Goal: Task Accomplishment & Management: Use online tool/utility

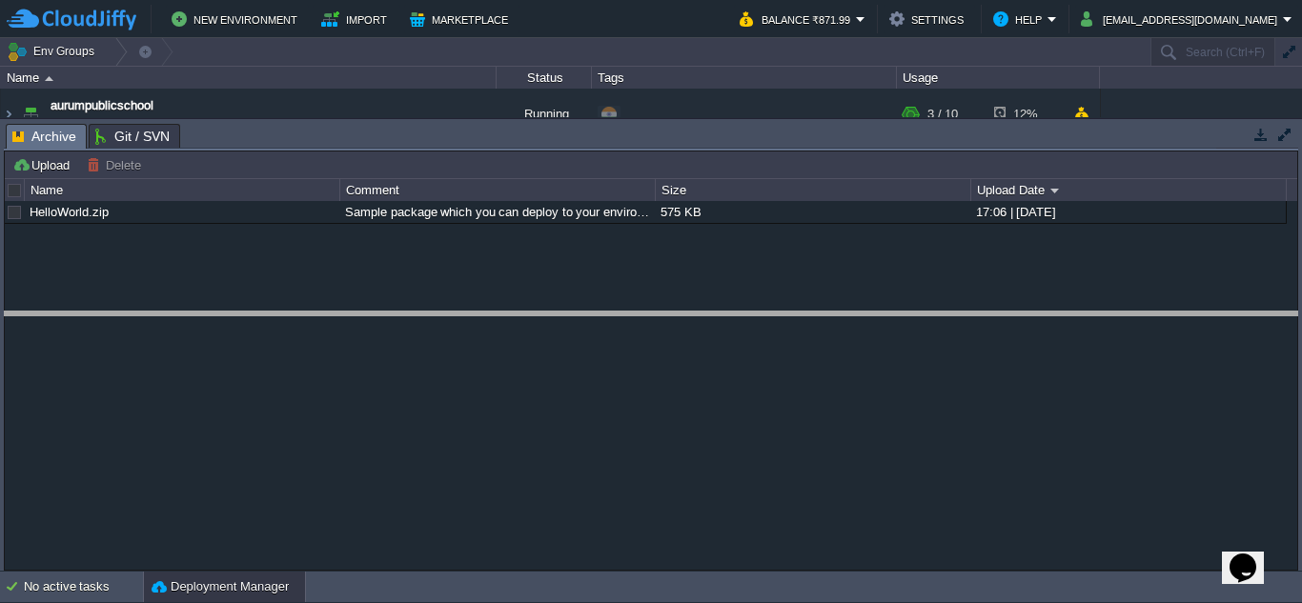
drag, startPoint x: 558, startPoint y: 148, endPoint x: 553, endPoint y: 335, distance: 187.8
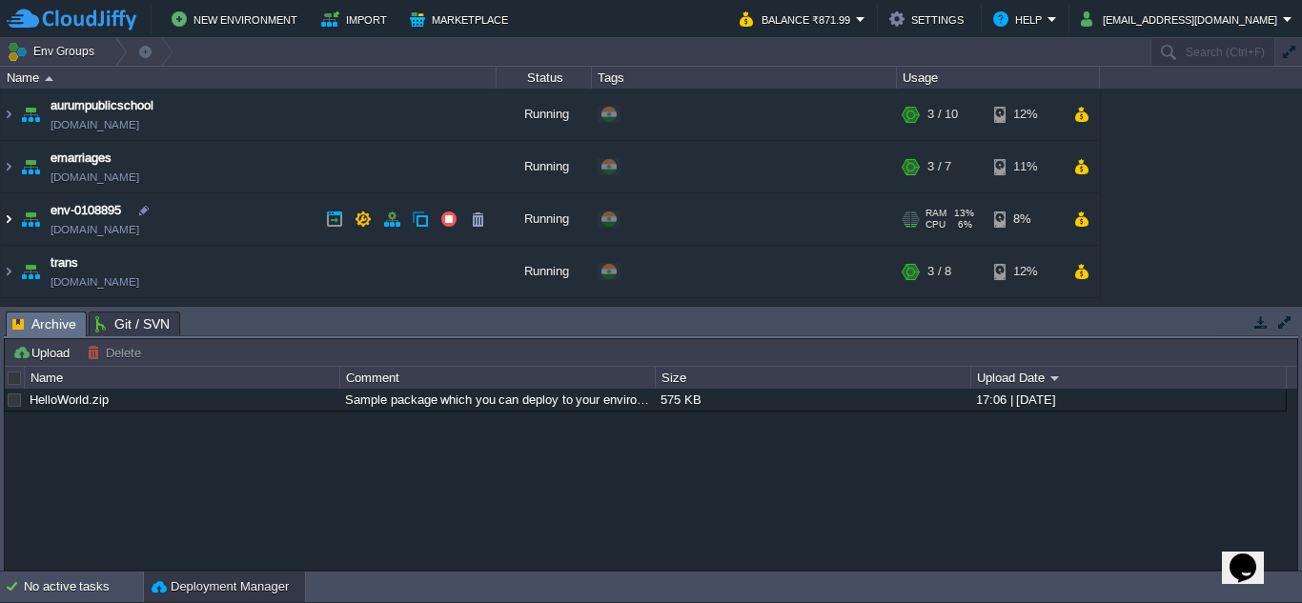
click at [9, 219] on img at bounding box center [8, 218] width 15 height 51
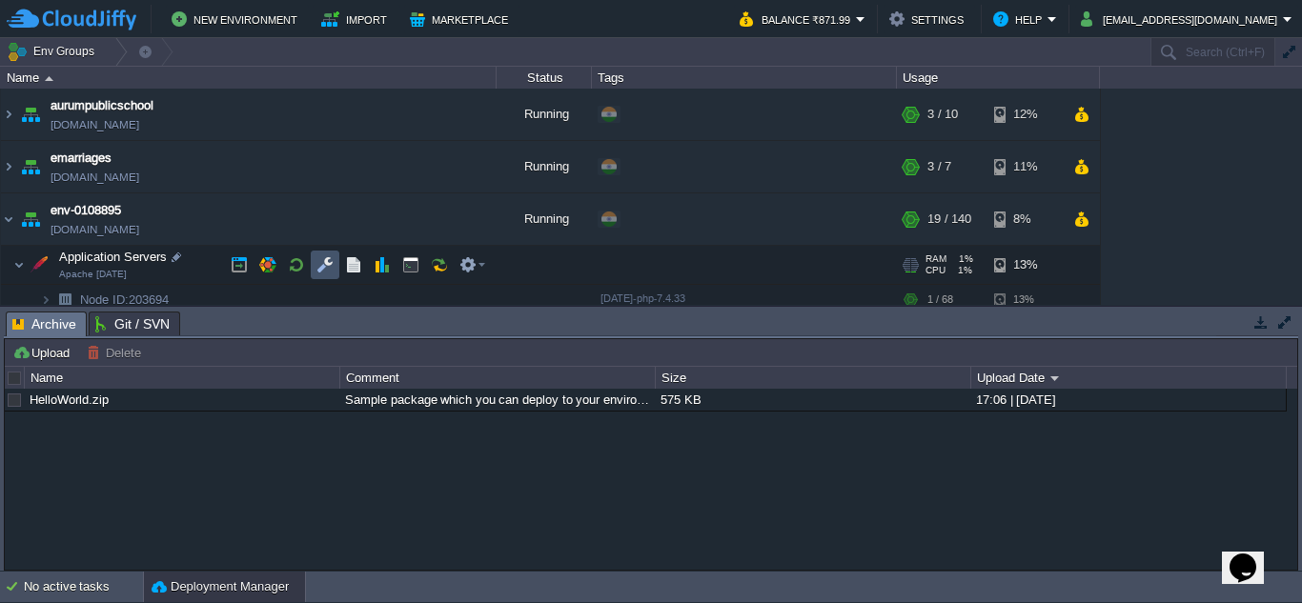
click at [323, 263] on button "button" at bounding box center [324, 264] width 17 height 17
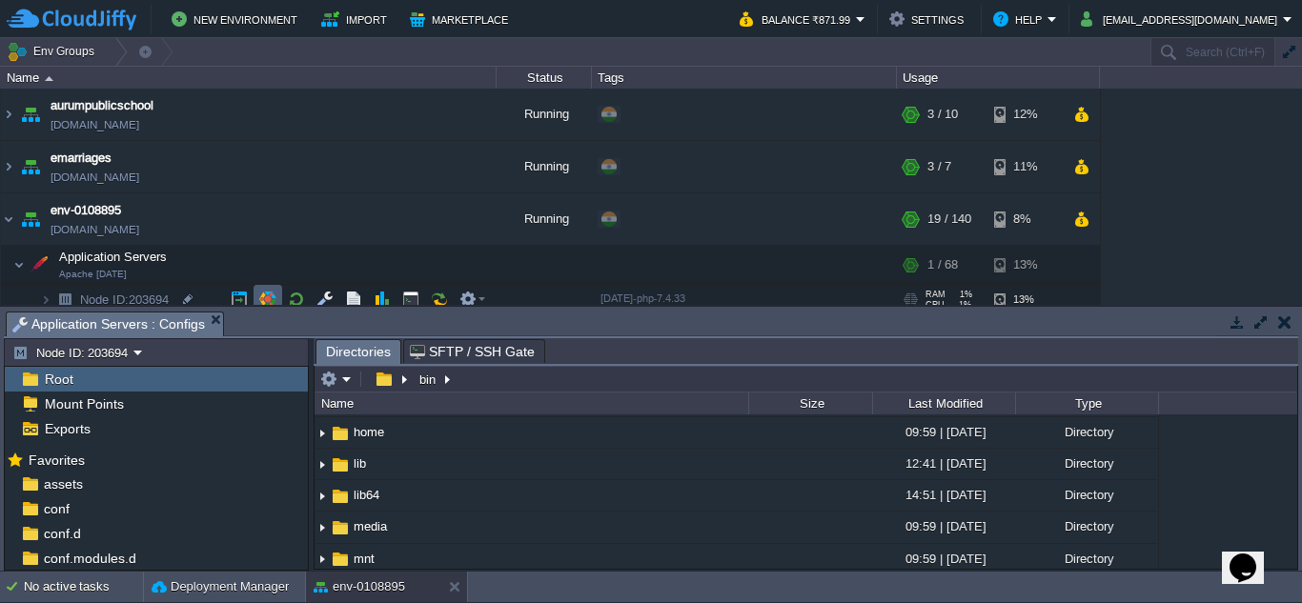
scroll to position [133, 0]
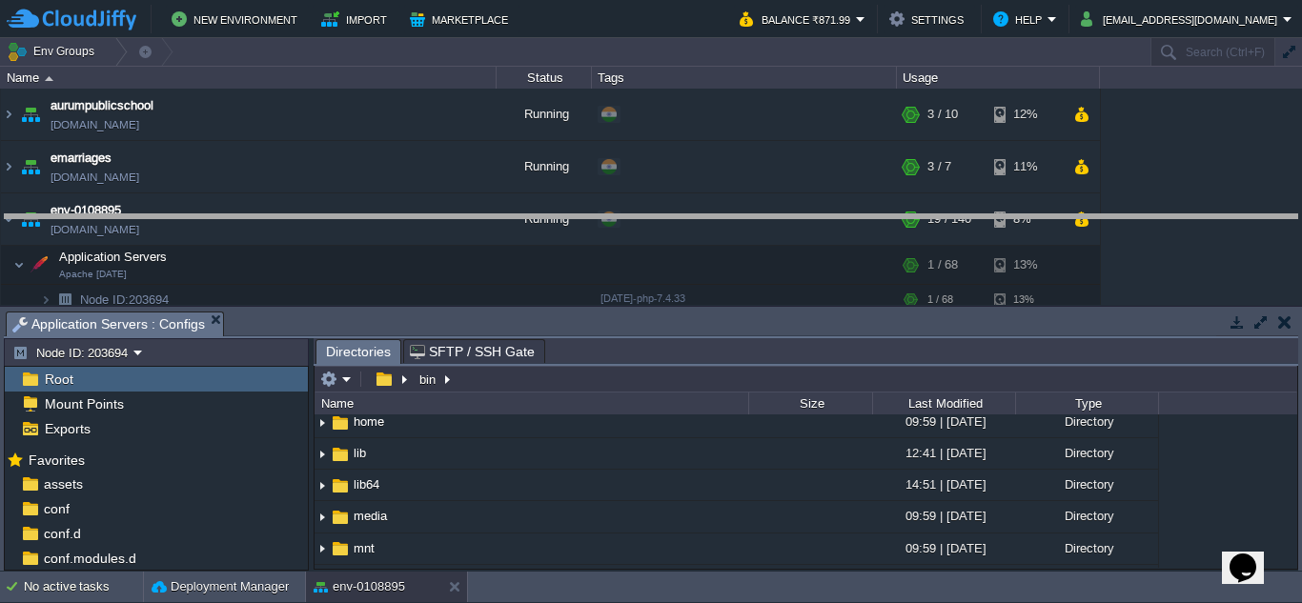
drag, startPoint x: 606, startPoint y: 336, endPoint x: 625, endPoint y: 236, distance: 101.9
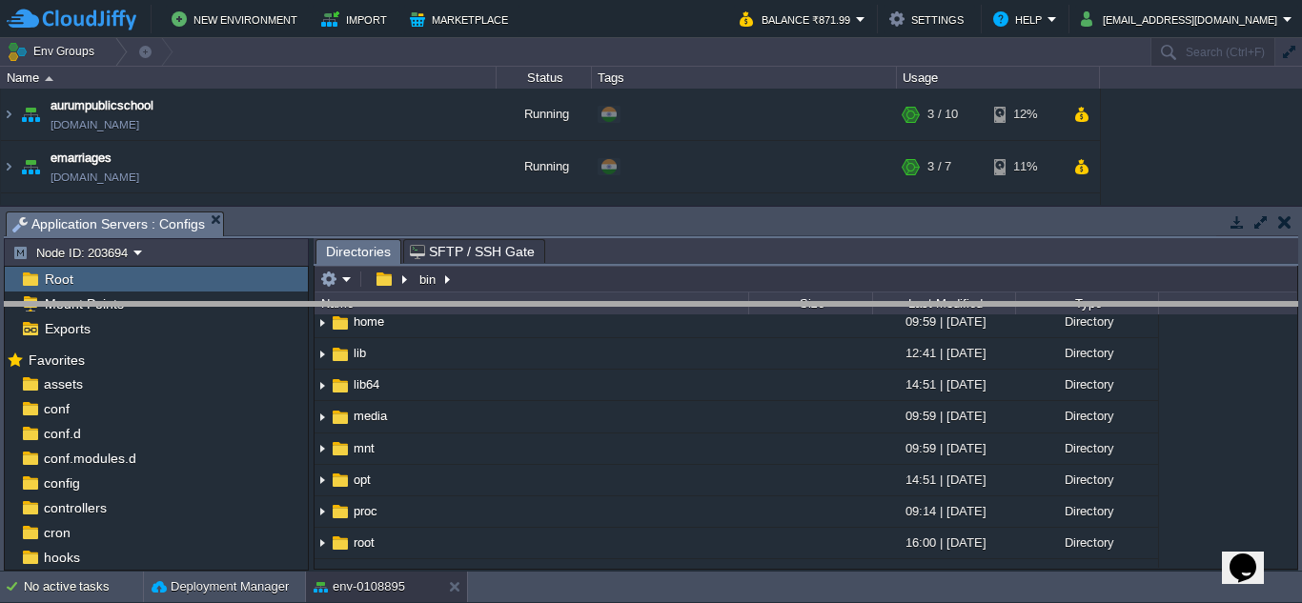
drag, startPoint x: 583, startPoint y: 236, endPoint x: 578, endPoint y: 327, distance: 90.7
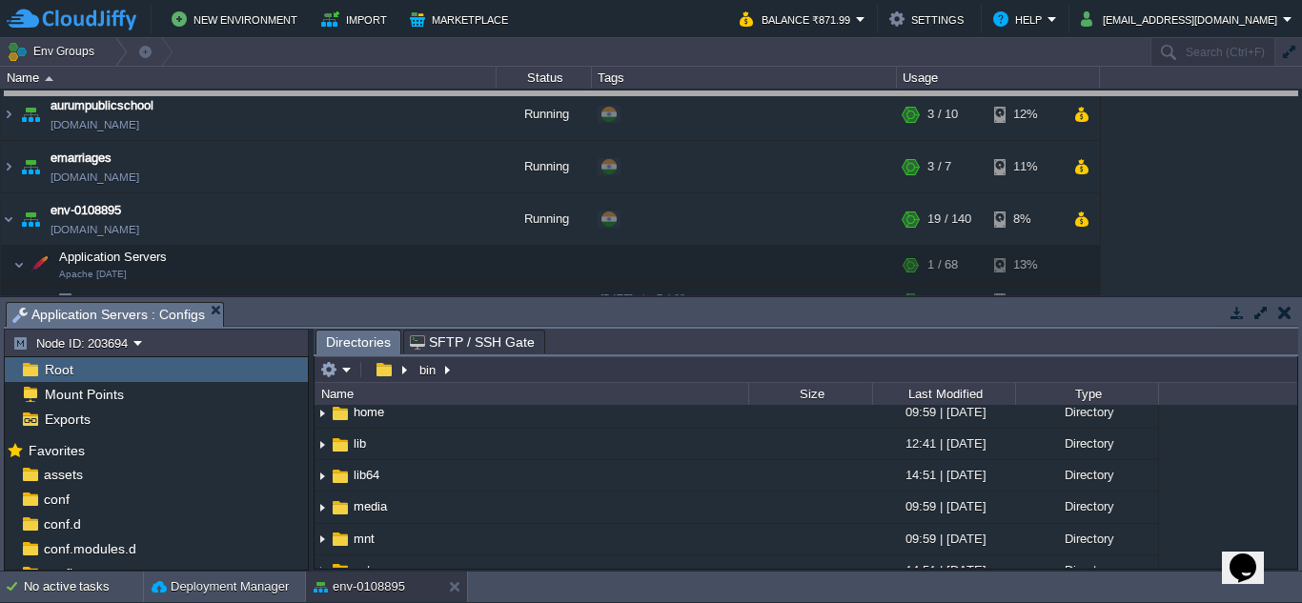
drag, startPoint x: 554, startPoint y: 329, endPoint x: 609, endPoint y: 55, distance: 279.0
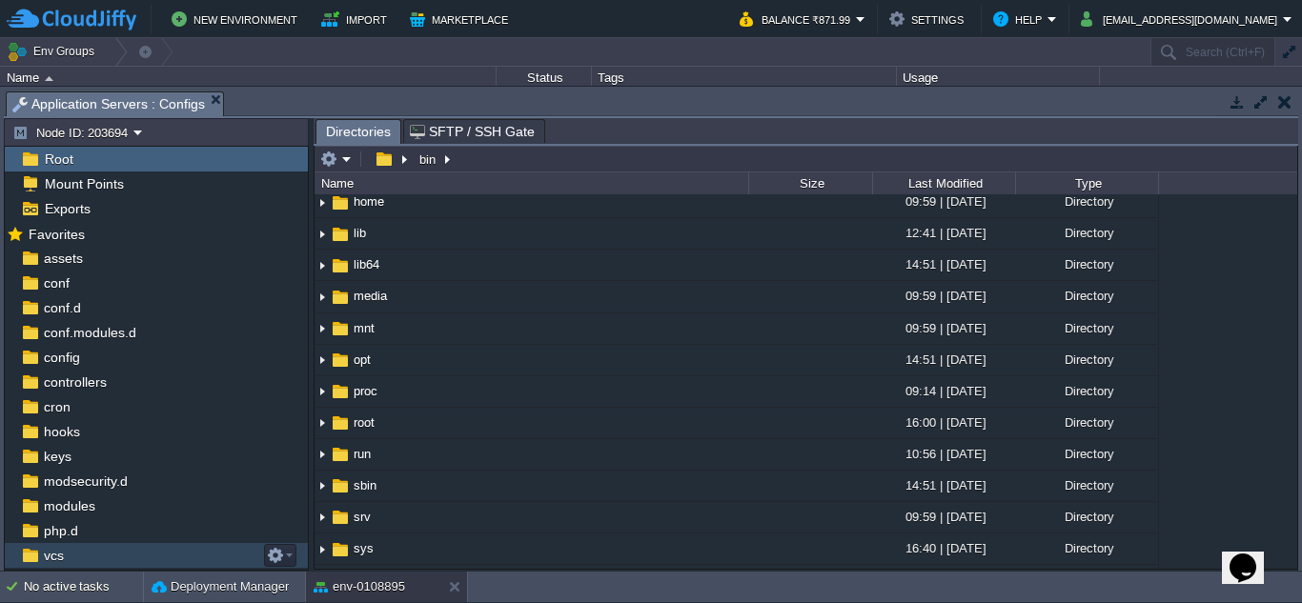
scroll to position [0, 0]
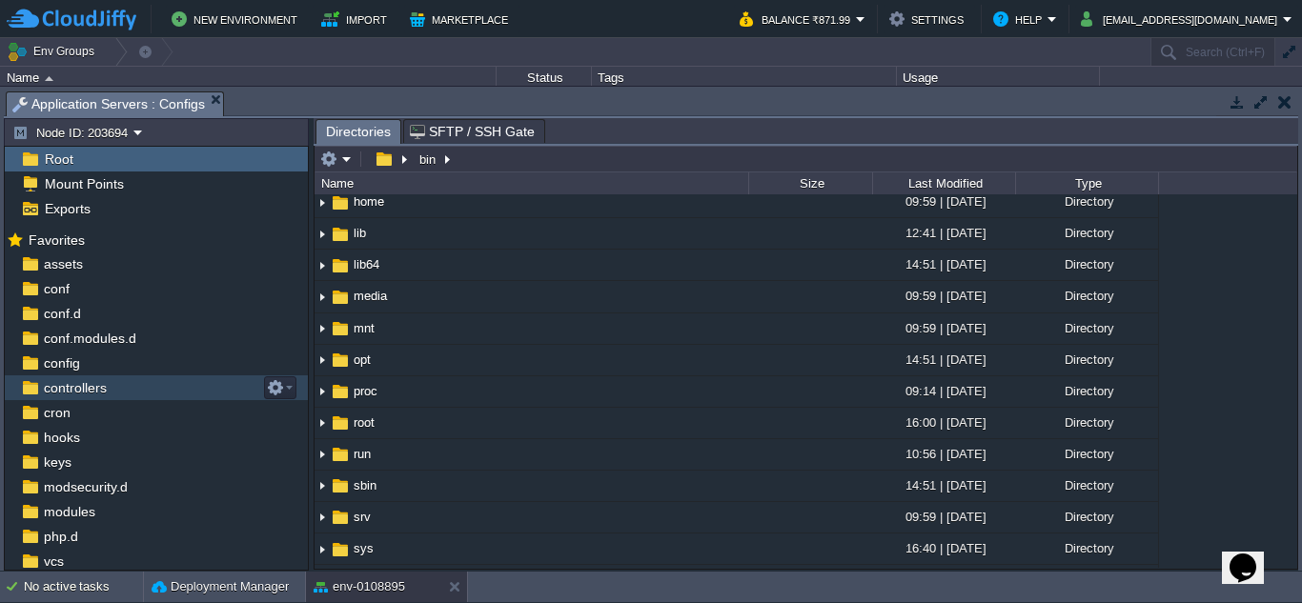
click at [62, 390] on span "controllers" at bounding box center [75, 387] width 70 height 17
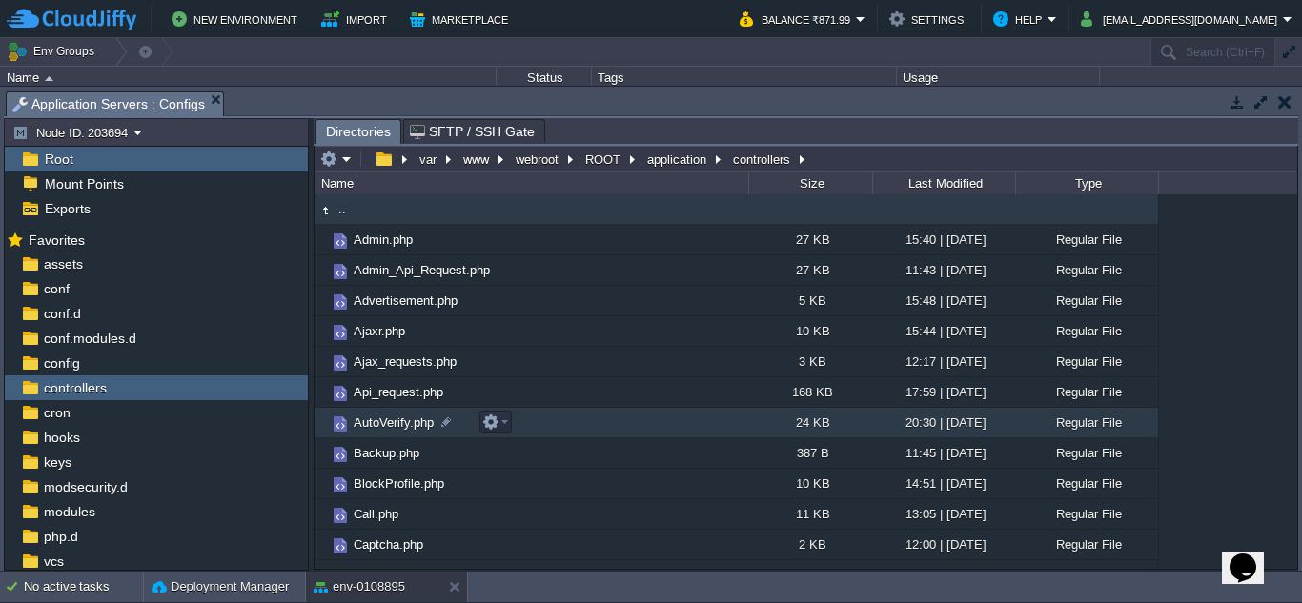
scroll to position [95, 0]
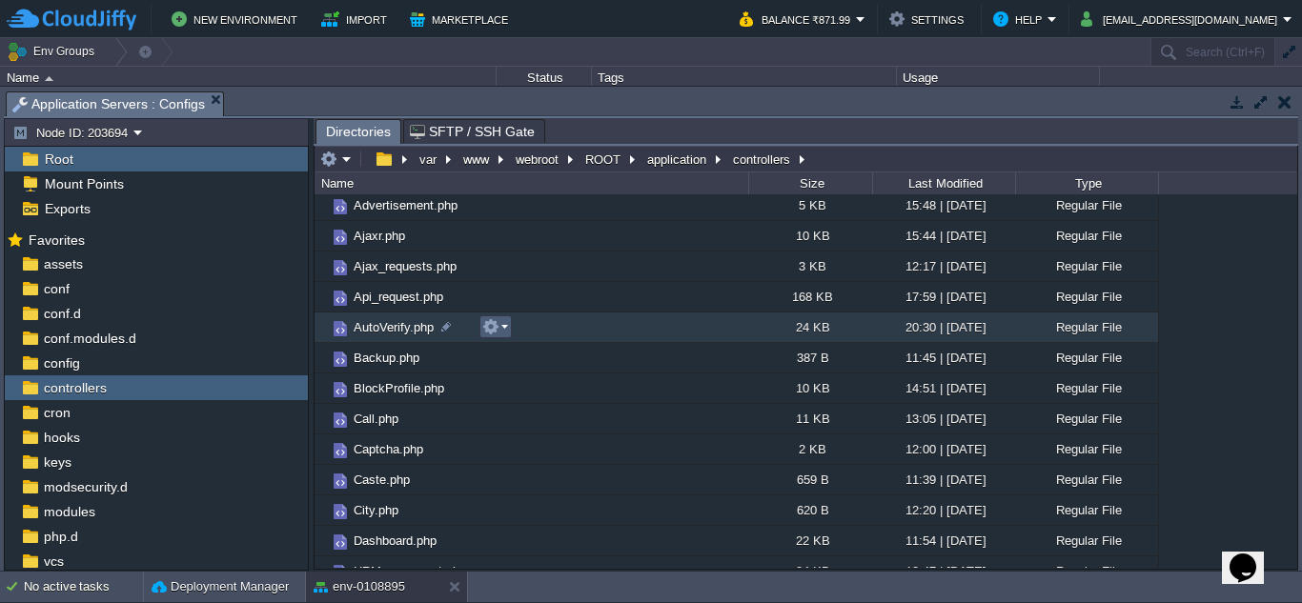
click at [503, 329] on em at bounding box center [495, 326] width 26 height 17
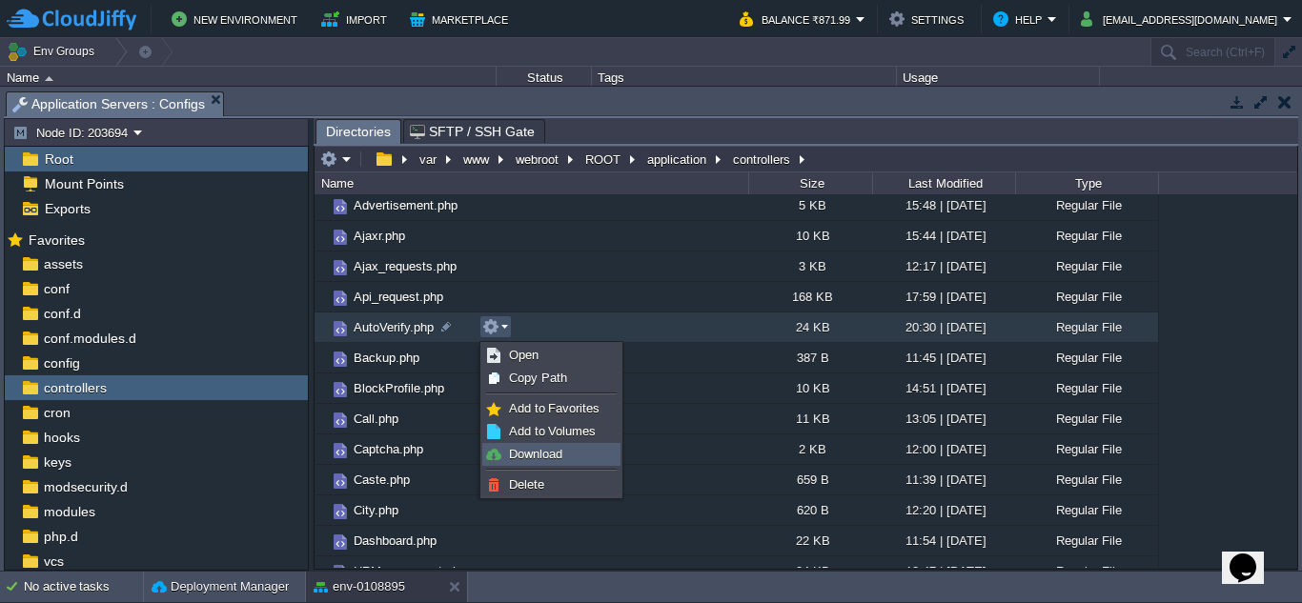
click at [517, 449] on span "Download" at bounding box center [535, 454] width 53 height 14
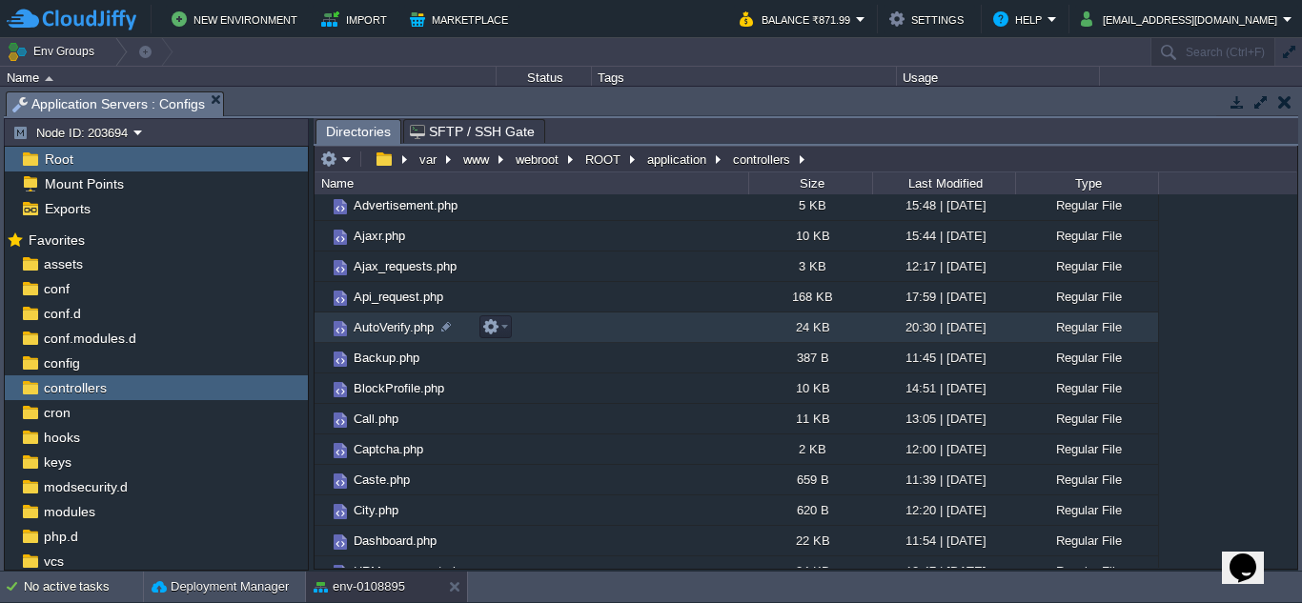
click at [373, 326] on span "AutoVerify.php" at bounding box center [394, 327] width 86 height 16
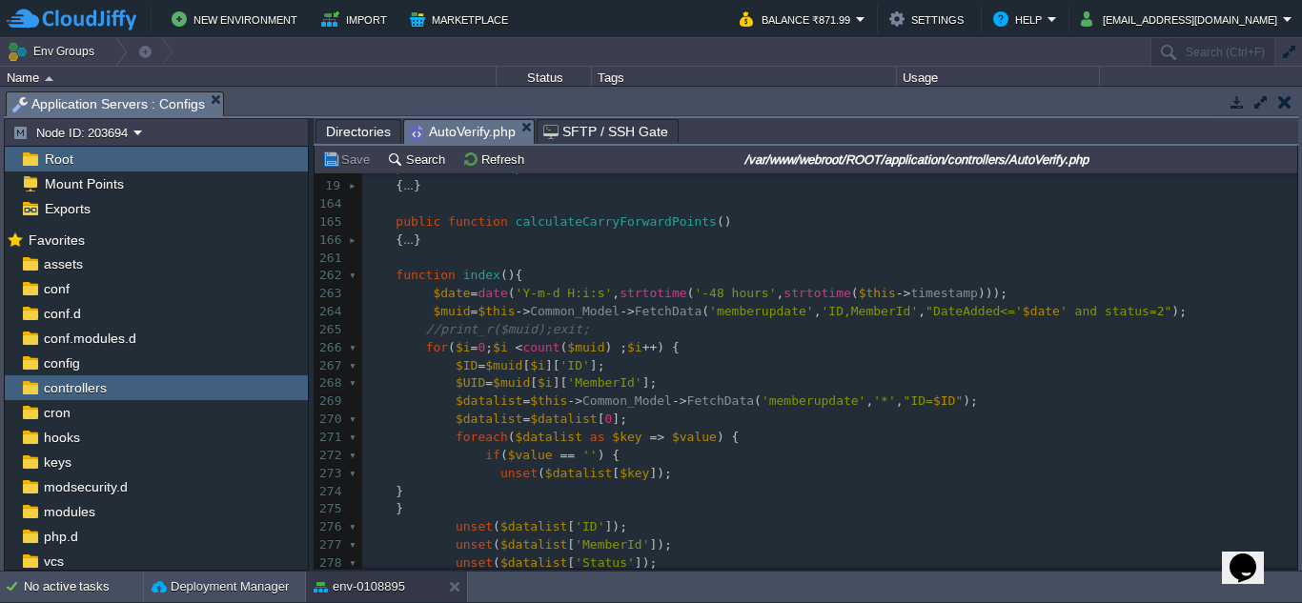
scroll to position [287, 0]
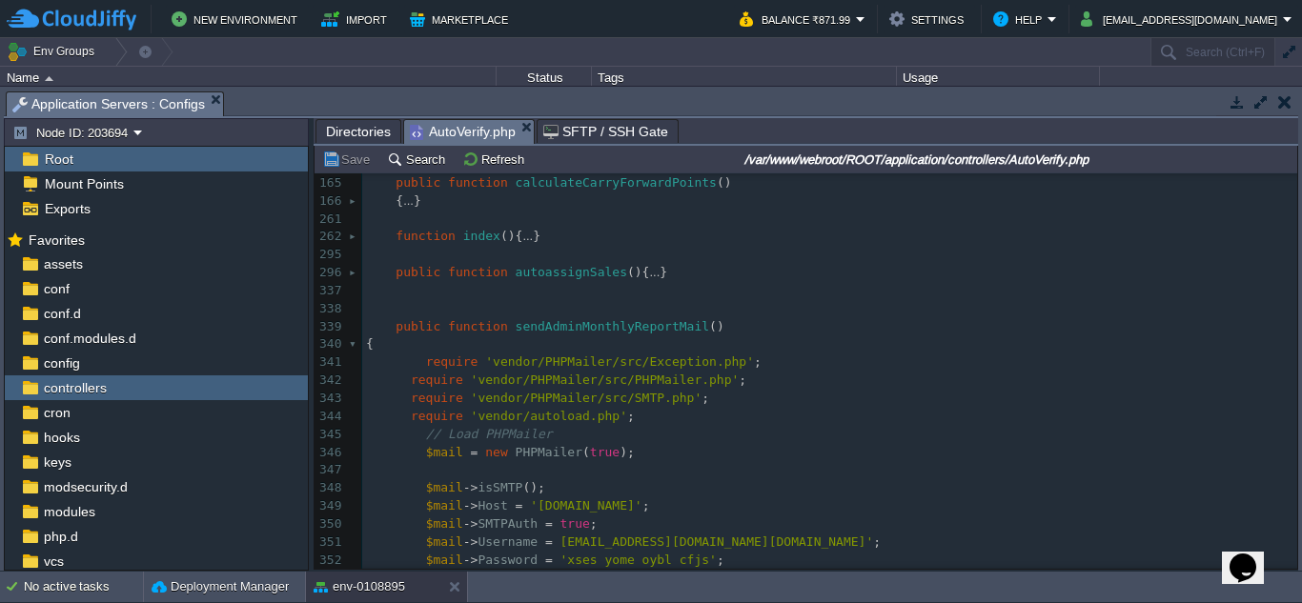
scroll to position [0, 0]
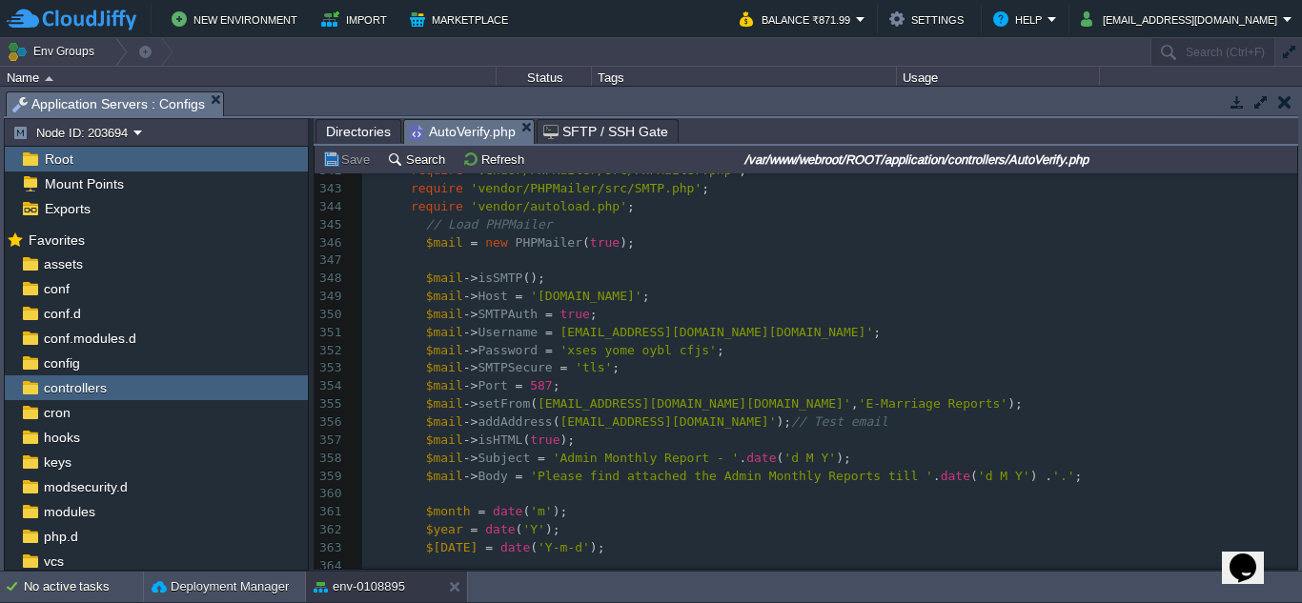
type textarea "rojalinofc"
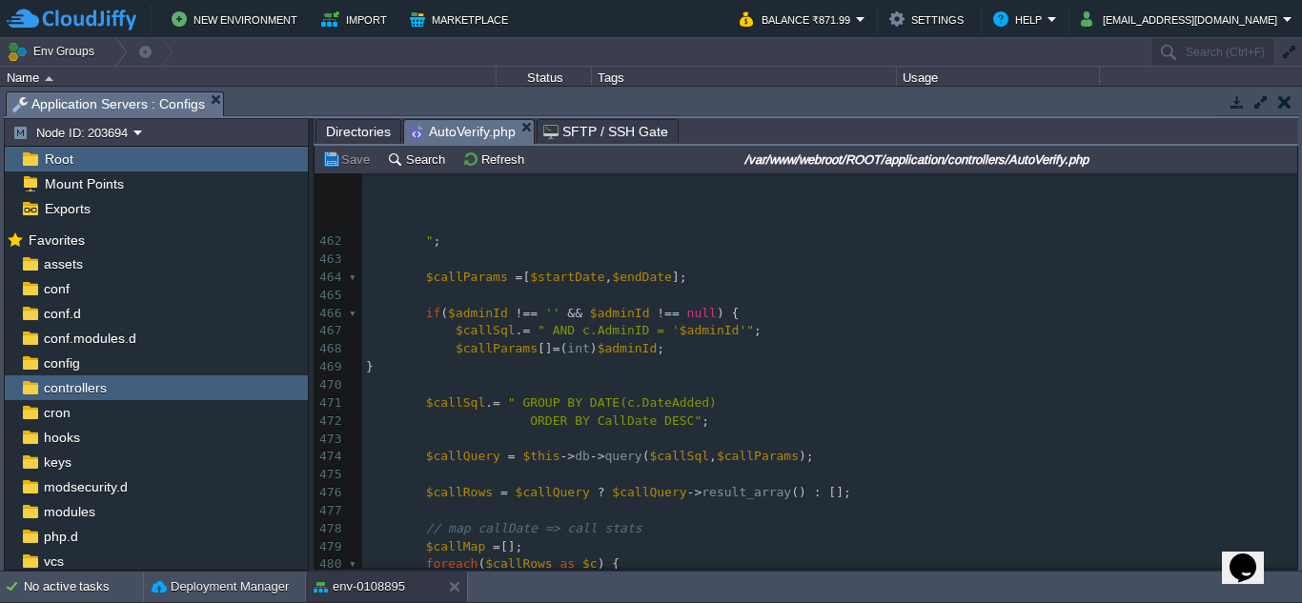
scroll to position [2627, 0]
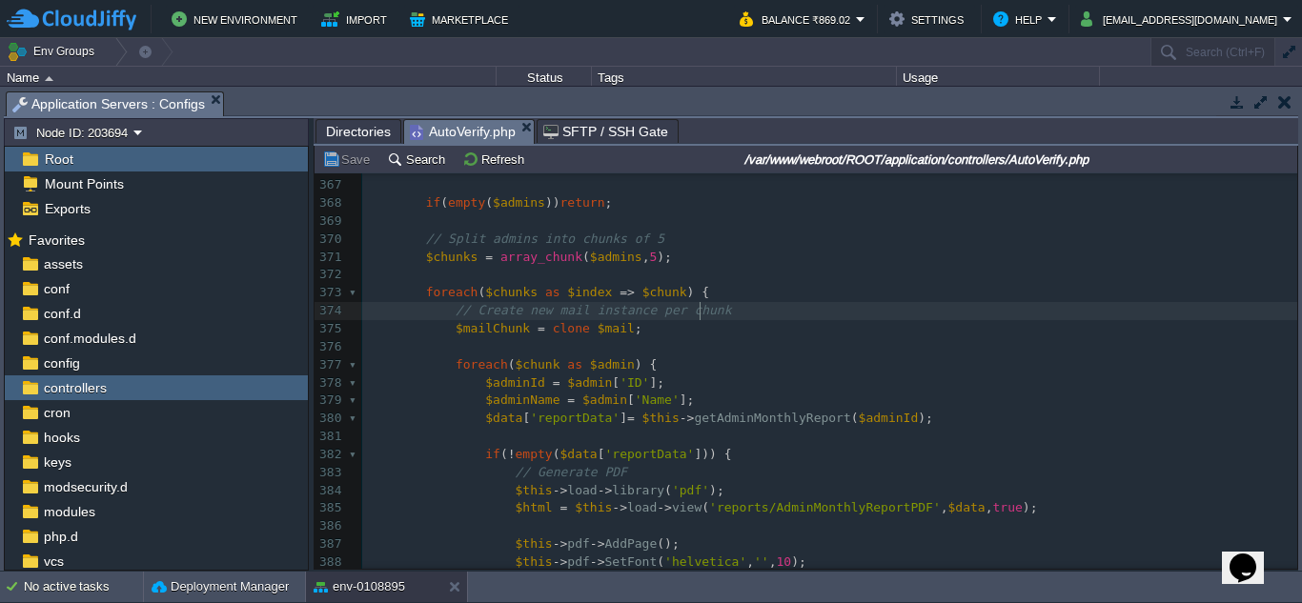
click at [740, 312] on pre "// Create new mail instance per chunk" at bounding box center [829, 311] width 935 height 18
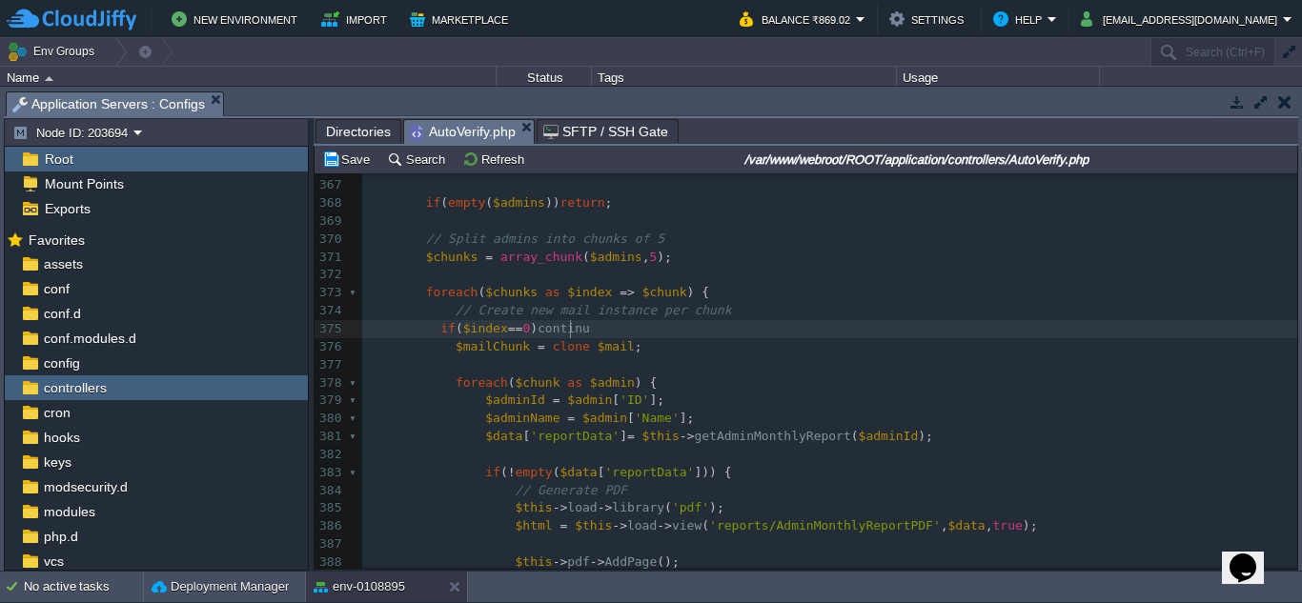
scroll to position [7, 139]
type textarea "if($index==0)continue;"
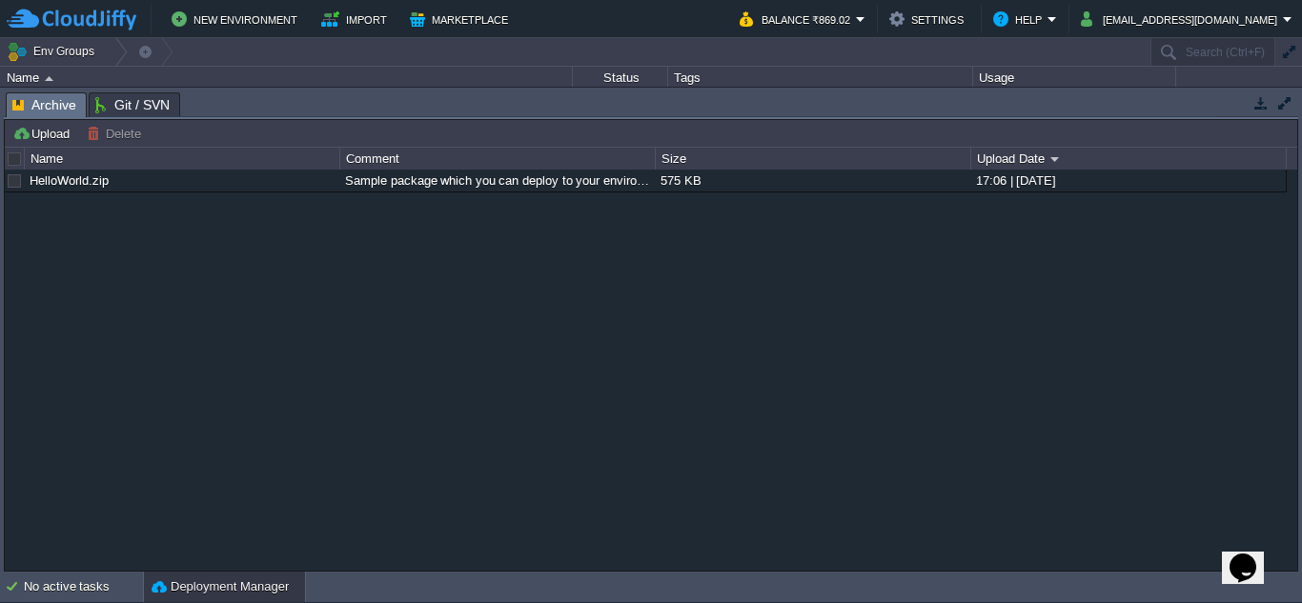
click at [424, 118] on div "Tasks Activity Log Archive Git / SVN" at bounding box center [651, 105] width 1294 height 28
click at [424, 170] on div "HelloWorld.zip Sample package which you can deploy to your environment. Feel fr…" at bounding box center [651, 370] width 1292 height 400
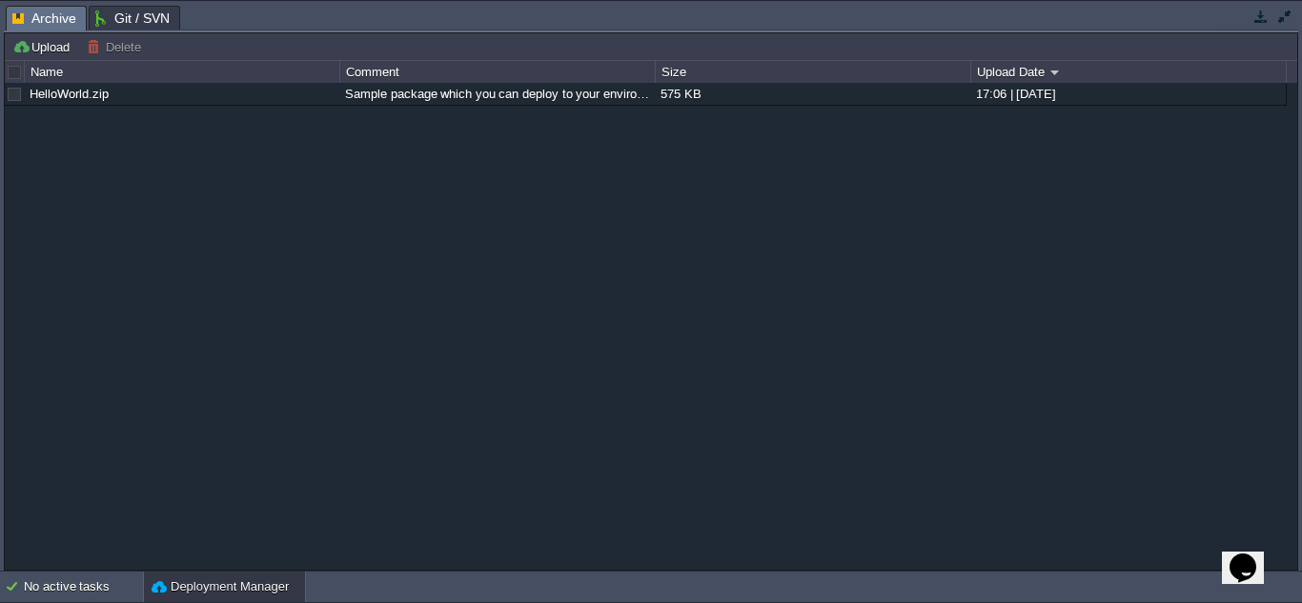
drag, startPoint x: 424, startPoint y: 117, endPoint x: 397, endPoint y: 197, distance: 84.4
click at [424, 120] on div "HelloWorld.zip Sample package which you can deploy to your environment. Feel fr…" at bounding box center [651, 326] width 1292 height 486
click at [422, 124] on div "HelloWorld.zip Sample package which you can deploy to your environment. Feel fr…" at bounding box center [651, 326] width 1292 height 486
drag, startPoint x: 397, startPoint y: 197, endPoint x: 383, endPoint y: 222, distance: 28.6
click at [388, 227] on div "HelloWorld.zip Sample package which you can deploy to your environment. Feel fr…" at bounding box center [651, 326] width 1292 height 486
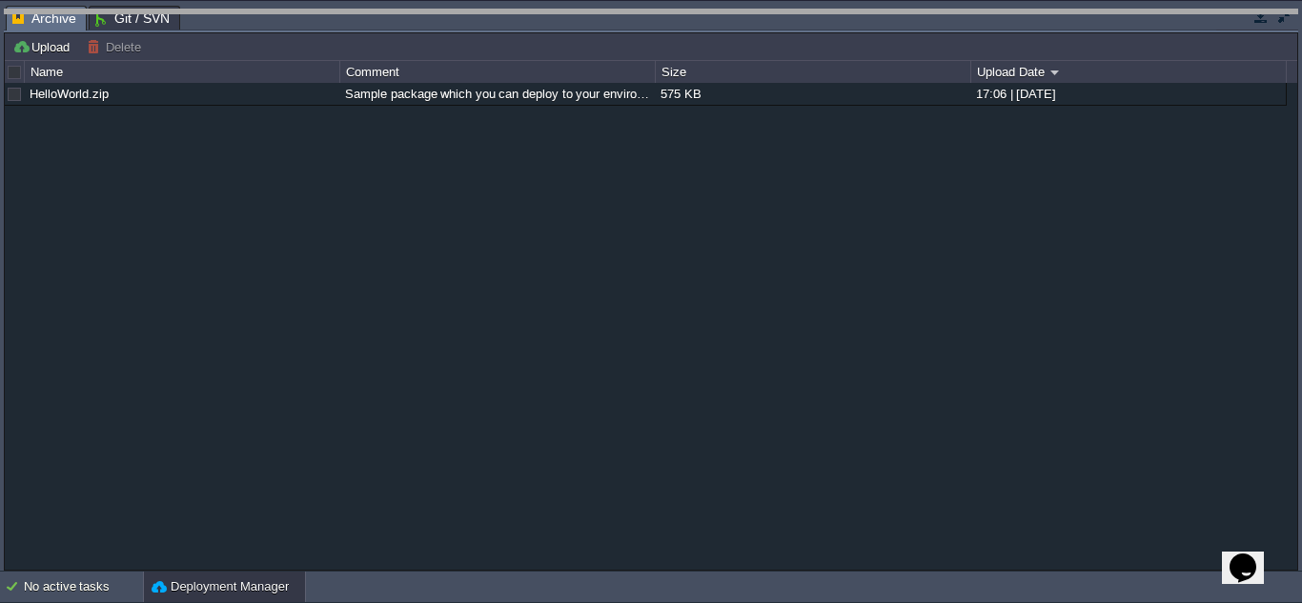
click at [0, 0] on td "Marketplace" at bounding box center [0, 0] width 0 height 0
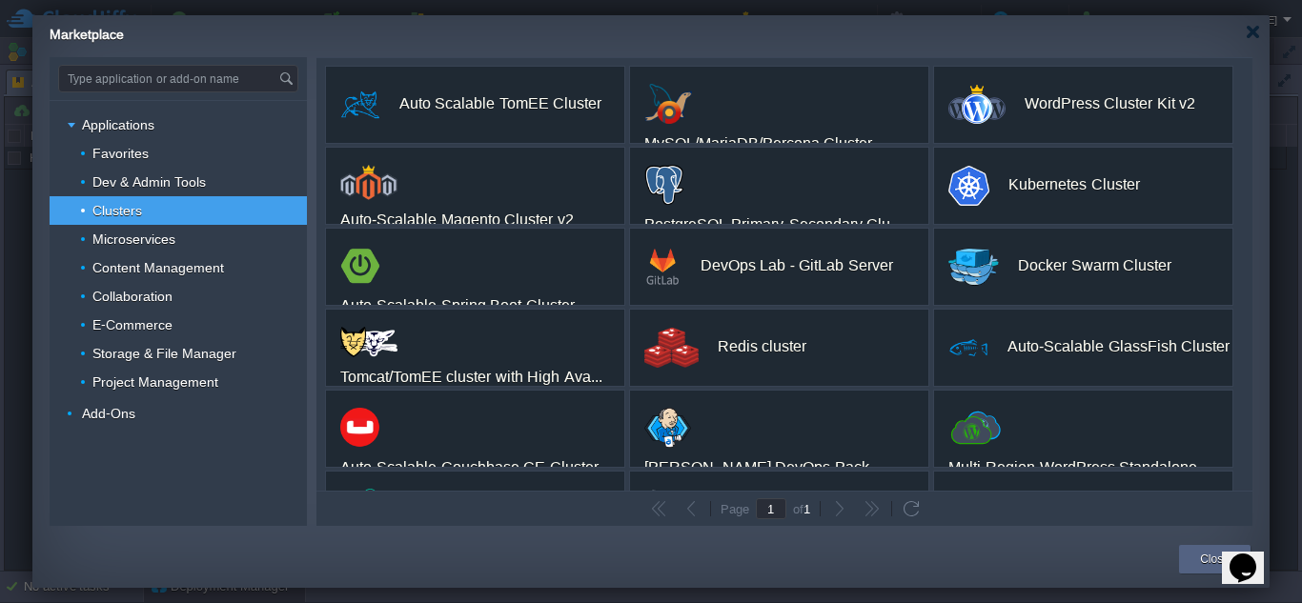
click at [465, 32] on div "Marketplace" at bounding box center [660, 31] width 1220 height 33
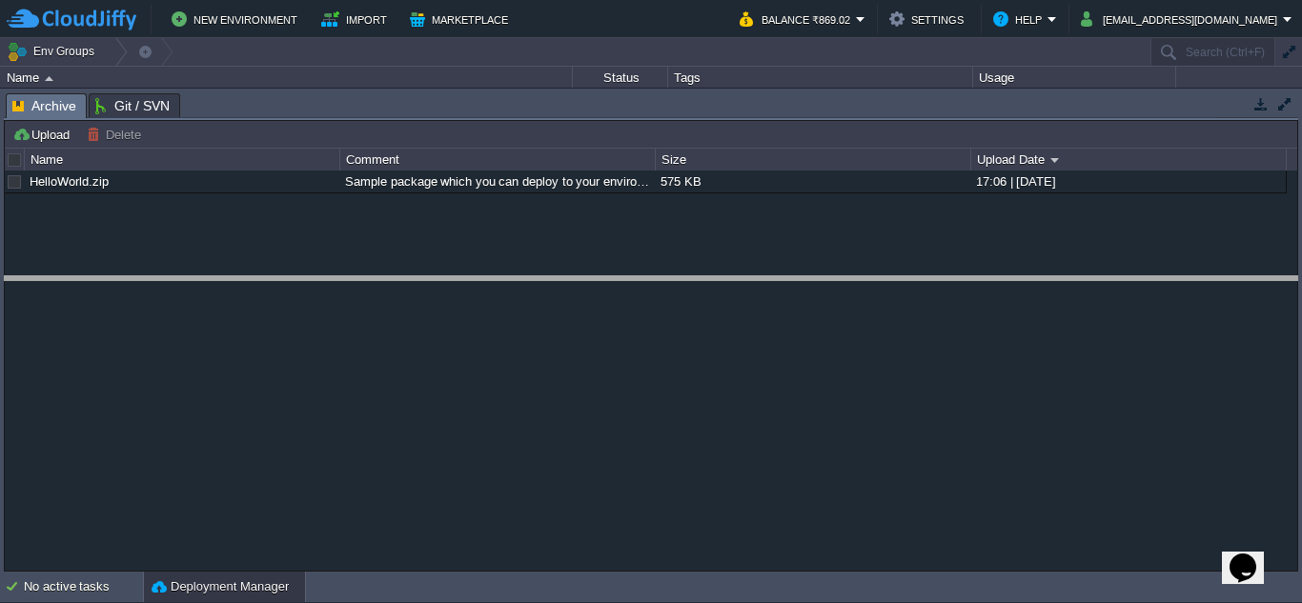
drag, startPoint x: 406, startPoint y: 120, endPoint x: 425, endPoint y: 297, distance: 178.3
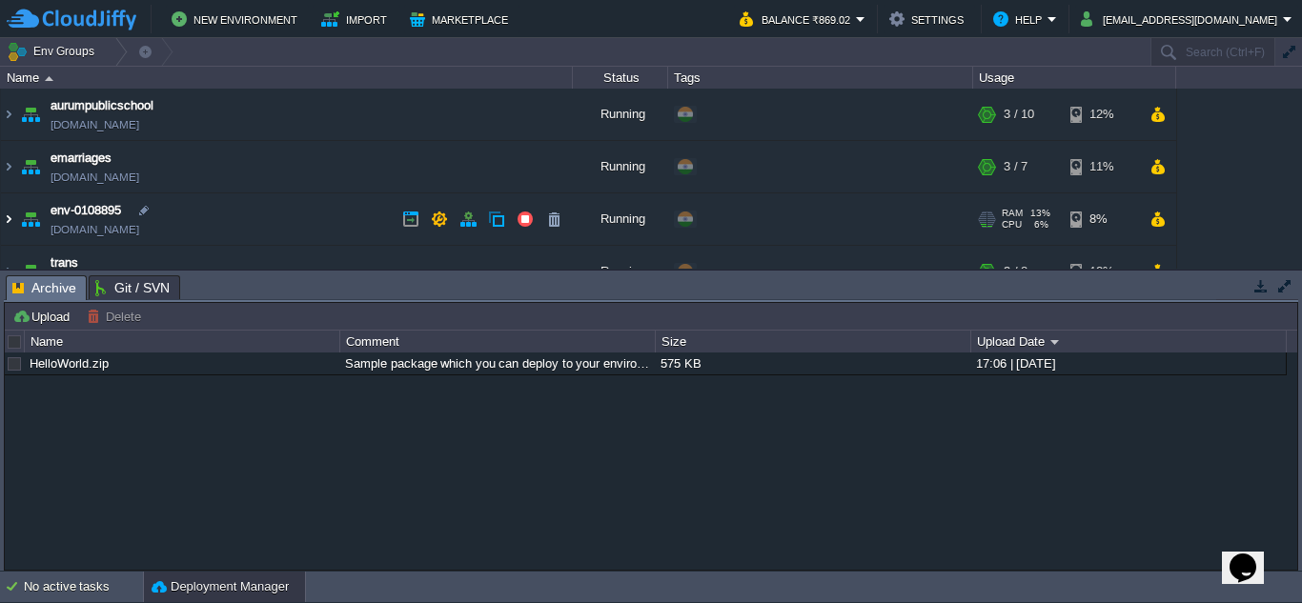
click at [7, 215] on img at bounding box center [8, 218] width 15 height 51
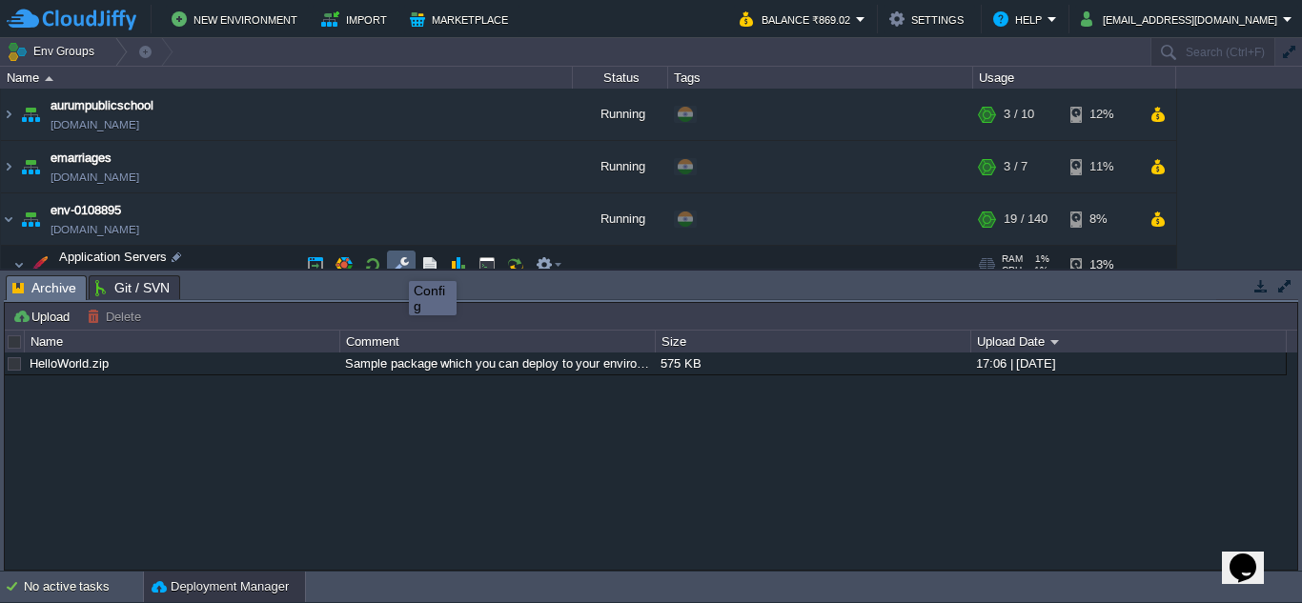
click at [395, 264] on button "button" at bounding box center [401, 264] width 17 height 17
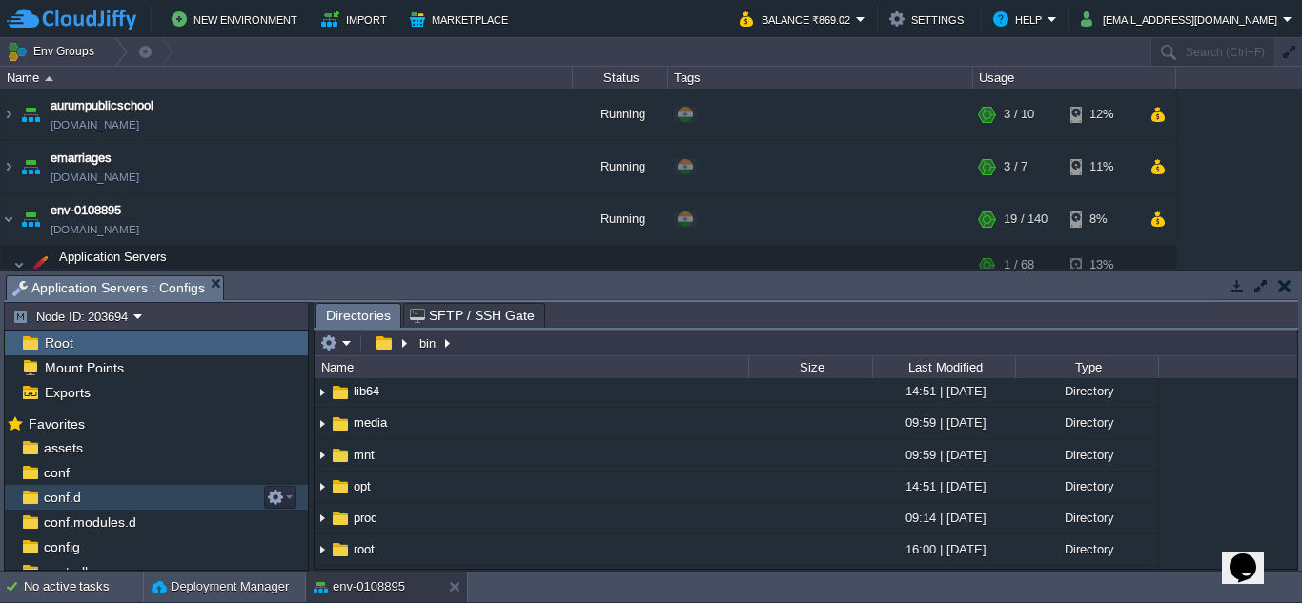
scroll to position [95, 0]
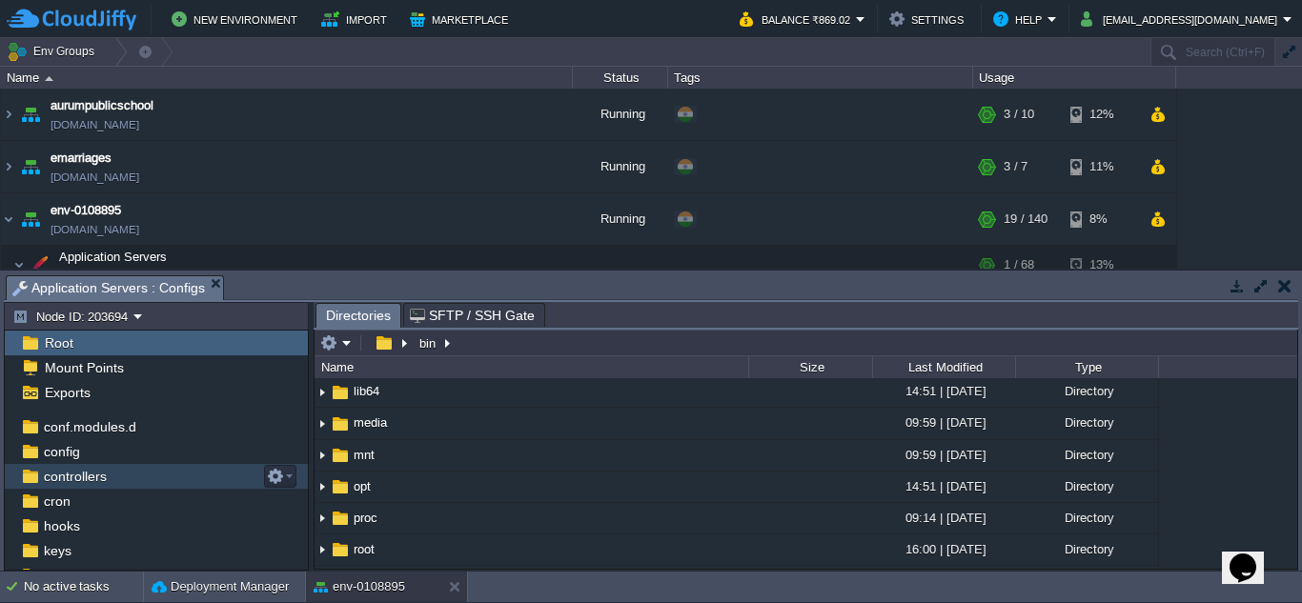
click at [94, 479] on span "controllers" at bounding box center [75, 476] width 70 height 17
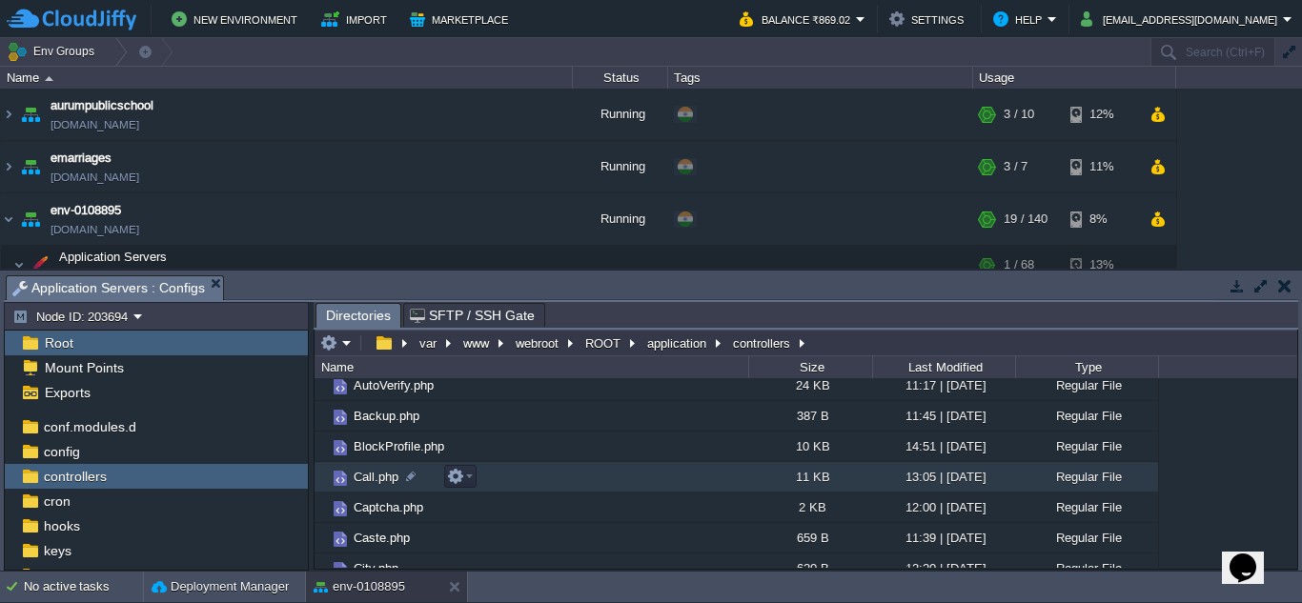
scroll to position [191, 0]
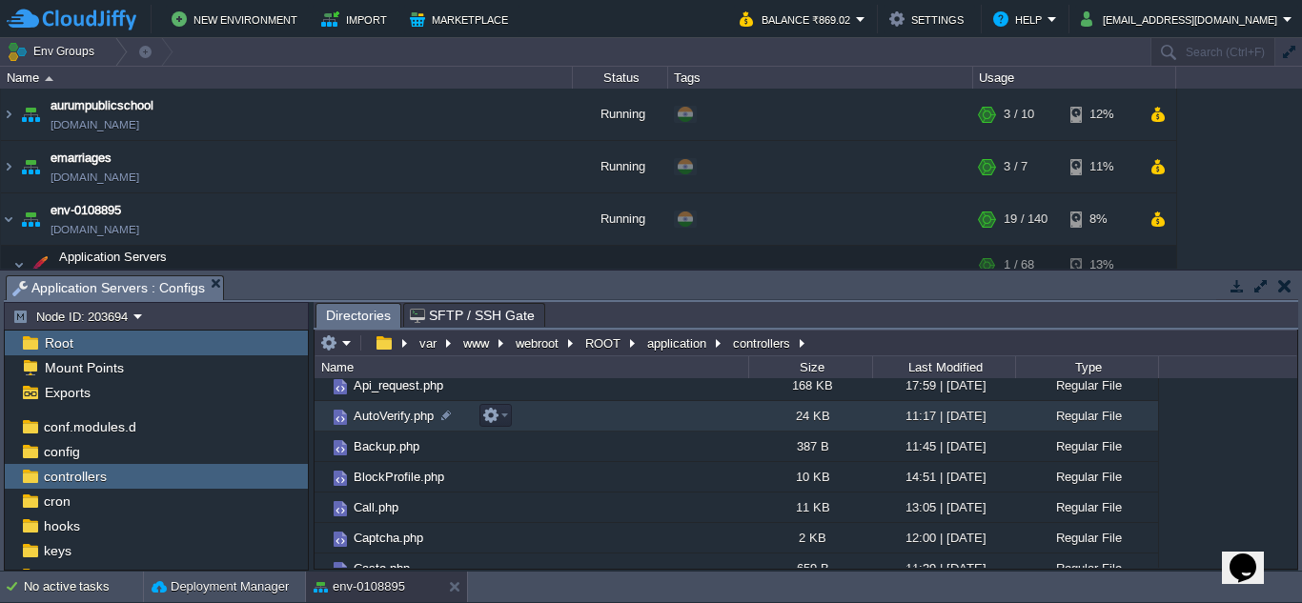
click at [432, 419] on span "AutoVerify.php" at bounding box center [394, 416] width 86 height 16
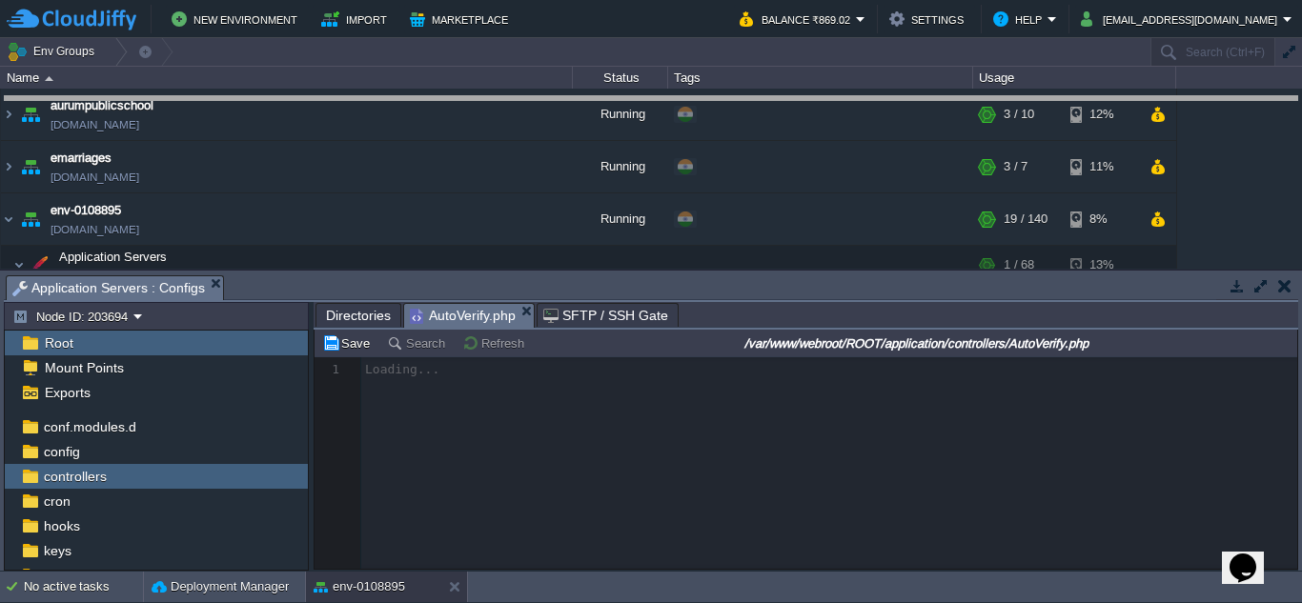
drag, startPoint x: 701, startPoint y: 301, endPoint x: 619, endPoint y: 122, distance: 197.0
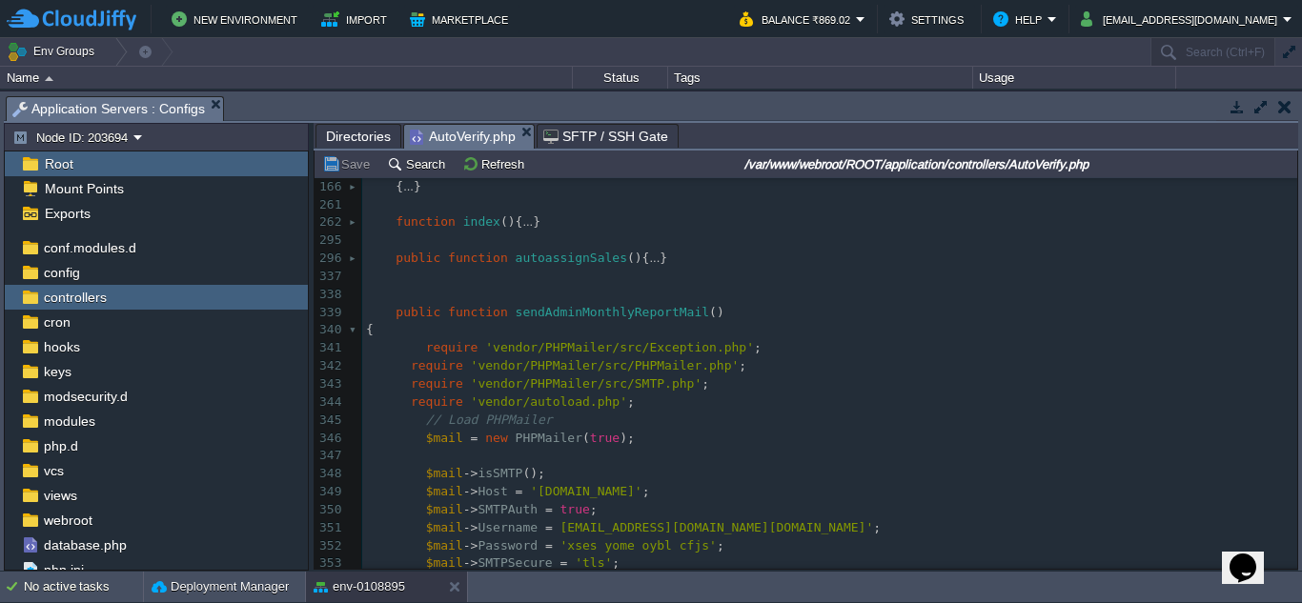
scroll to position [0, 0]
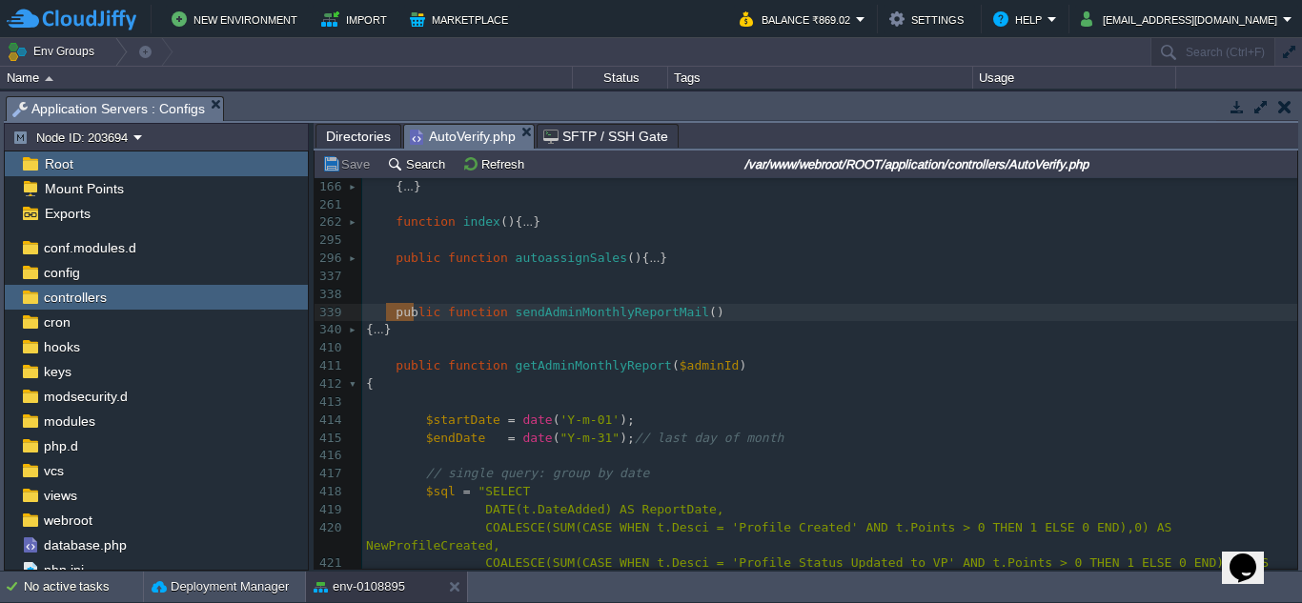
type textarea "-"
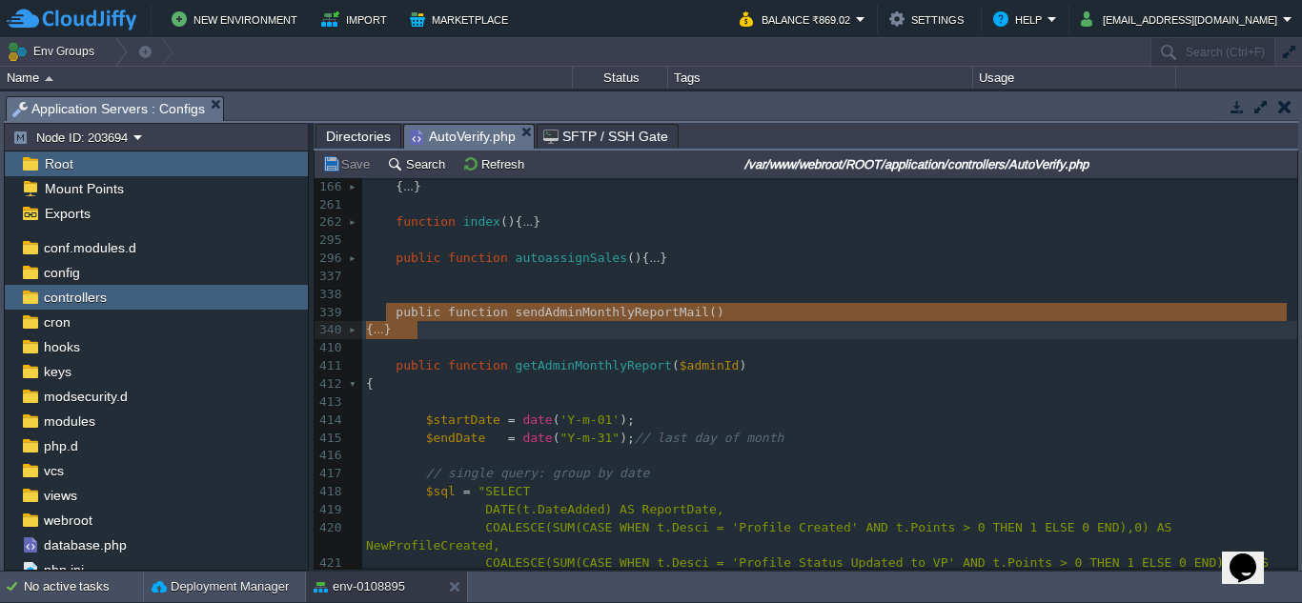
drag, startPoint x: 388, startPoint y: 318, endPoint x: 439, endPoint y: 326, distance: 52.0
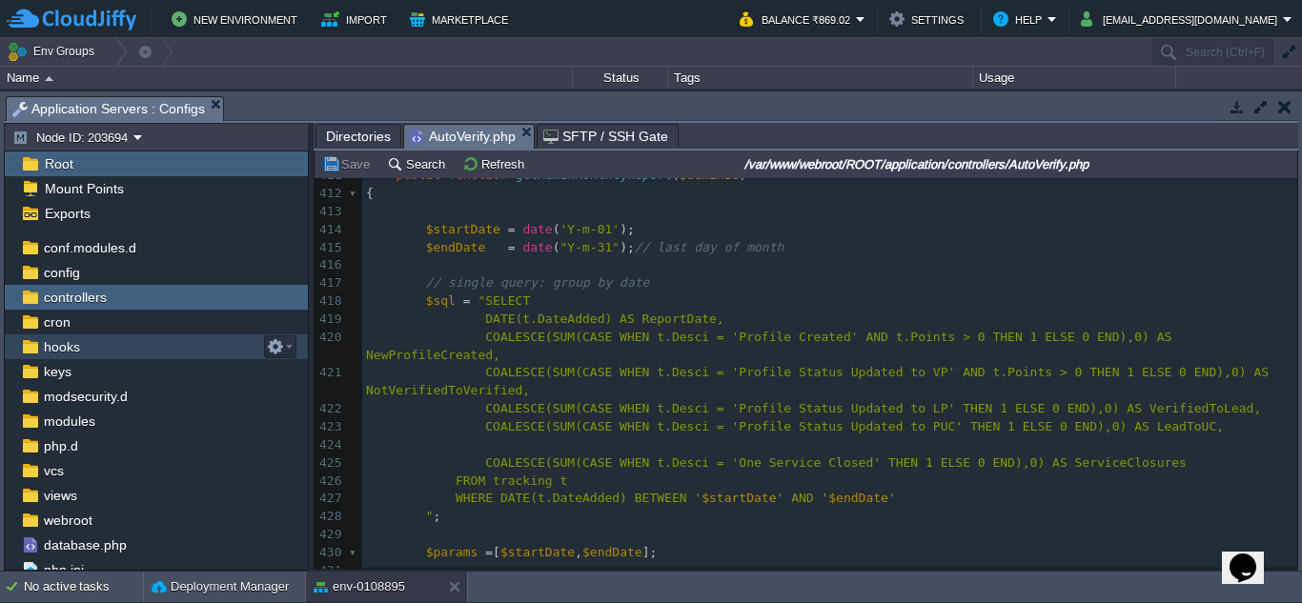
click at [132, 348] on div "hooks" at bounding box center [156, 347] width 303 height 25
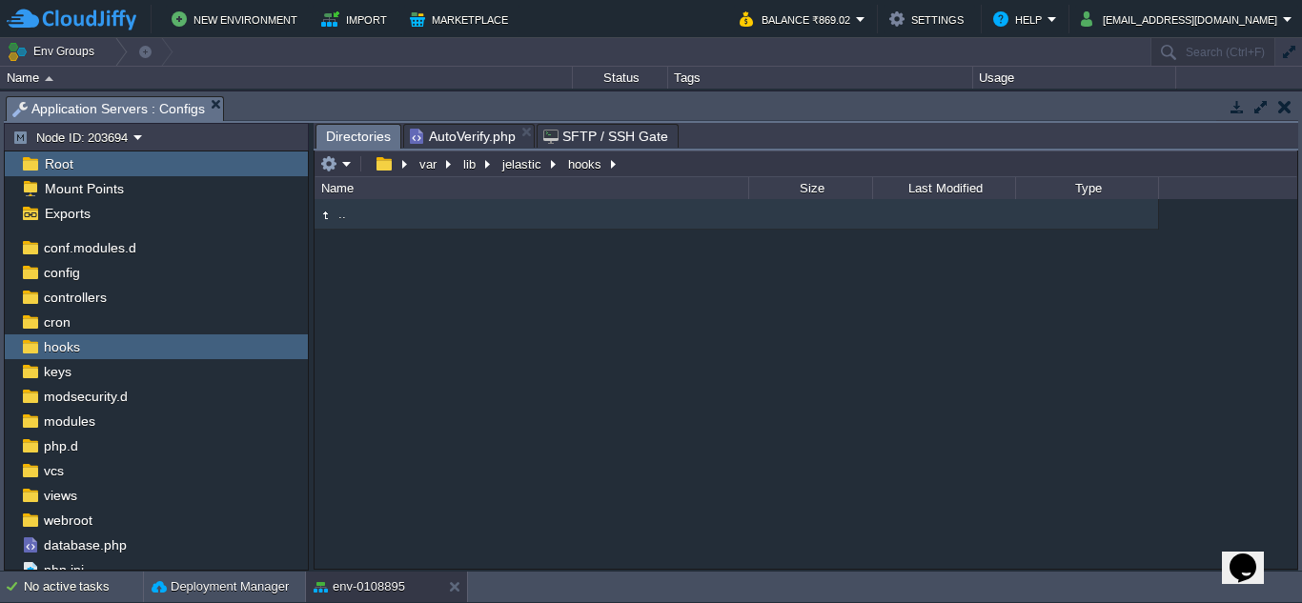
click at [459, 127] on span "AutoVerify.php" at bounding box center [463, 136] width 106 height 23
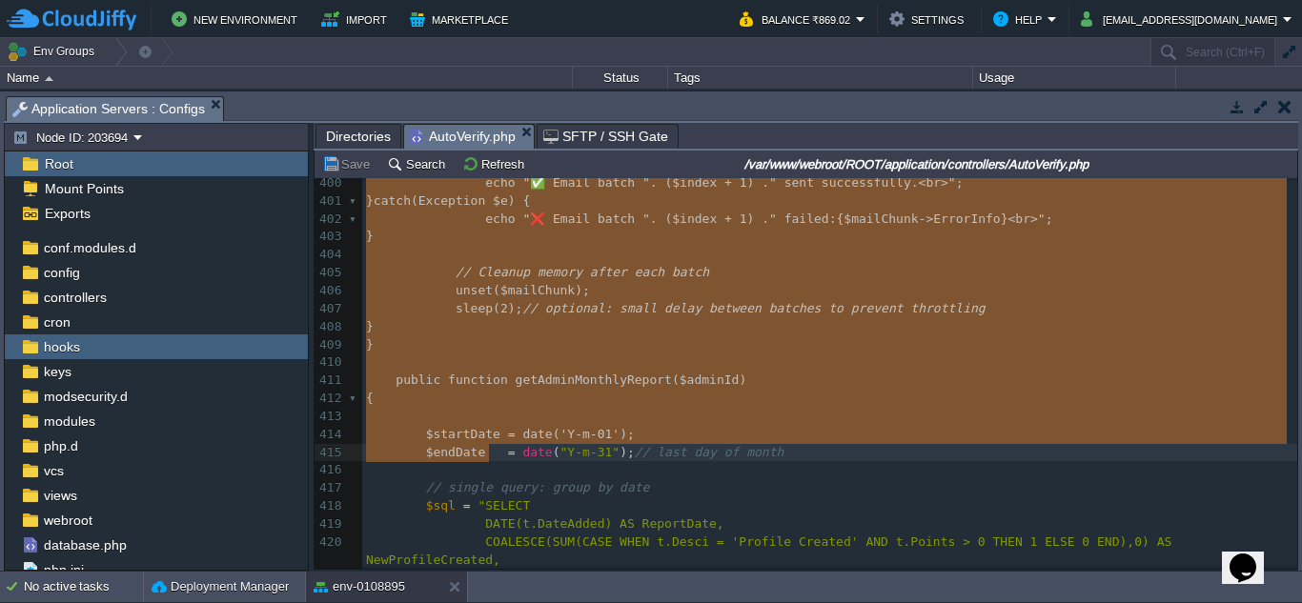
scroll to position [1606, 0]
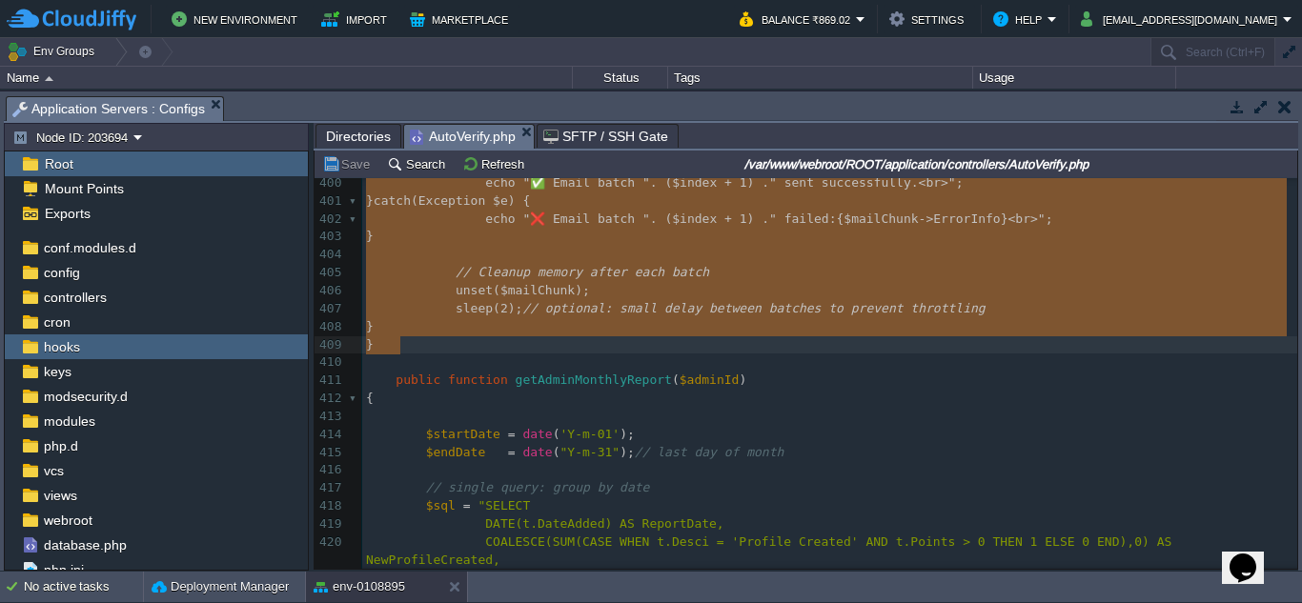
drag, startPoint x: 388, startPoint y: 411, endPoint x: 453, endPoint y: 355, distance: 85.8
type textarea "public function sendAdminMonthlyReportMail() { require 'vendor/PHPMailer/src/Ex…"
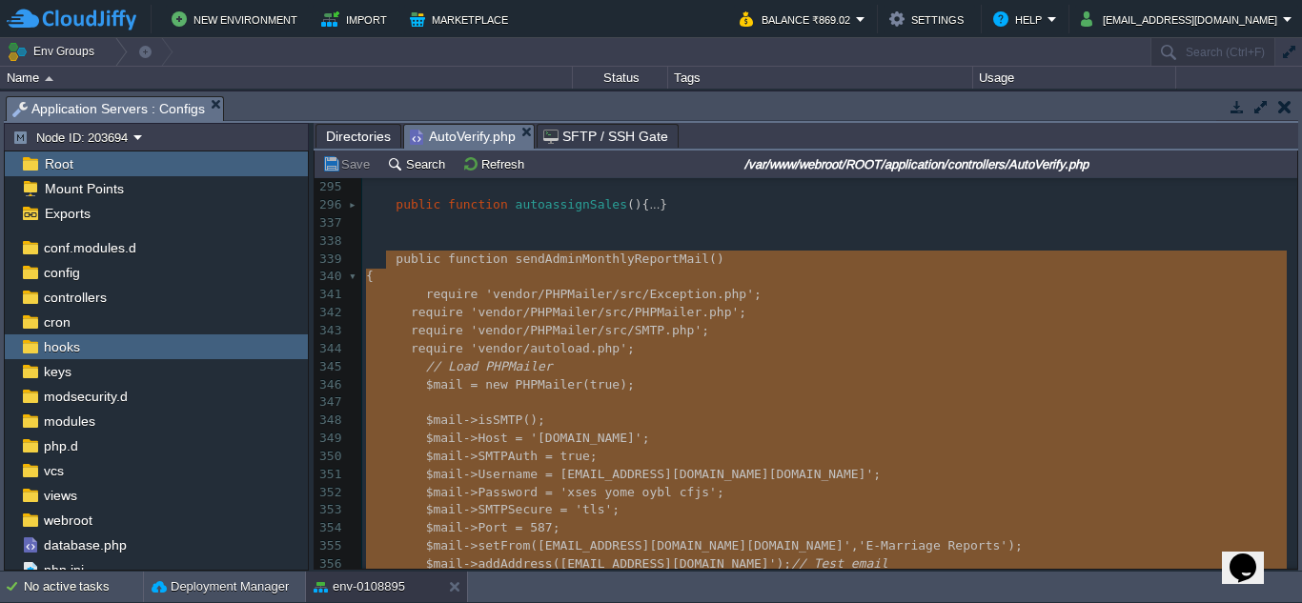
scroll to position [367, 0]
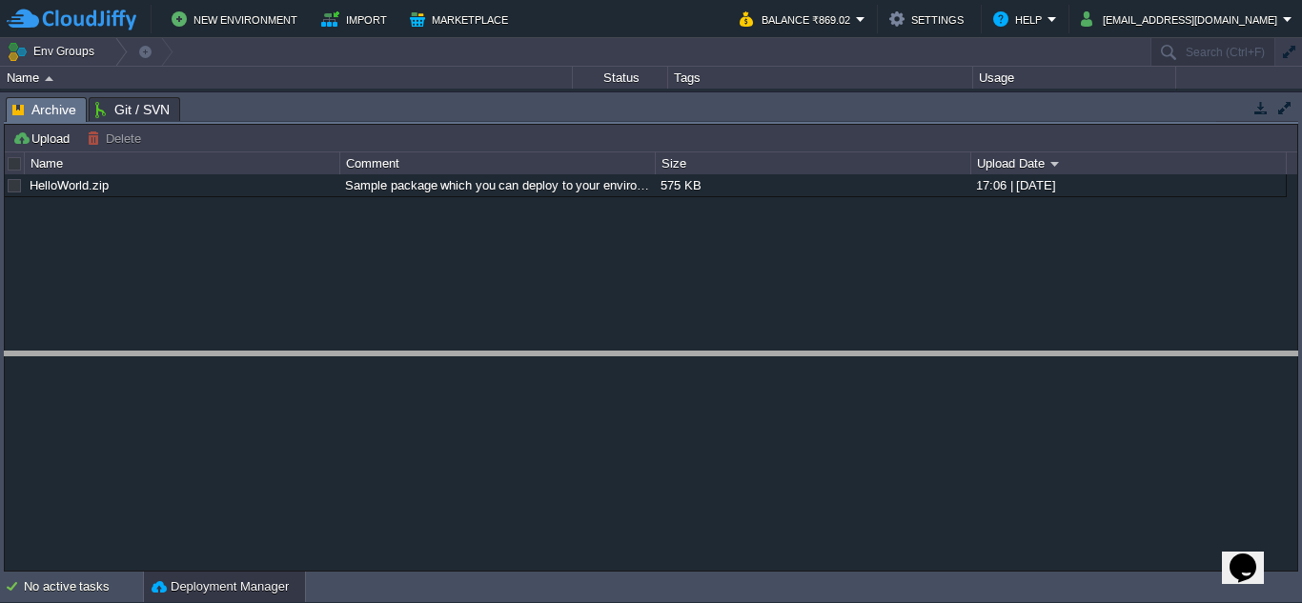
drag, startPoint x: 422, startPoint y: 123, endPoint x: 335, endPoint y: 394, distance: 284.2
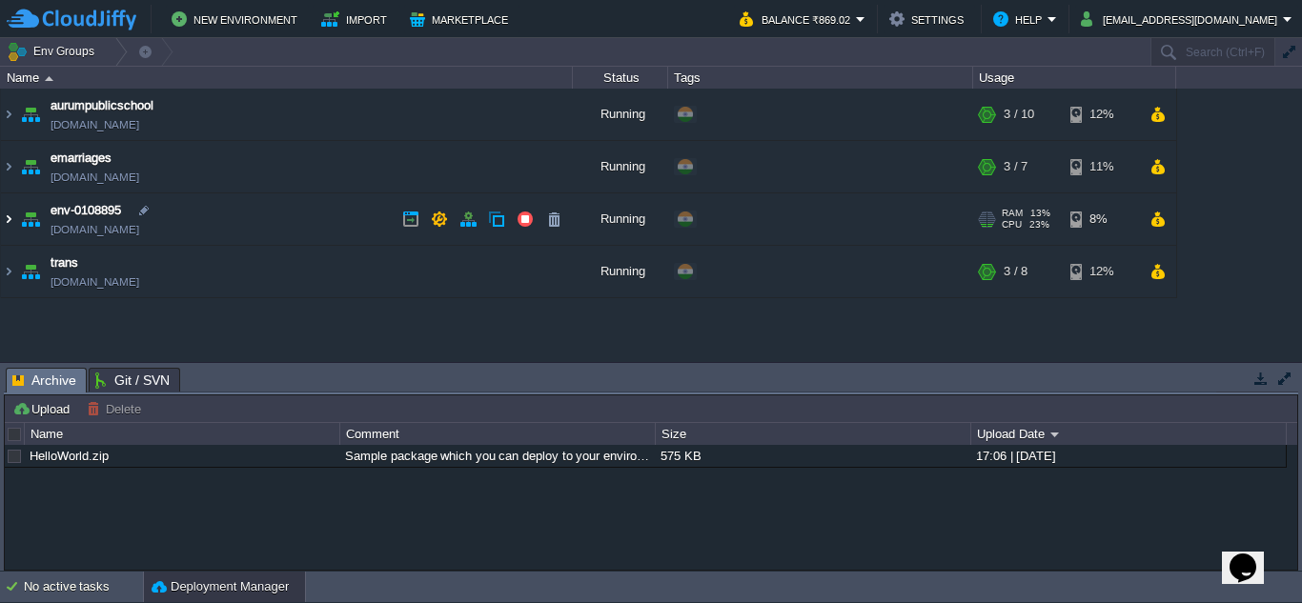
click at [0, 210] on table "aurumpublicschool [DOMAIN_NAME] Running + Add to Env Group RAM 18% CPU 2% 3 / 1…" at bounding box center [588, 194] width 1177 height 210
click at [18, 223] on img at bounding box center [30, 218] width 27 height 51
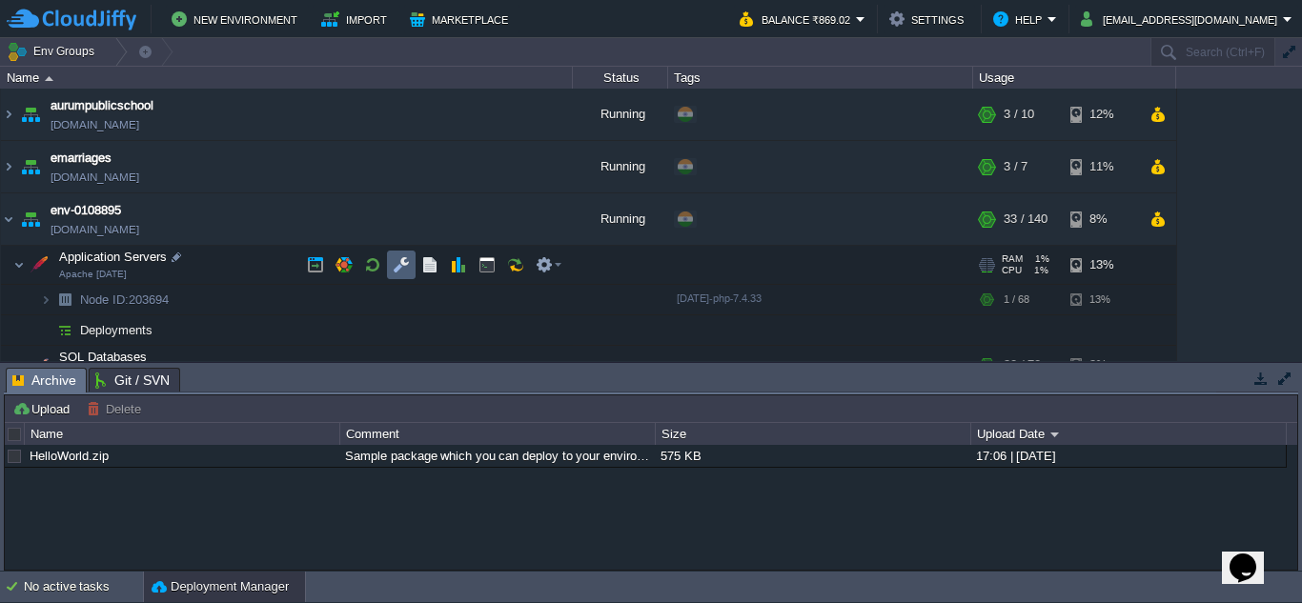
click at [401, 275] on td at bounding box center [401, 265] width 29 height 29
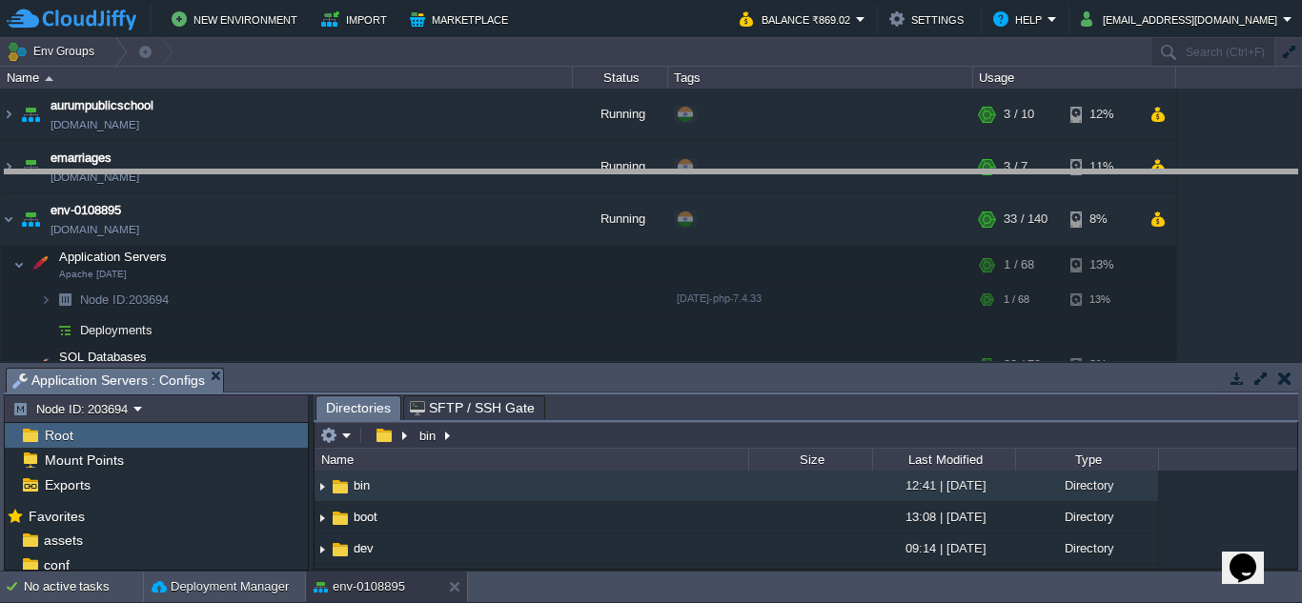
drag, startPoint x: 672, startPoint y: 393, endPoint x: 736, endPoint y: 172, distance: 230.1
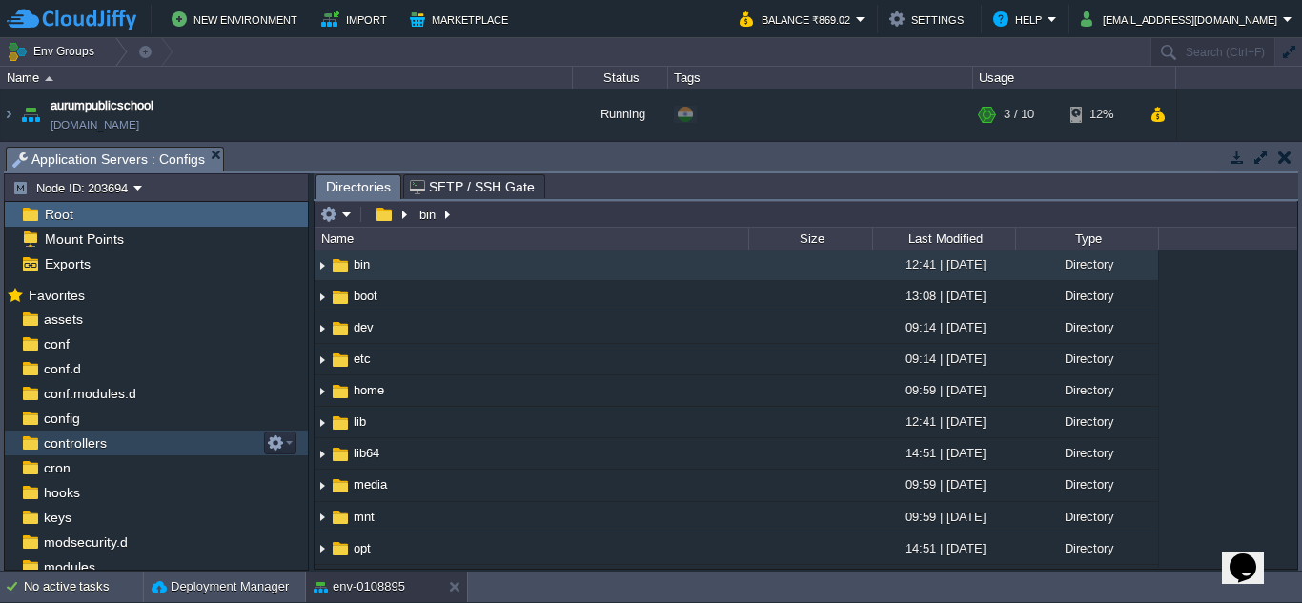
click at [63, 438] on span "controllers" at bounding box center [75, 443] width 70 height 17
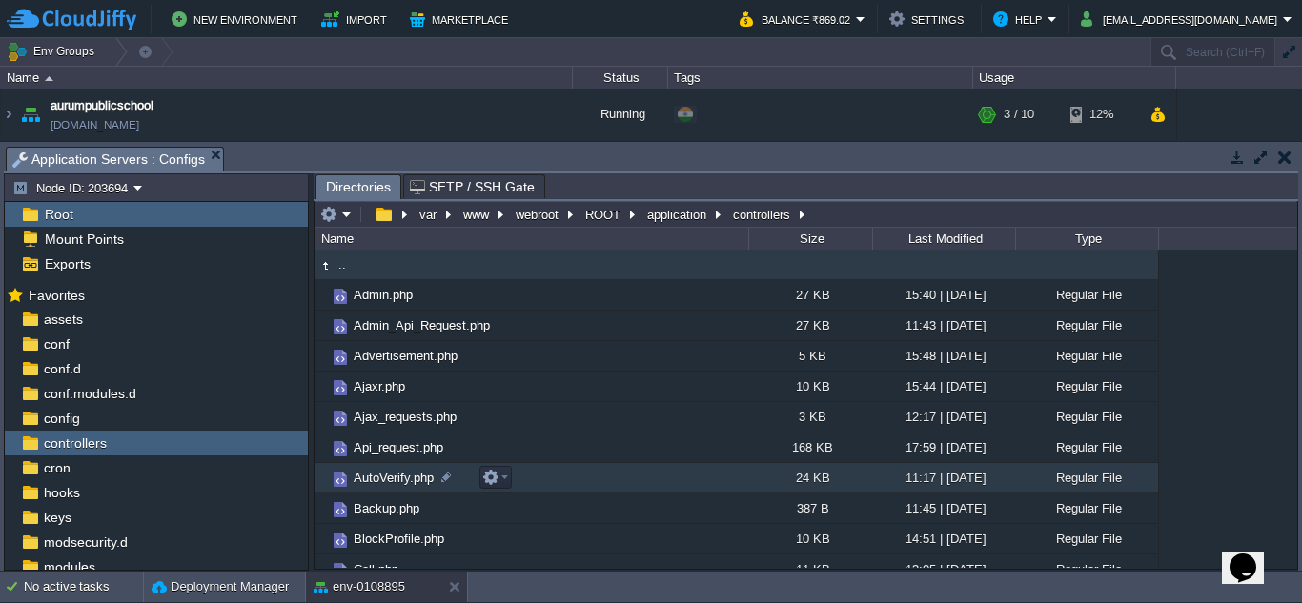
click at [365, 479] on span "AutoVerify.php" at bounding box center [394, 478] width 86 height 16
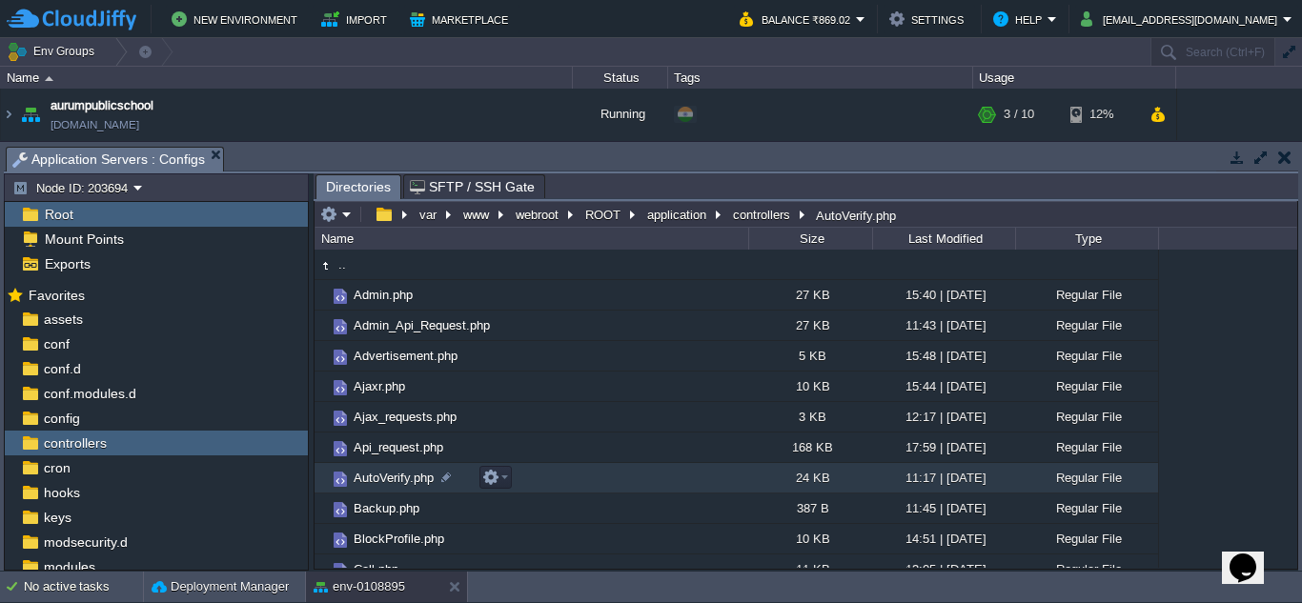
click at [365, 479] on span "AutoVerify.php" at bounding box center [394, 478] width 86 height 16
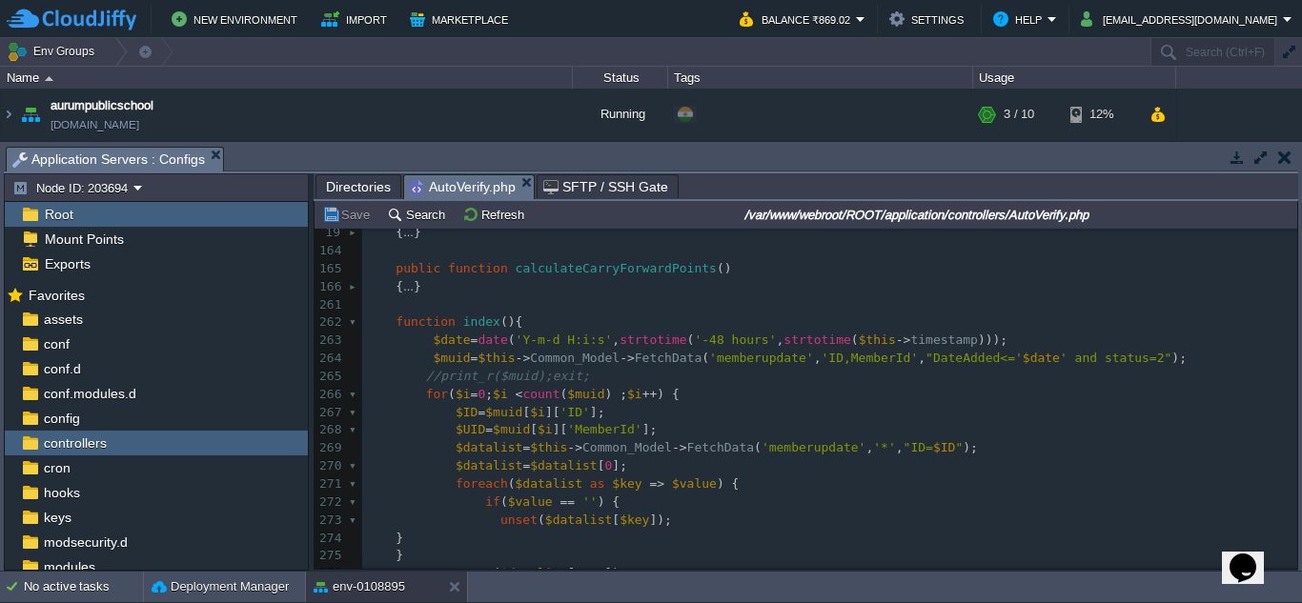
scroll to position [380, 0]
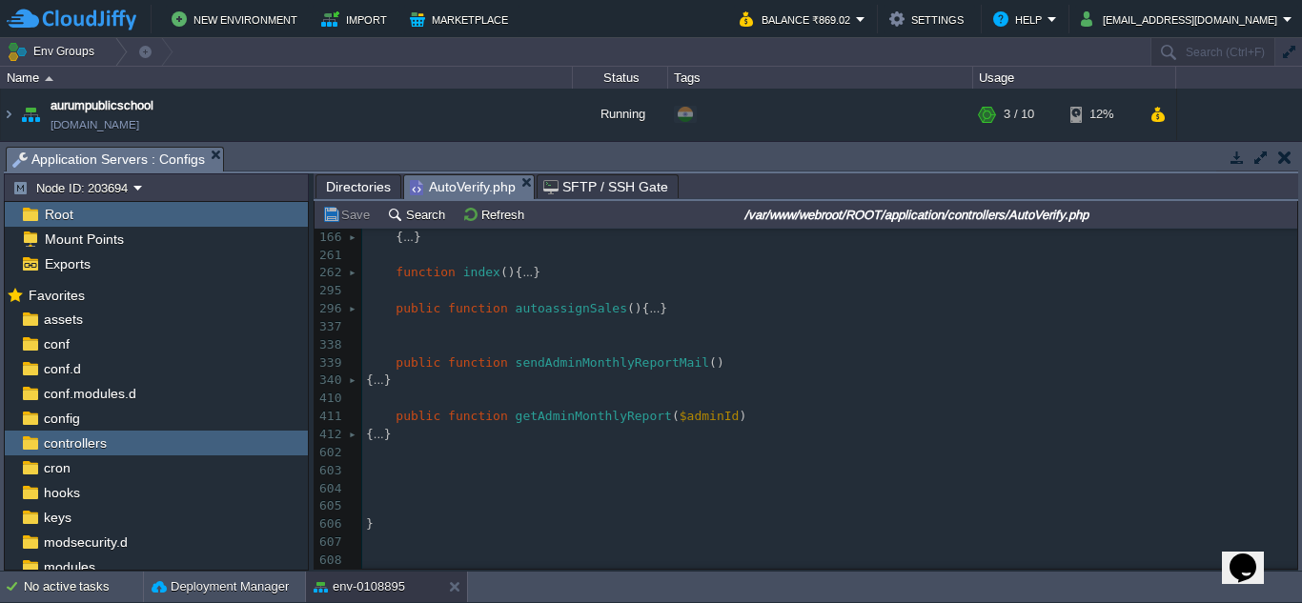
click at [349, 384] on div at bounding box center [355, 285] width 12 height 874
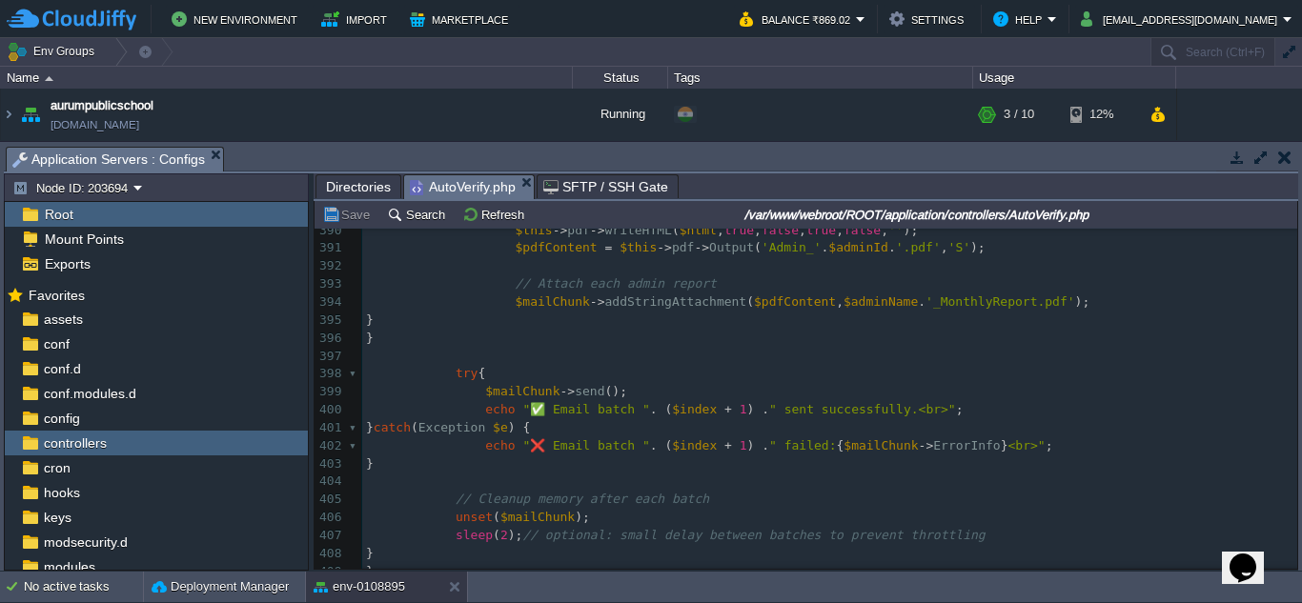
scroll to position [0, 0]
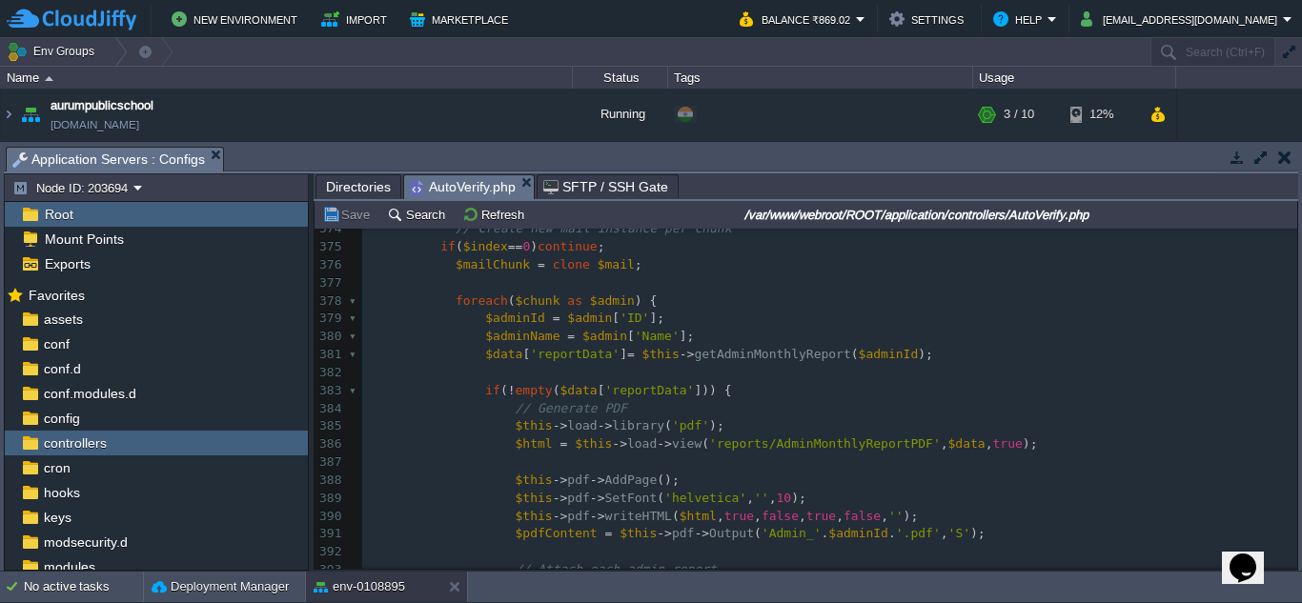
click at [819, 451] on span "'reports/AdminMonthlyReportPDF'" at bounding box center [825, 443] width 232 height 14
type textarea "AdminMonthlyReportPDF"
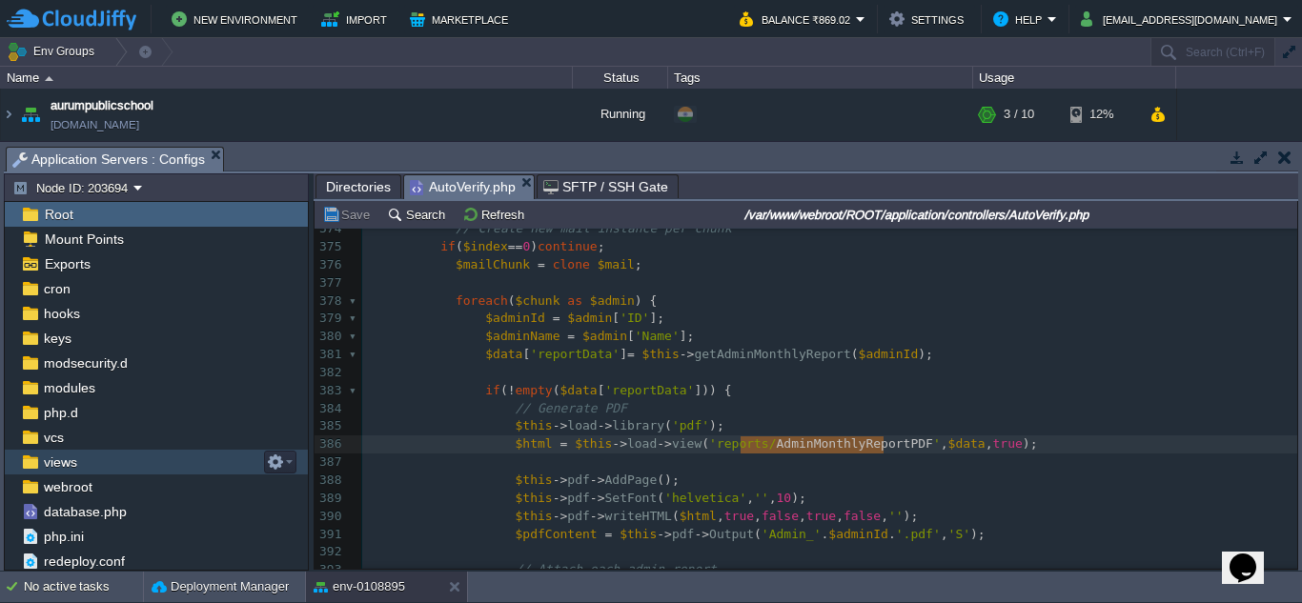
click at [88, 470] on div "views" at bounding box center [156, 462] width 303 height 25
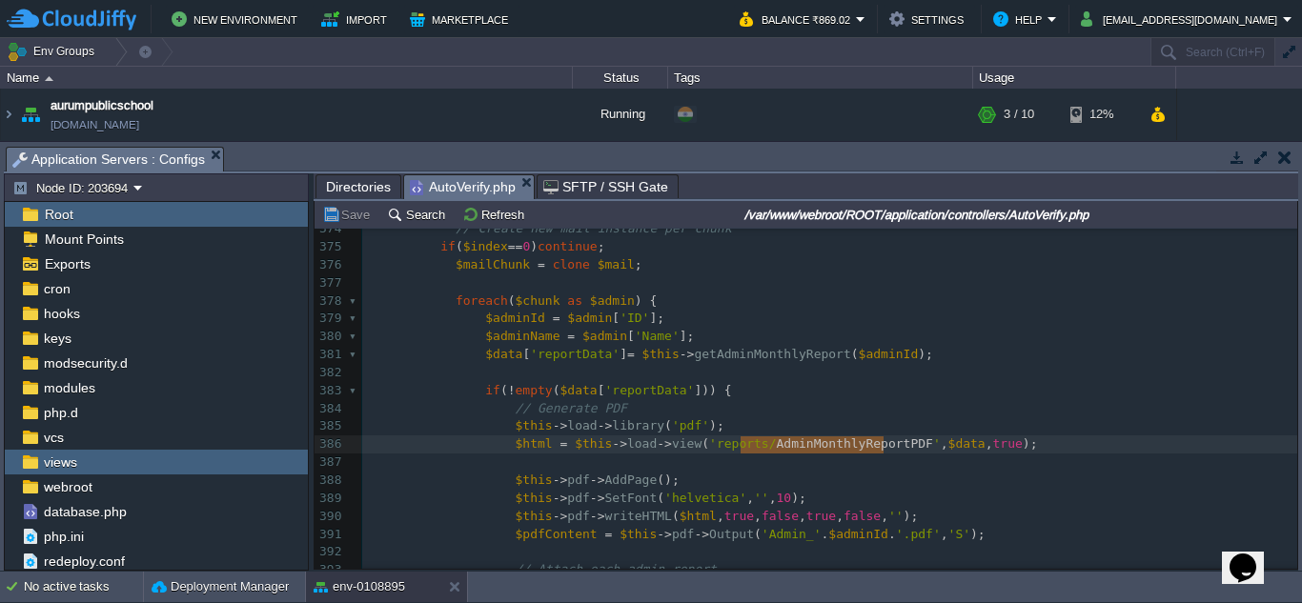
click at [441, 186] on span "AutoVerify.php" at bounding box center [463, 187] width 106 height 24
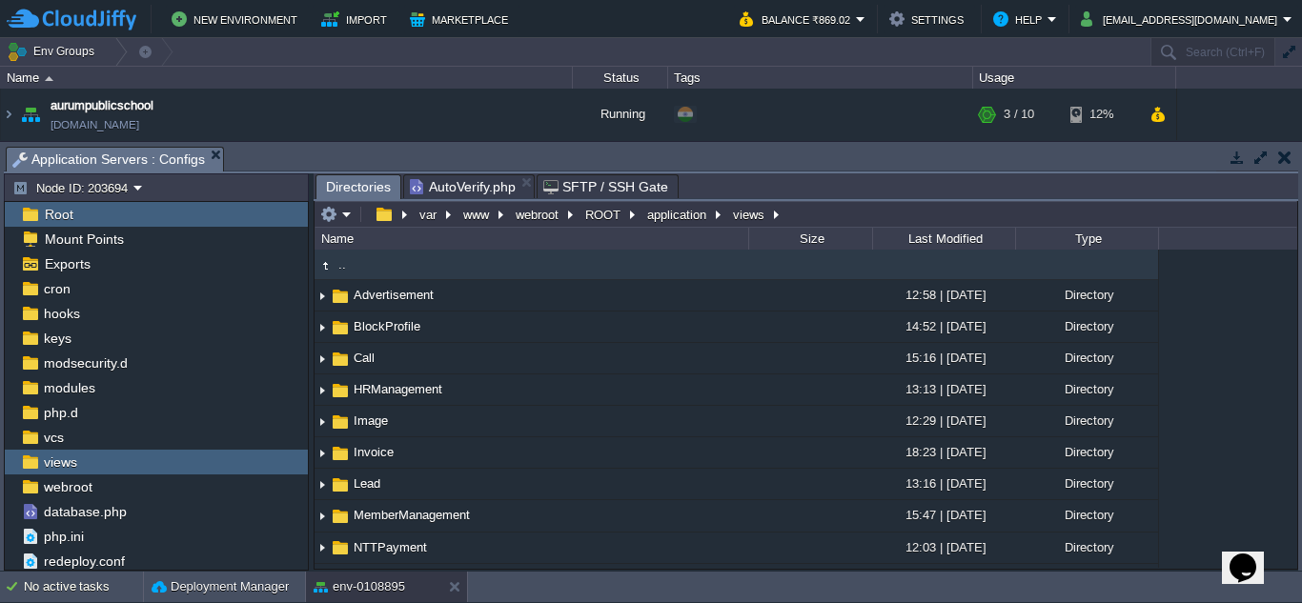
click at [362, 186] on span "Directories" at bounding box center [358, 187] width 65 height 24
click at [145, 456] on div "views" at bounding box center [156, 462] width 303 height 25
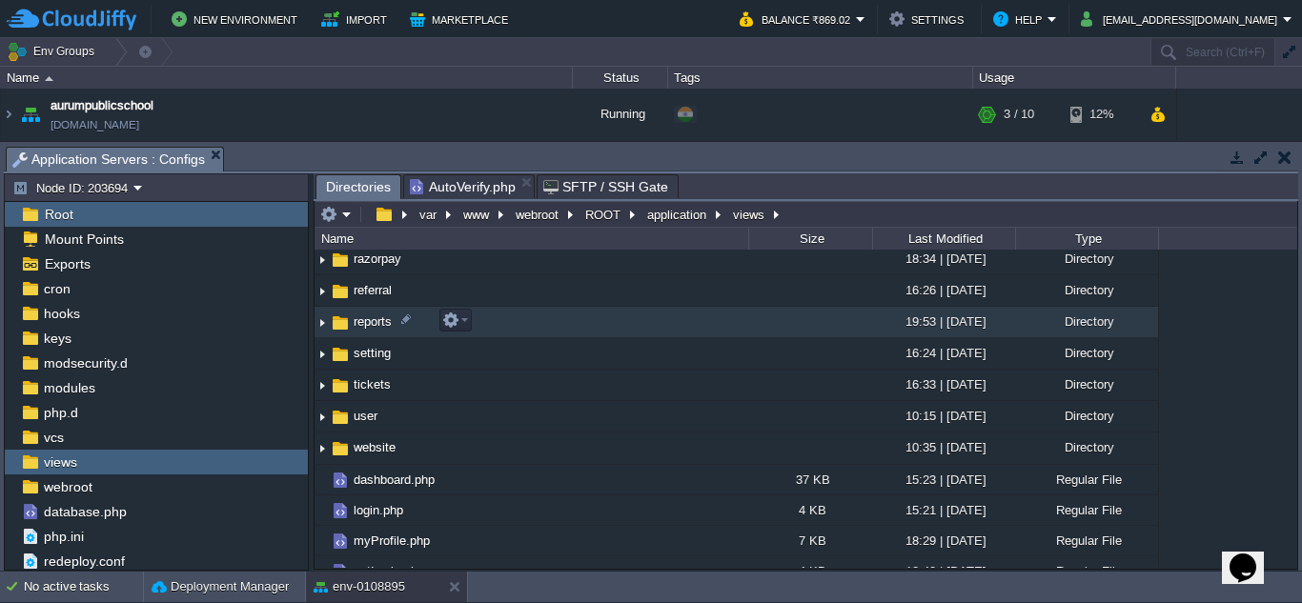
click at [361, 322] on span "reports" at bounding box center [373, 322] width 44 height 16
click at [362, 322] on span "reports" at bounding box center [373, 322] width 44 height 16
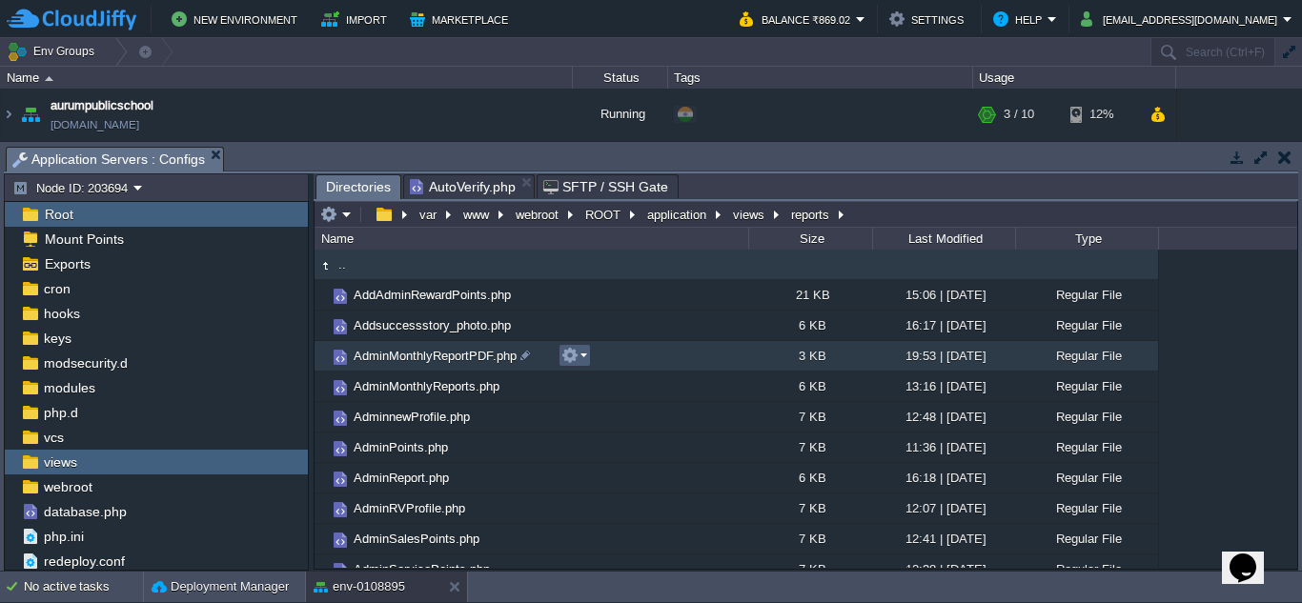
click at [575, 356] on button "button" at bounding box center [569, 355] width 17 height 17
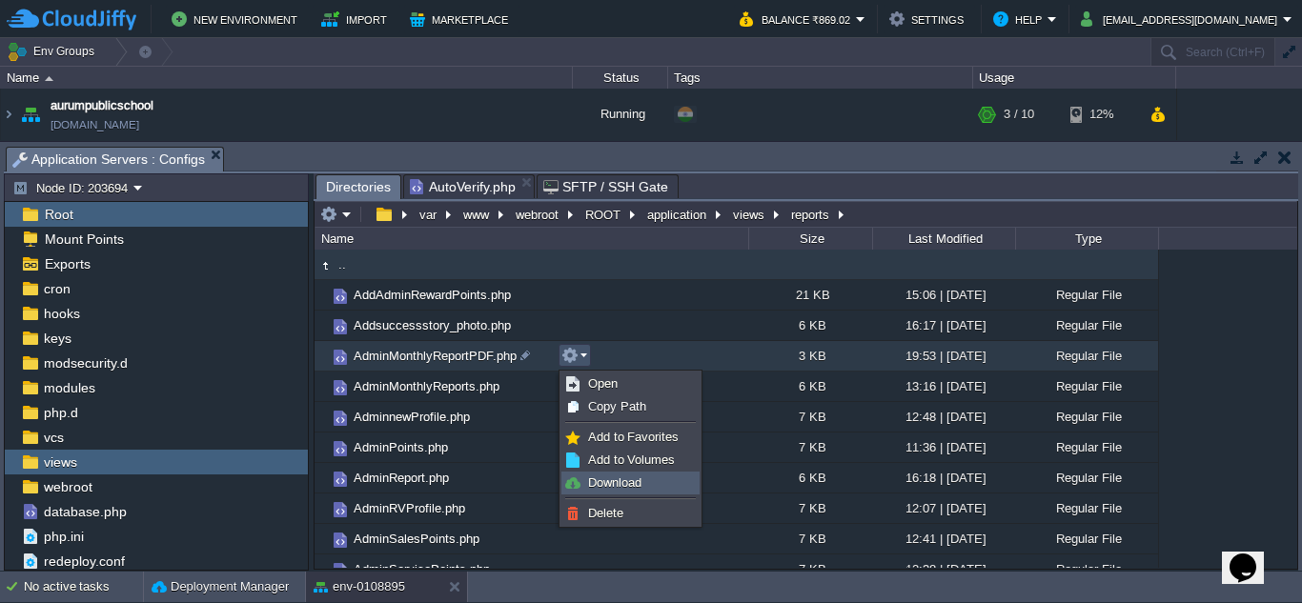
click at [579, 478] on img at bounding box center [572, 483] width 15 height 15
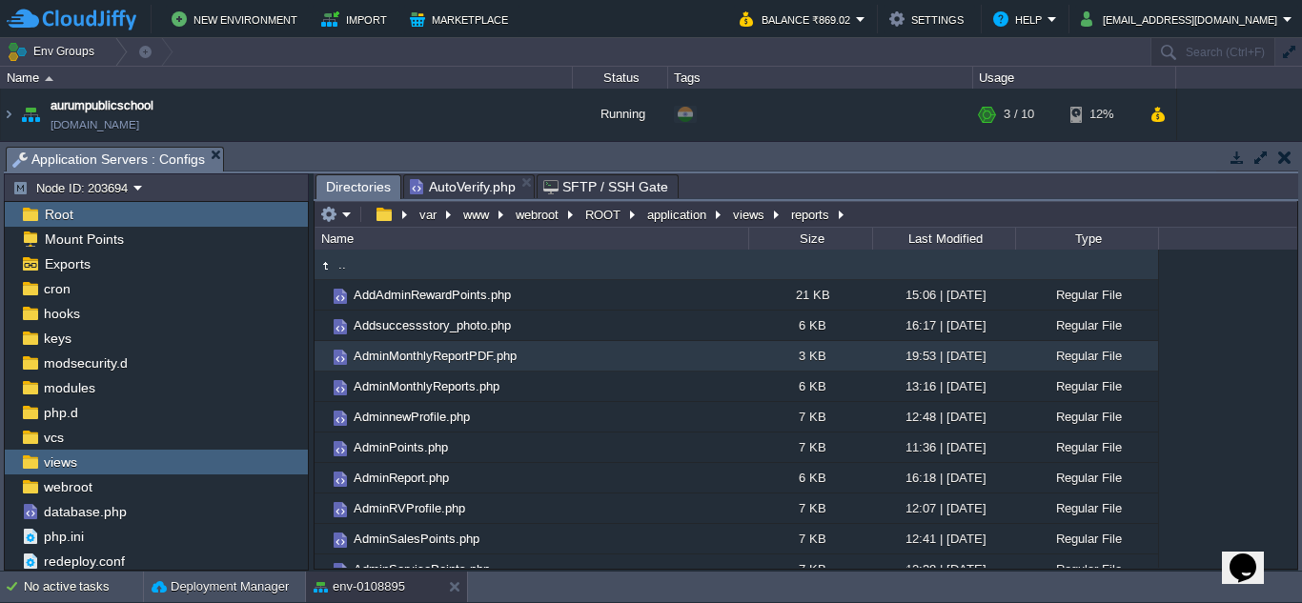
click at [443, 357] on span "AdminMonthlyReportPDF.php" at bounding box center [435, 356] width 169 height 16
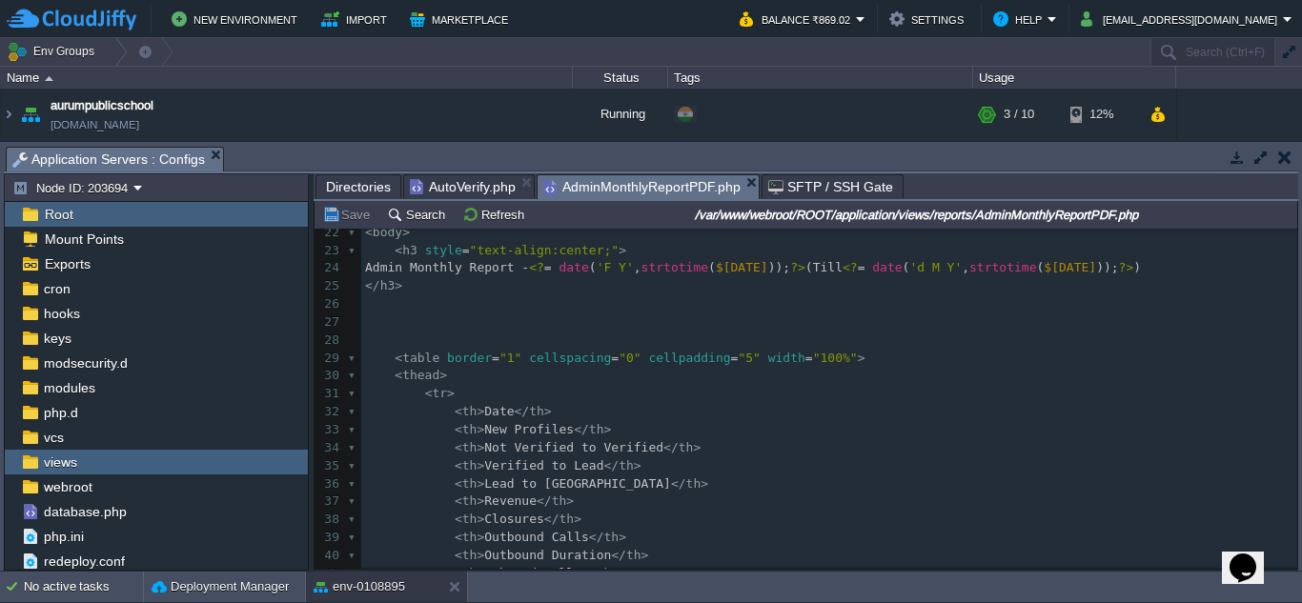
scroll to position [286, 0]
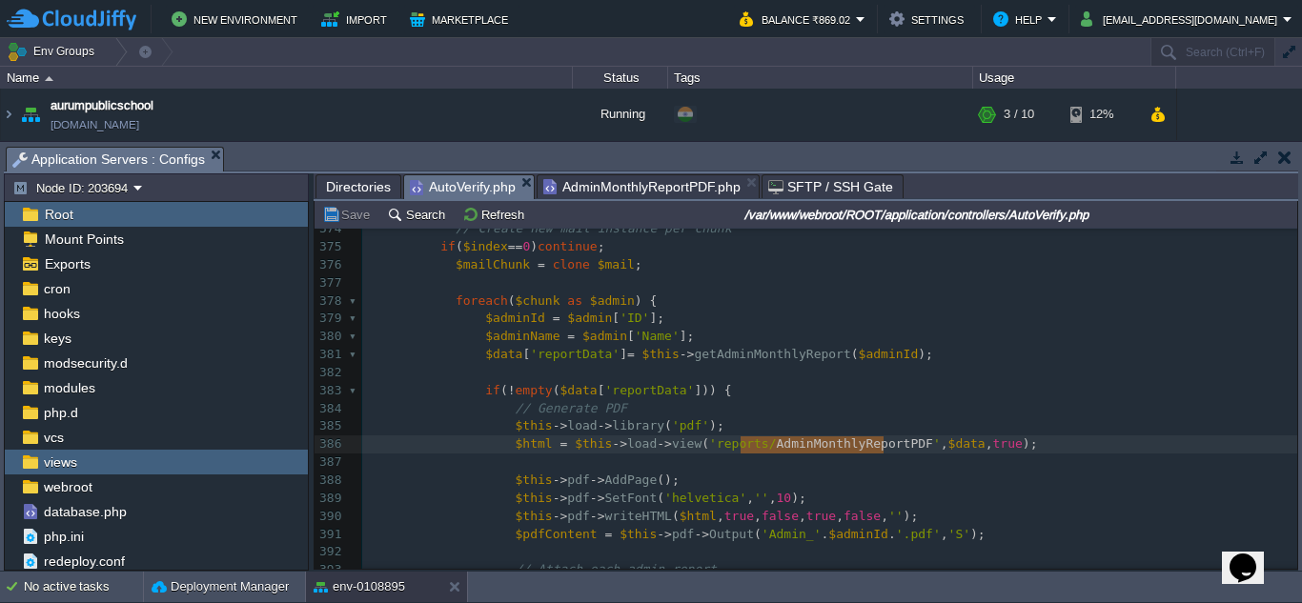
click at [437, 183] on span "AutoVerify.php" at bounding box center [463, 187] width 106 height 24
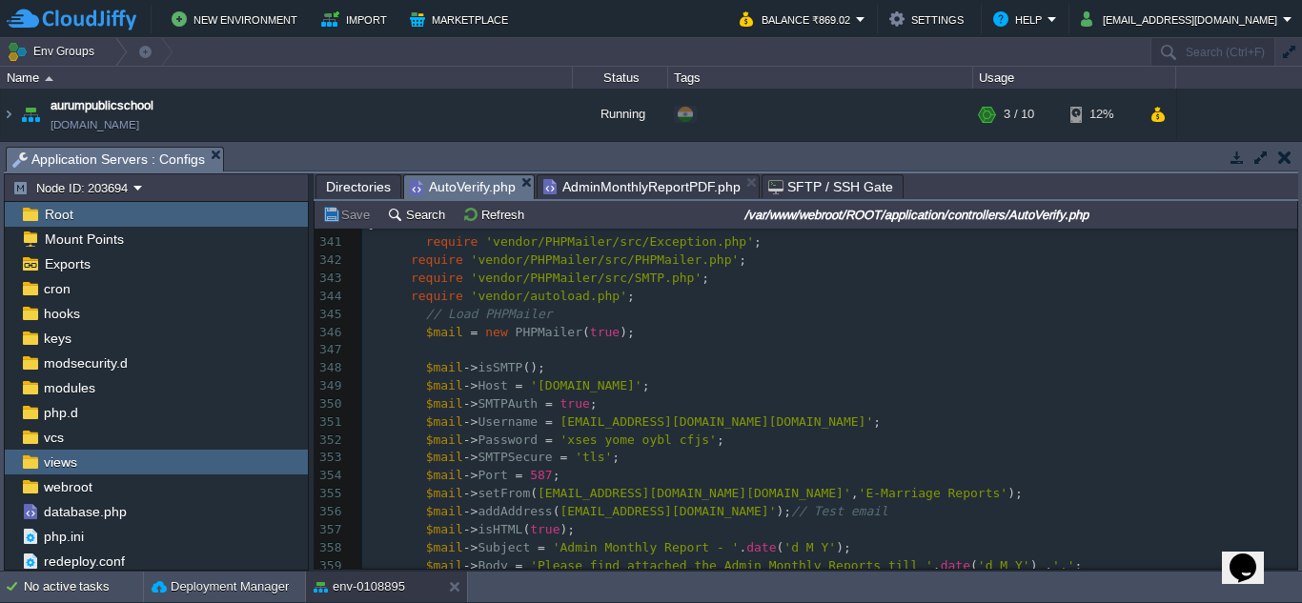
scroll to position [477, 0]
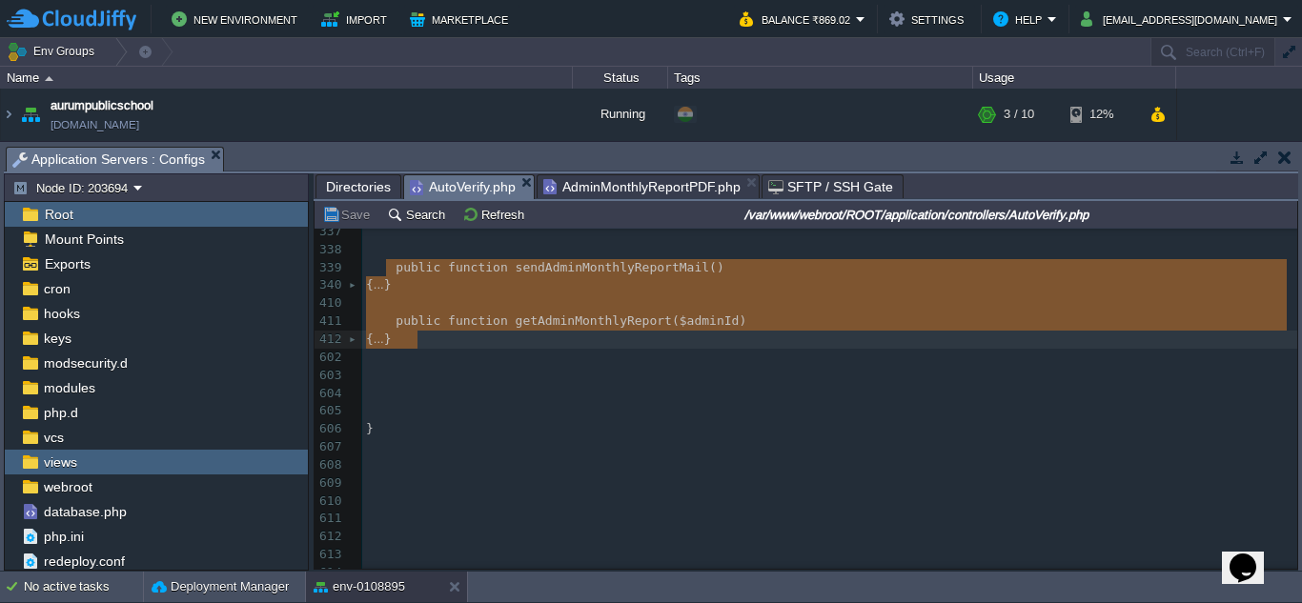
drag, startPoint x: 388, startPoint y: 272, endPoint x: 416, endPoint y: 334, distance: 67.8
type textarea "-"
click at [347, 285] on div at bounding box center [331, 189] width 34 height 874
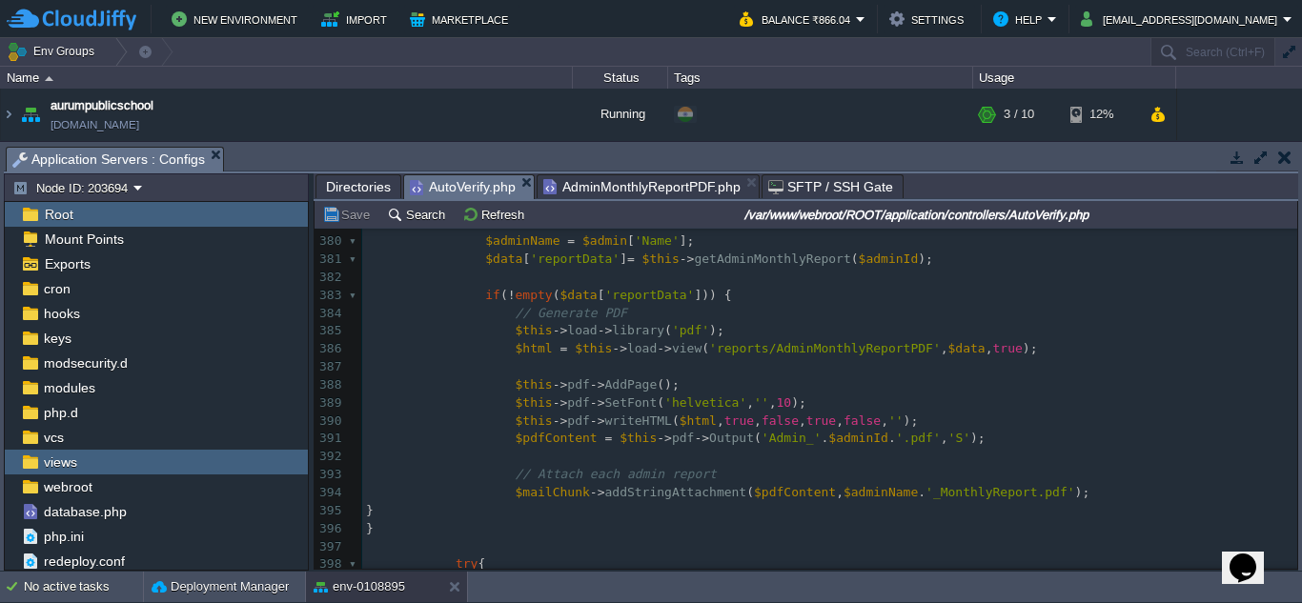
scroll to position [1048, 0]
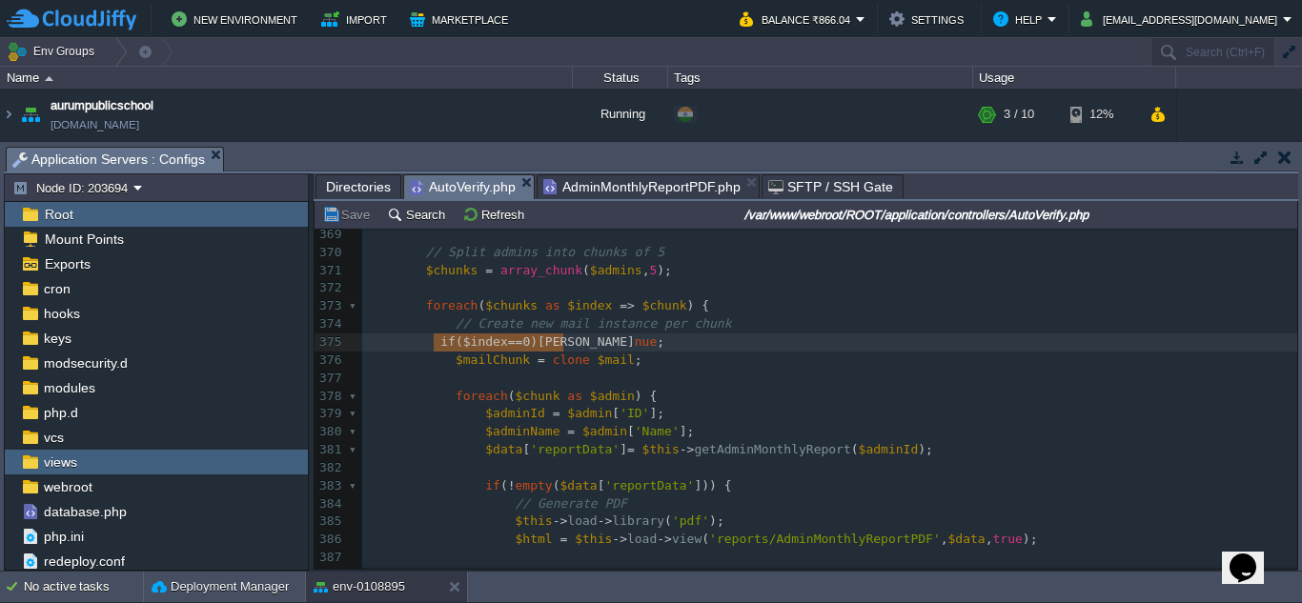
type textarea "if($index==0) continue;"
drag, startPoint x: 432, startPoint y: 343, endPoint x: 599, endPoint y: 348, distance: 167.8
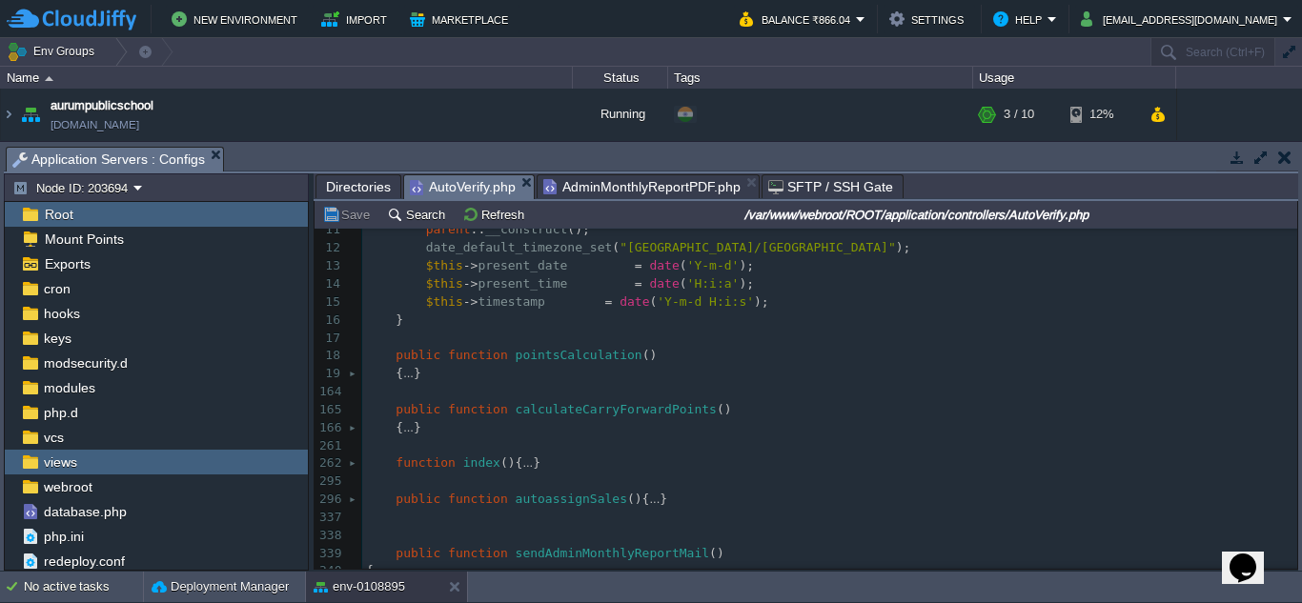
scroll to position [91, 0]
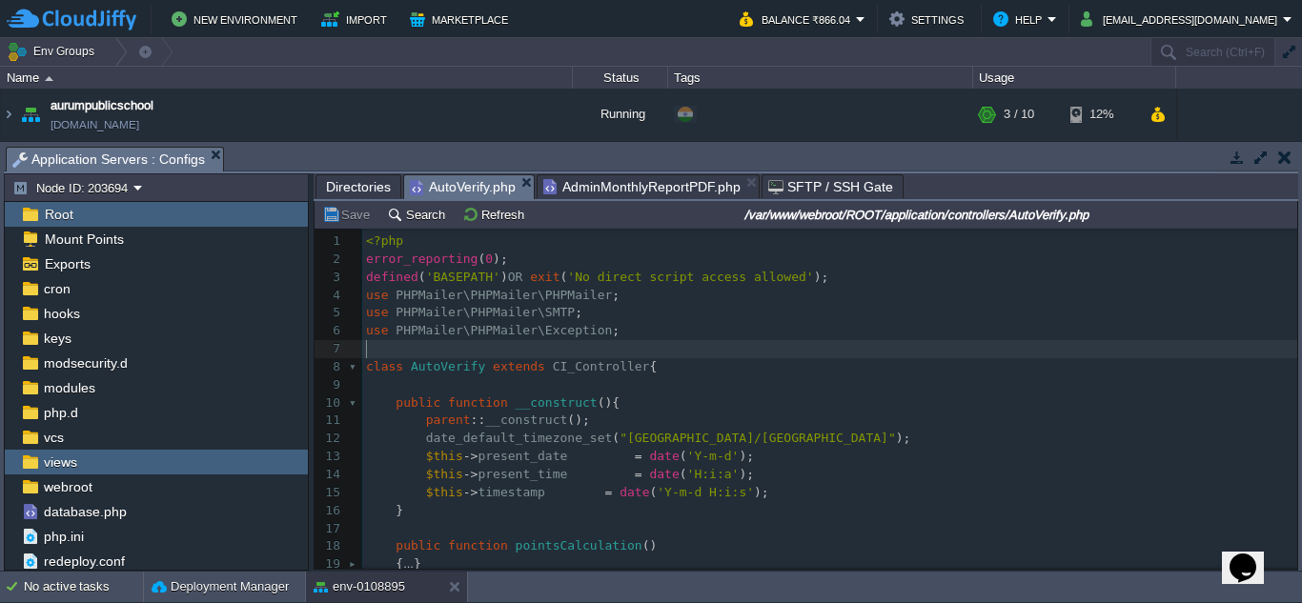
click at [717, 354] on pre "​" at bounding box center [829, 349] width 935 height 18
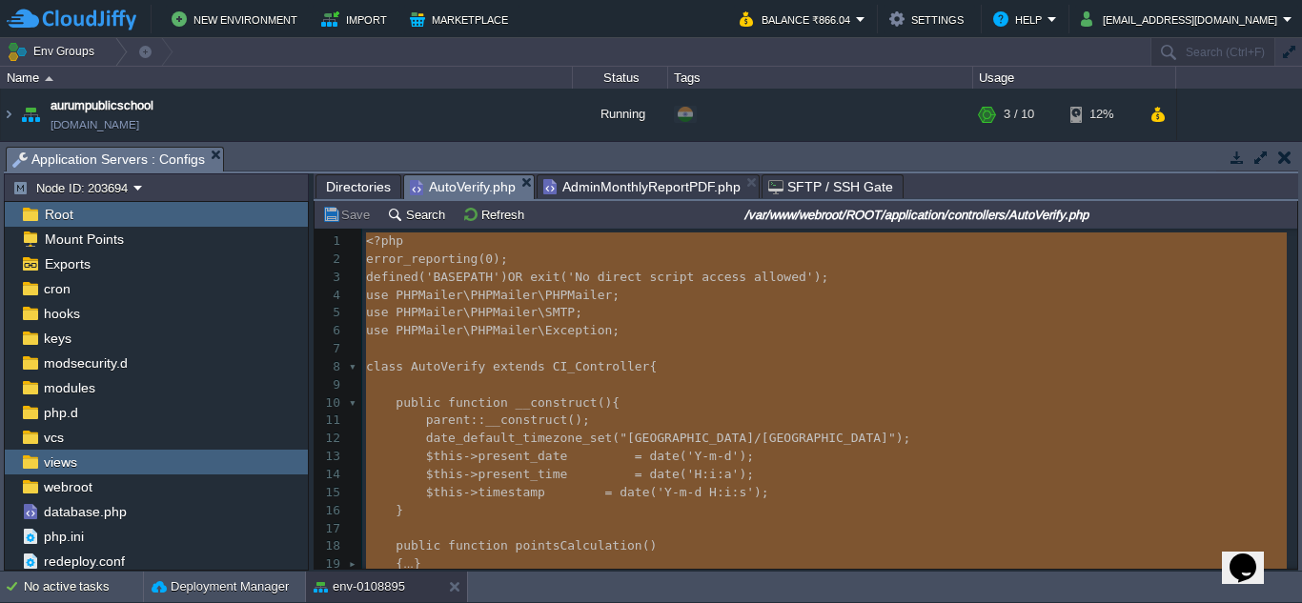
type textarea "-"
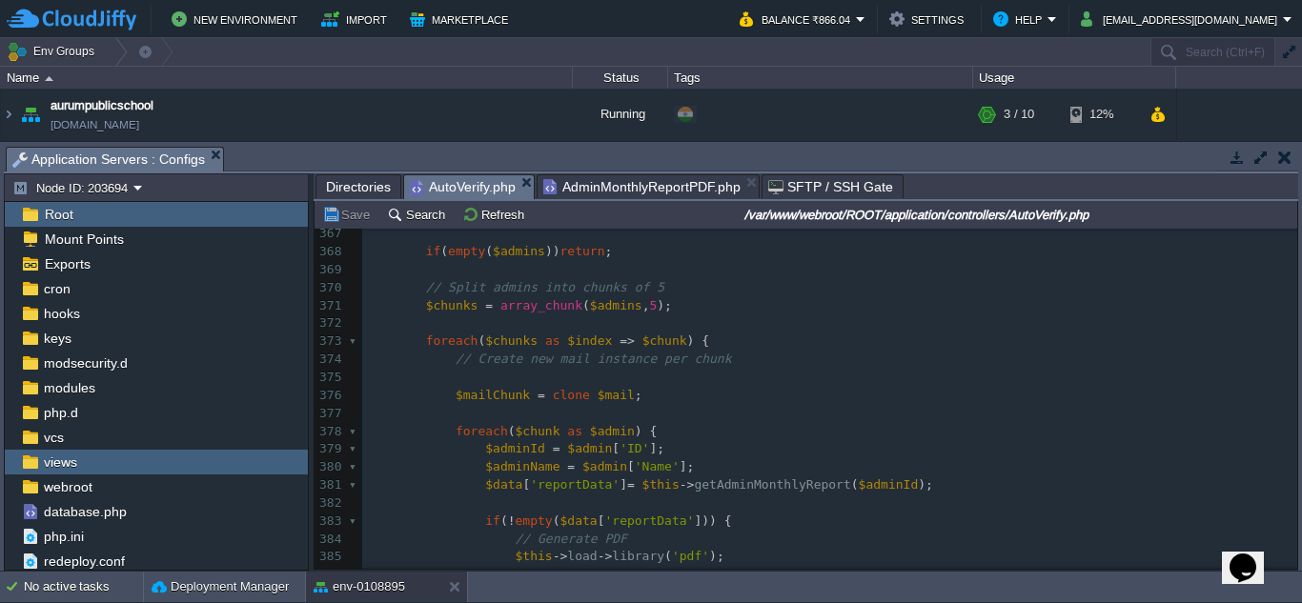
scroll to position [1047, 0]
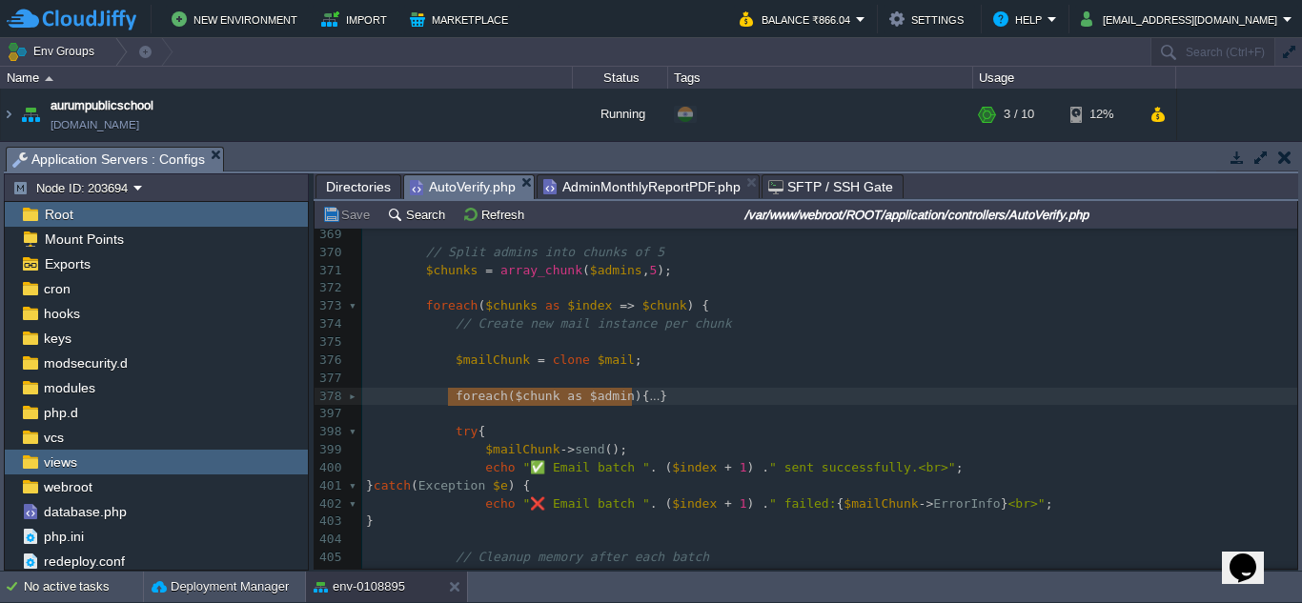
type textarea "foreach ($chunk as $admin) { $adminId = $admin['ID']; $adminName = $admin['Name…"
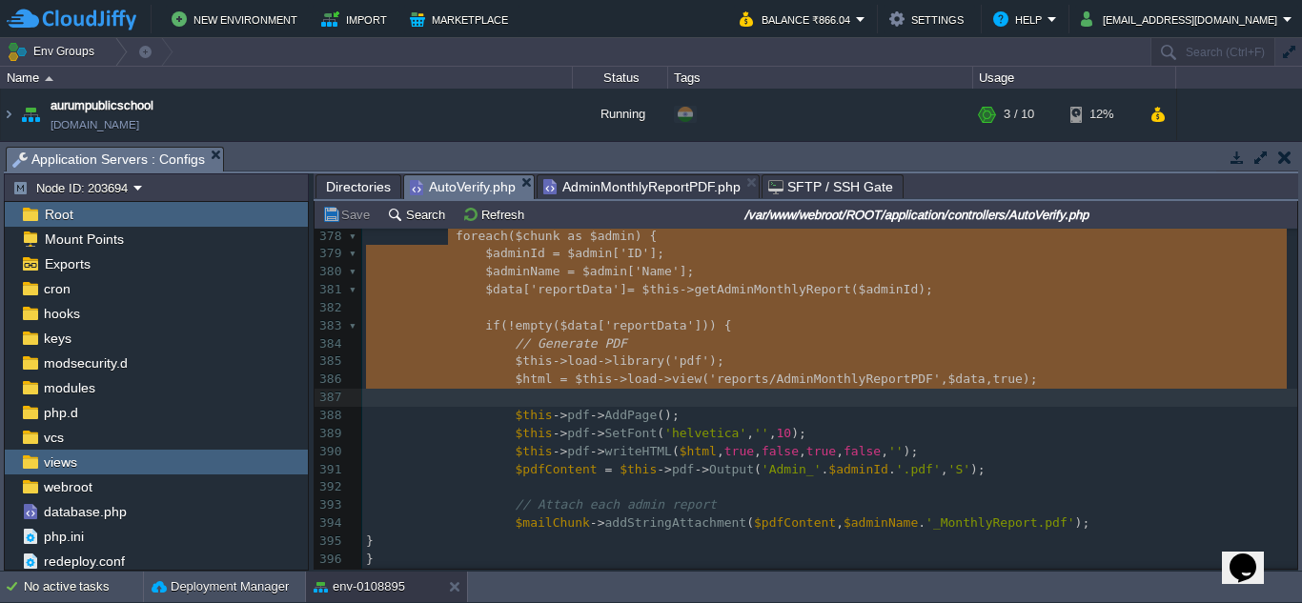
drag, startPoint x: 449, startPoint y: 397, endPoint x: 642, endPoint y: 395, distance: 193.5
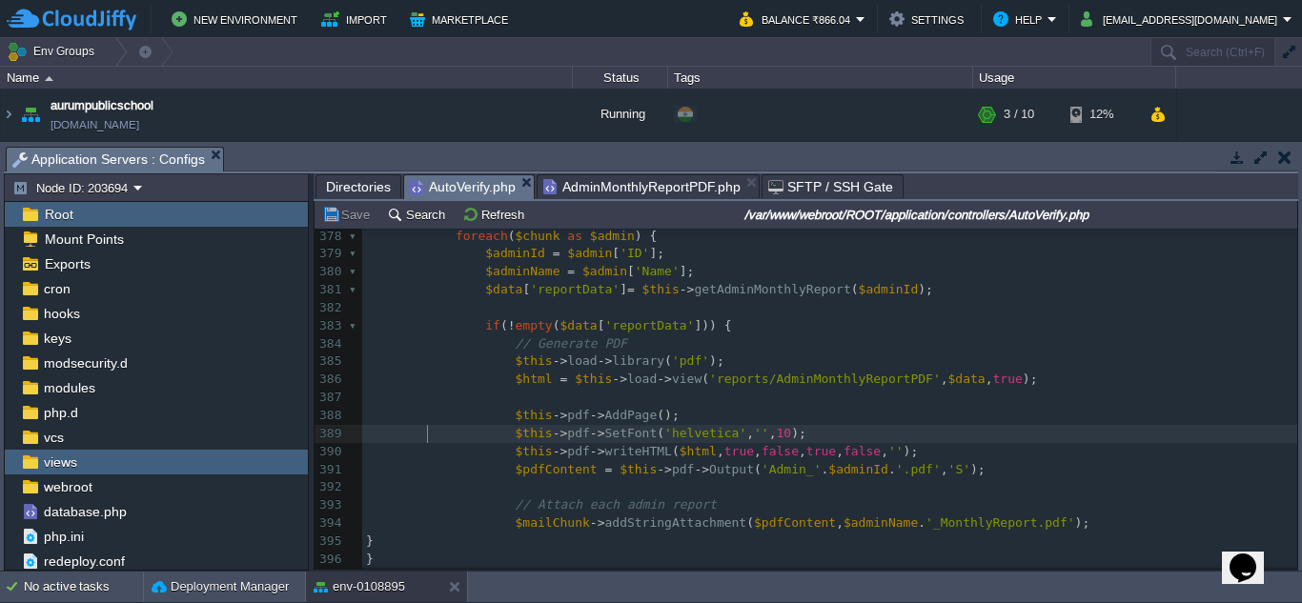
click at [429, 427] on div "xxxxxxxxxx ​ 367 ​ 368 if ( empty ( $admins )) return ; 369 ​ 370 // Split admi…" at bounding box center [829, 389] width 935 height 719
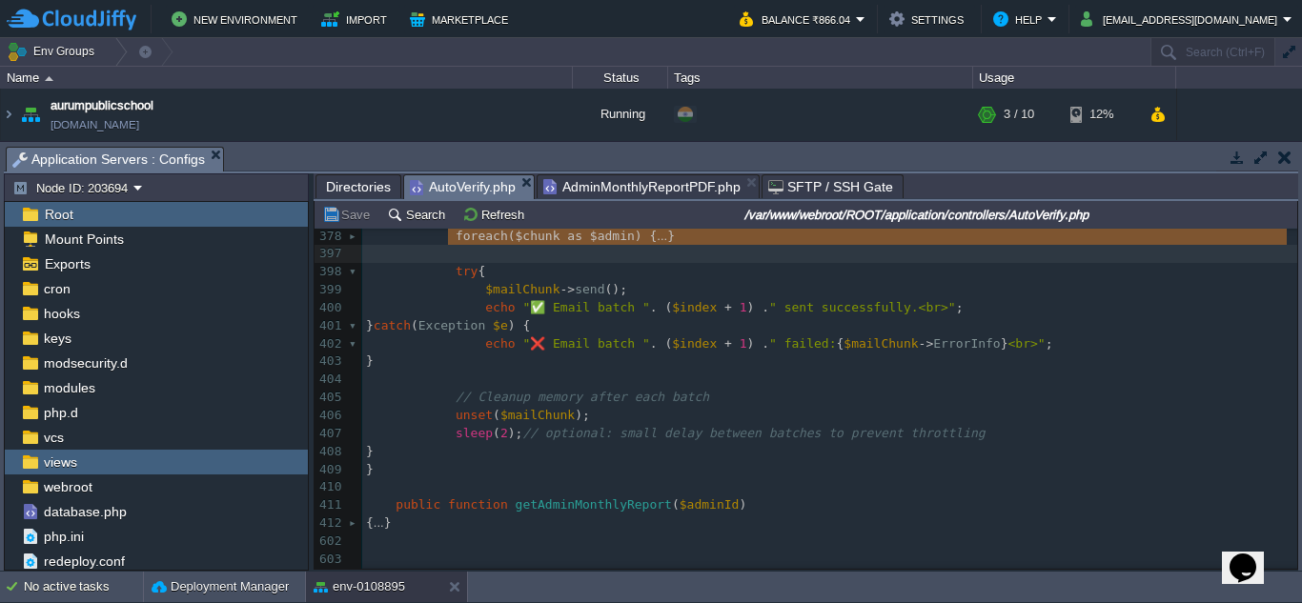
type textarea "foreach ($chunk as $admin) {"
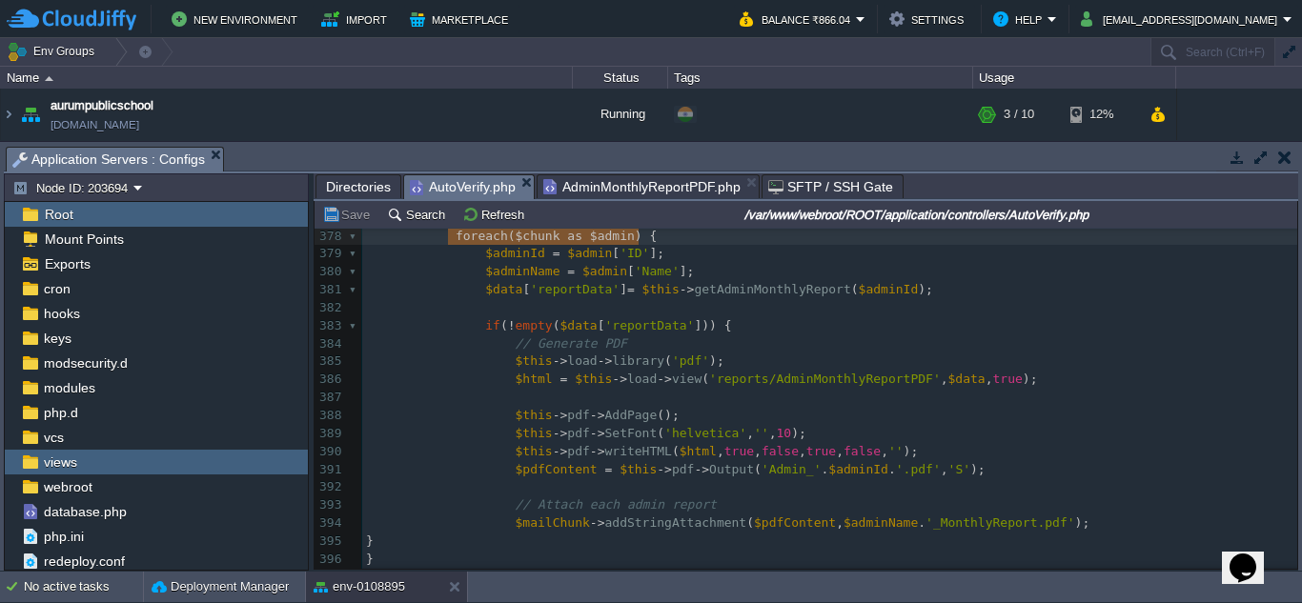
drag, startPoint x: 445, startPoint y: 237, endPoint x: 659, endPoint y: 246, distance: 213.6
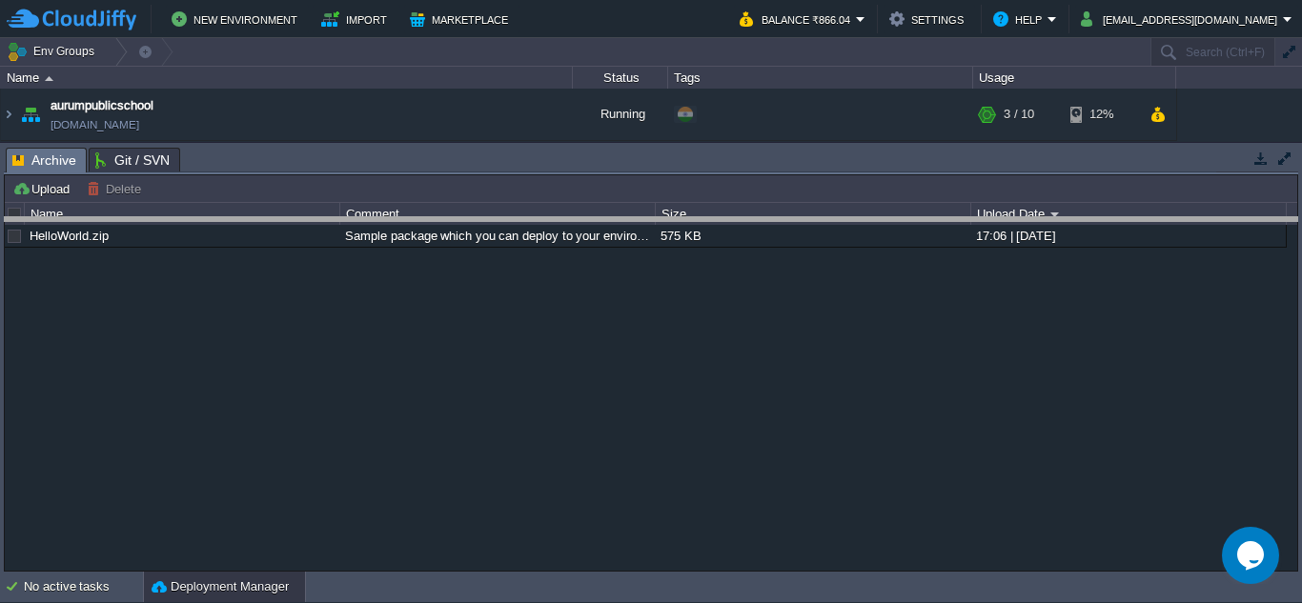
drag, startPoint x: 636, startPoint y: 174, endPoint x: 616, endPoint y: 246, distance: 74.2
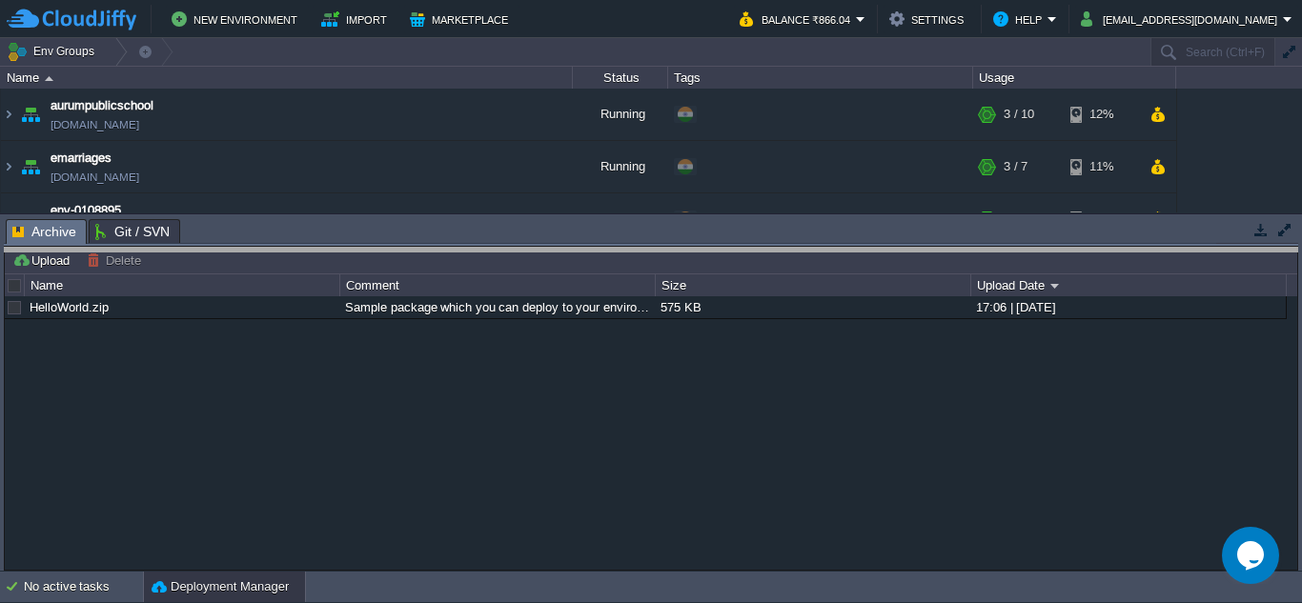
drag, startPoint x: 554, startPoint y: 244, endPoint x: 538, endPoint y: 331, distance: 88.2
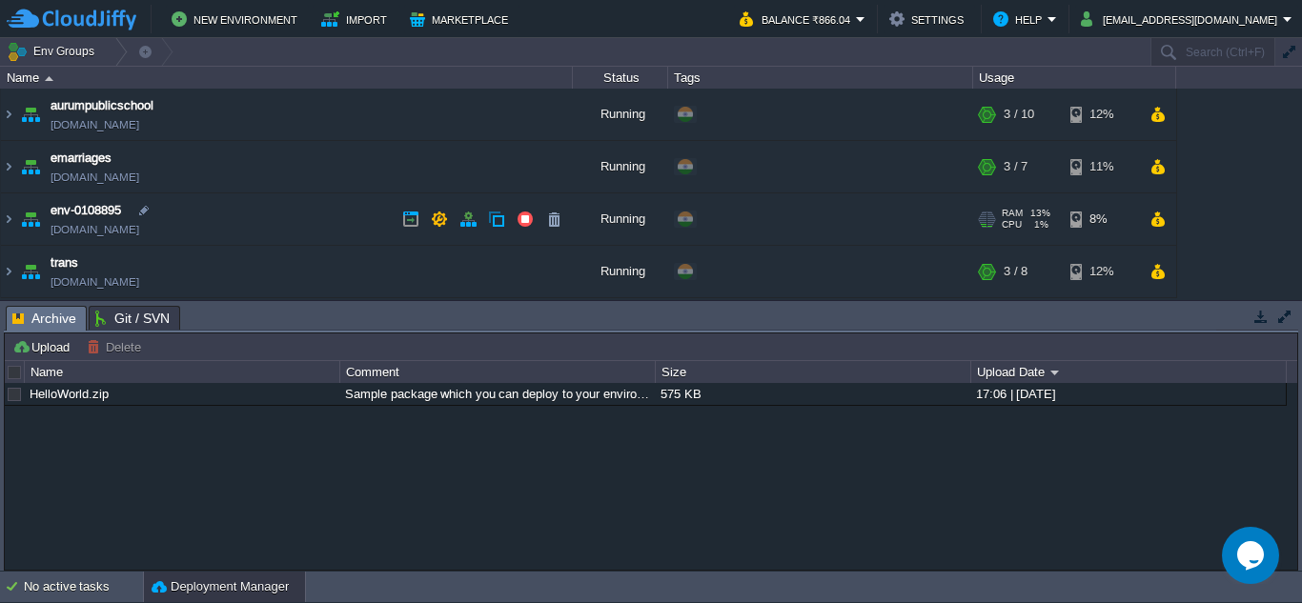
click at [33, 217] on img at bounding box center [30, 218] width 27 height 51
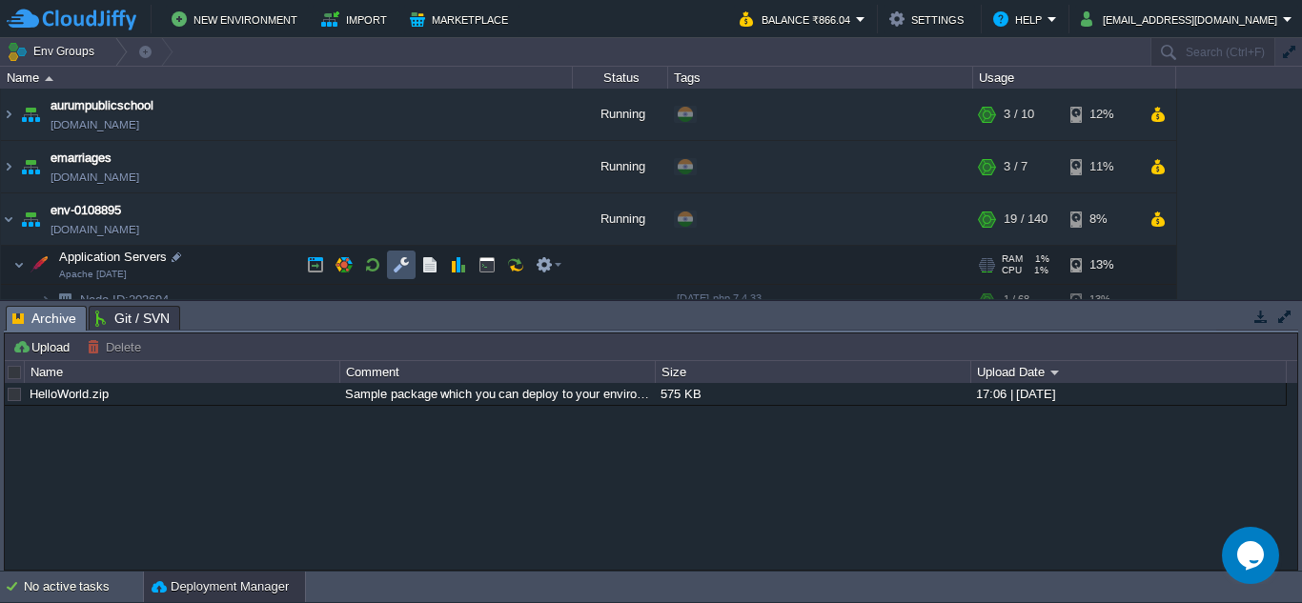
click at [400, 261] on button "button" at bounding box center [401, 264] width 17 height 17
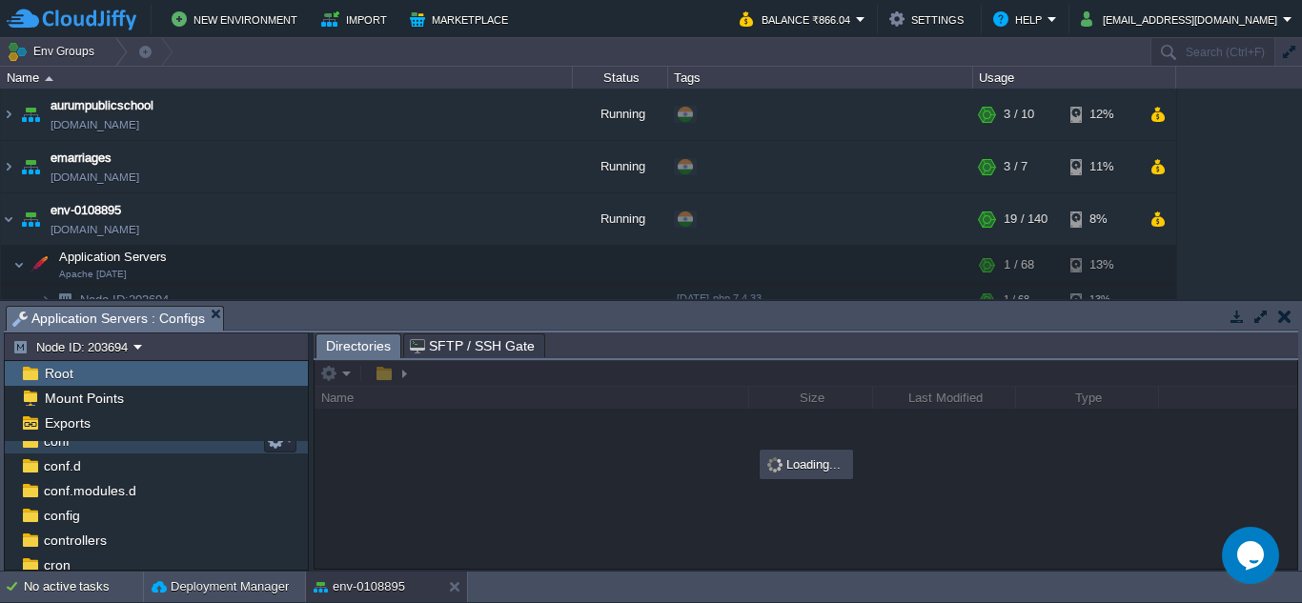
scroll to position [95, 0]
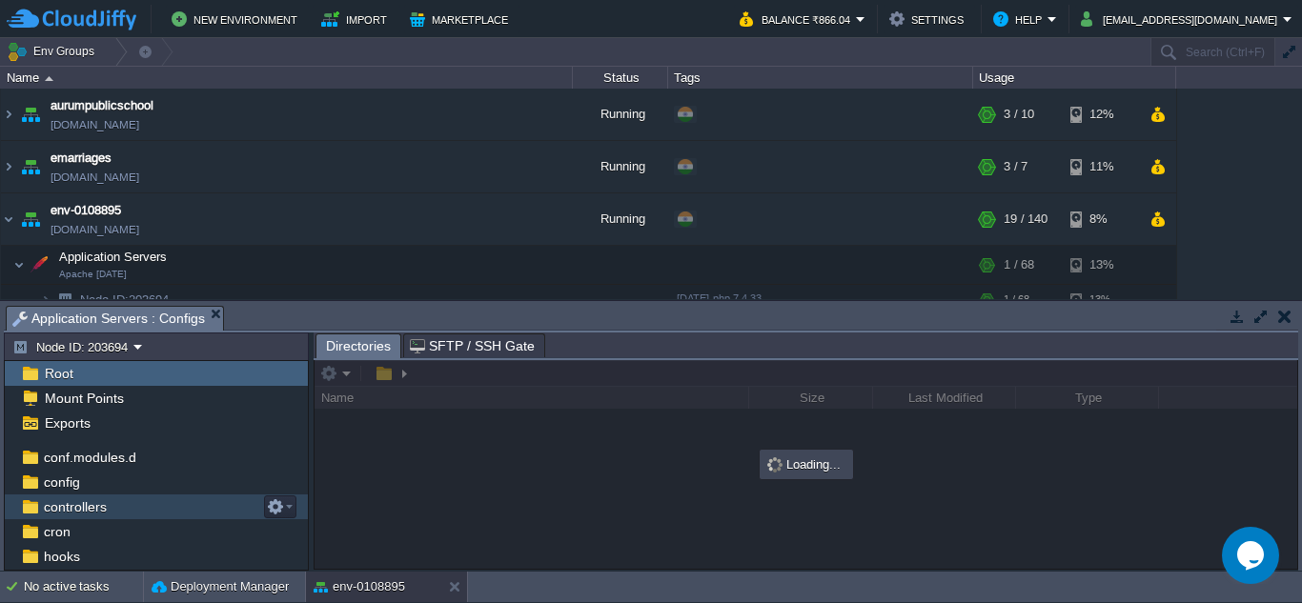
click at [83, 512] on span "controllers" at bounding box center [75, 506] width 70 height 17
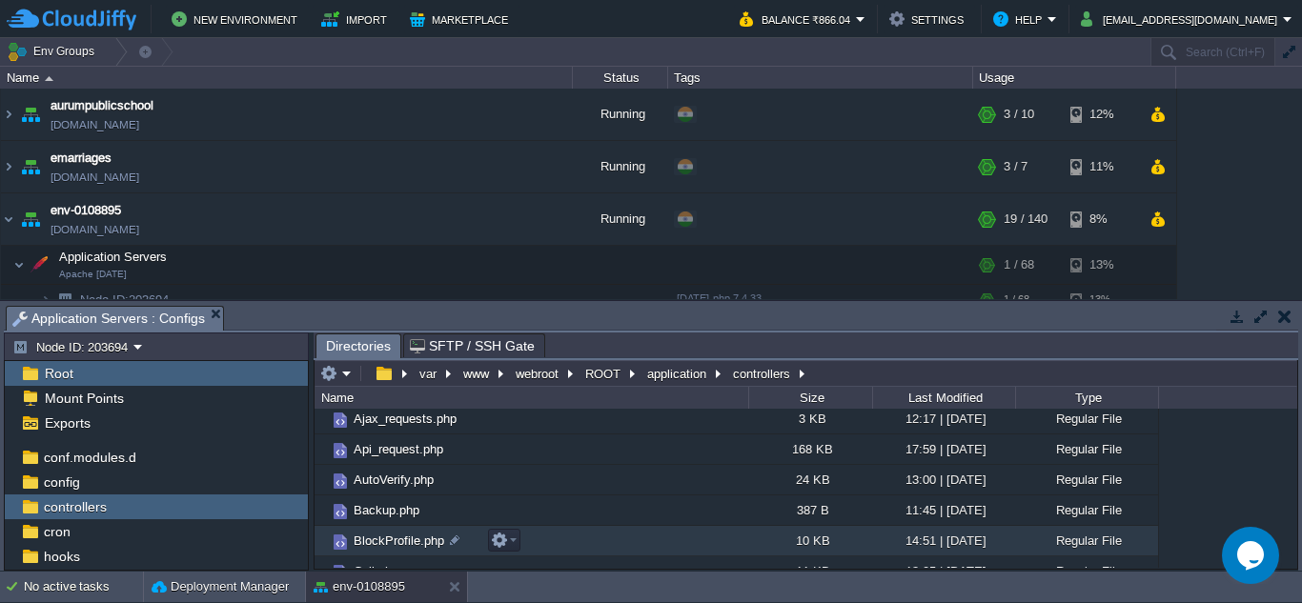
scroll to position [191, 0]
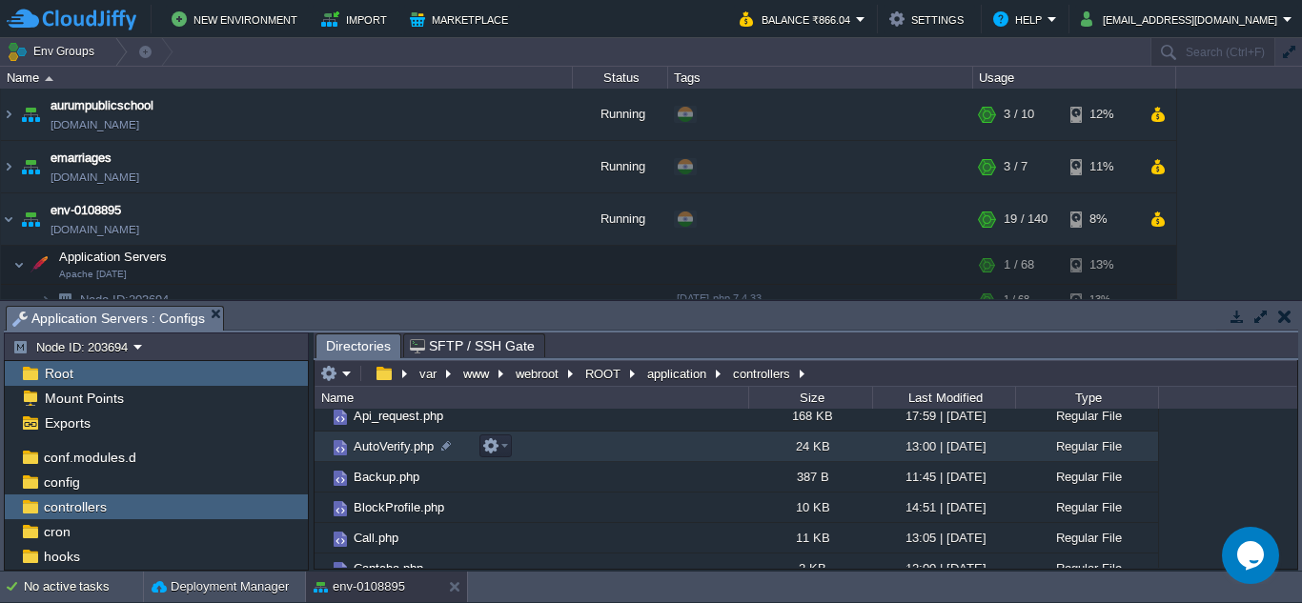
click at [378, 441] on span "AutoVerify.php" at bounding box center [394, 446] width 86 height 16
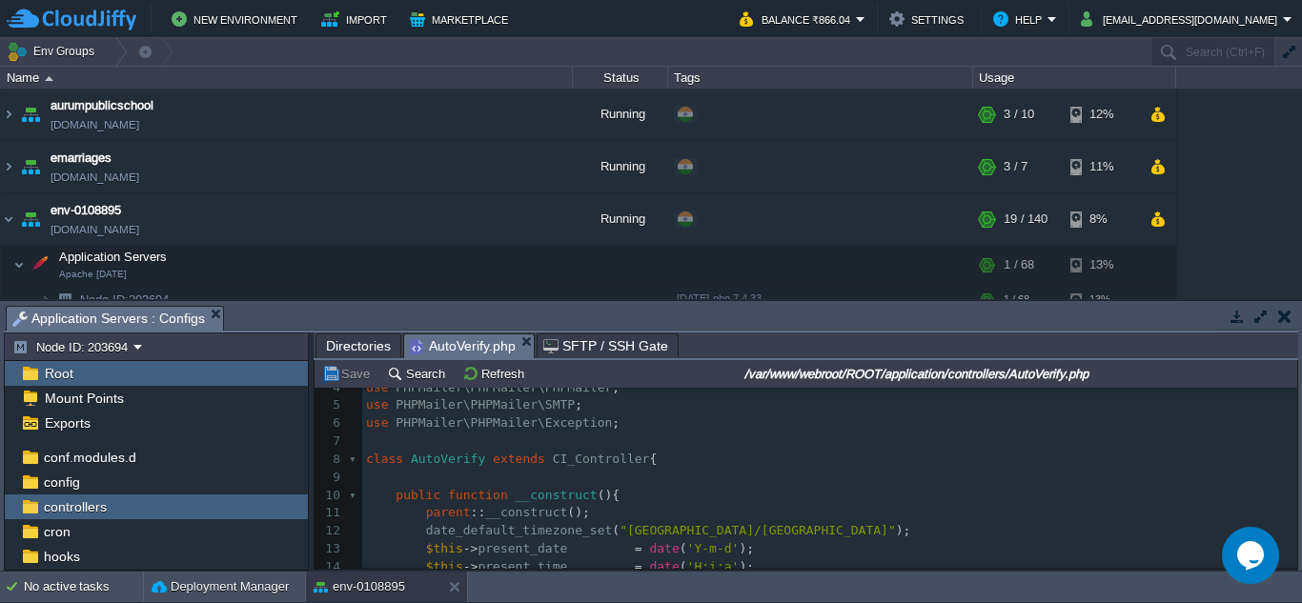
scroll to position [95, 0]
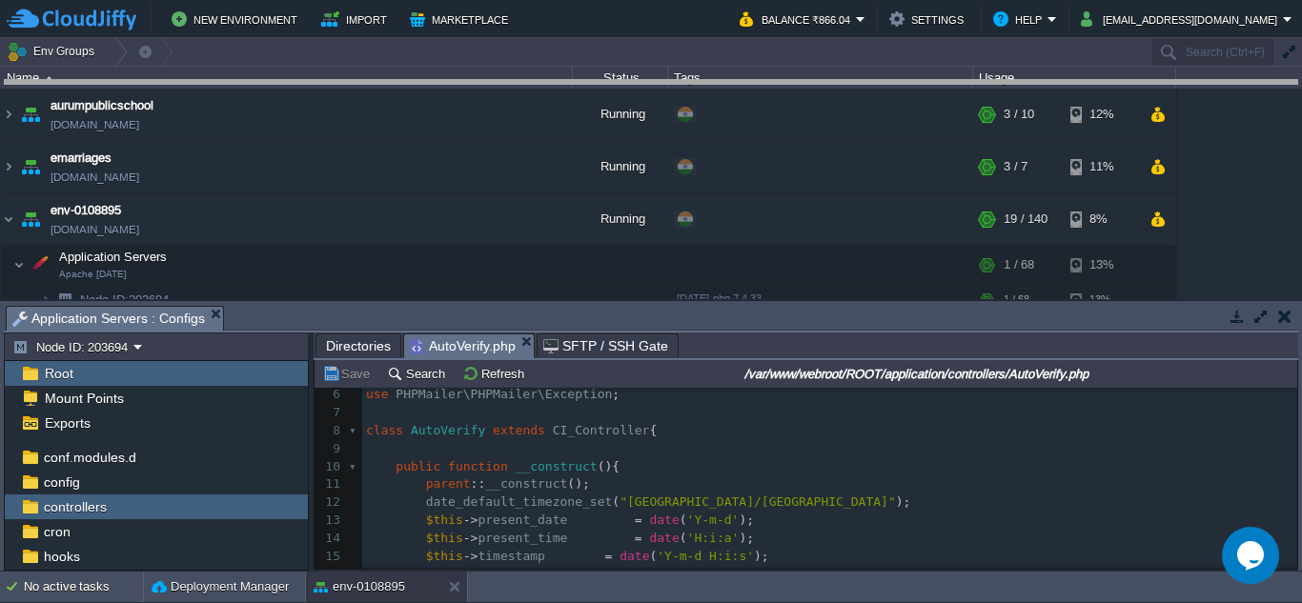
drag, startPoint x: 661, startPoint y: 332, endPoint x: 675, endPoint y: 106, distance: 226.3
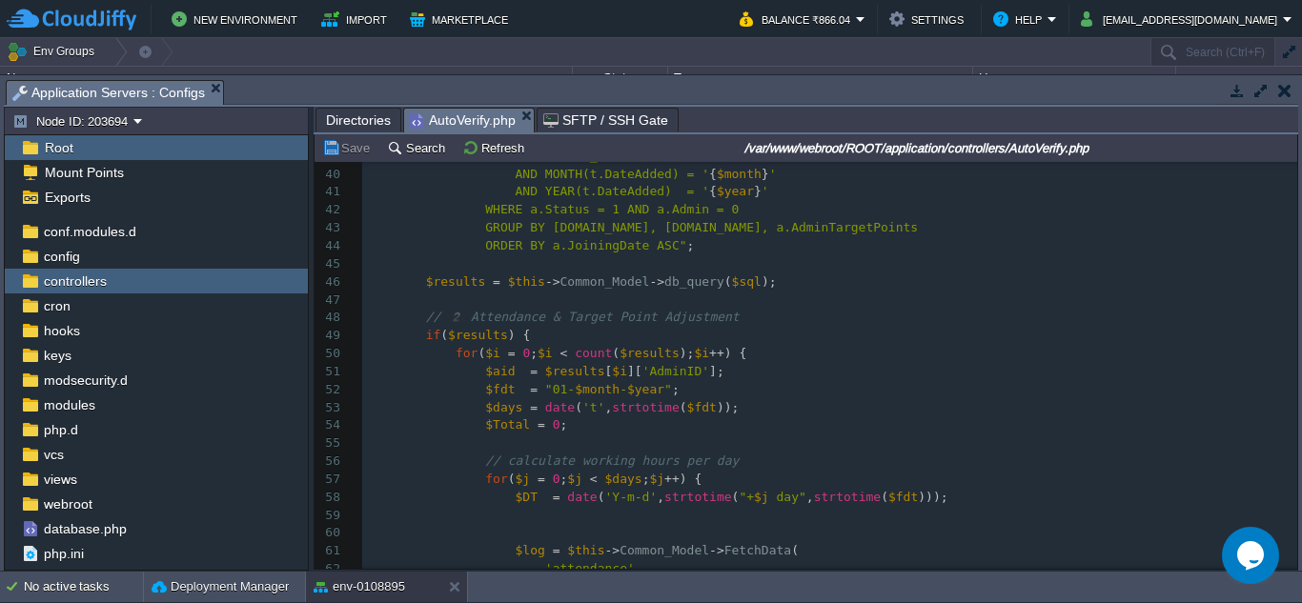
scroll to position [0, 0]
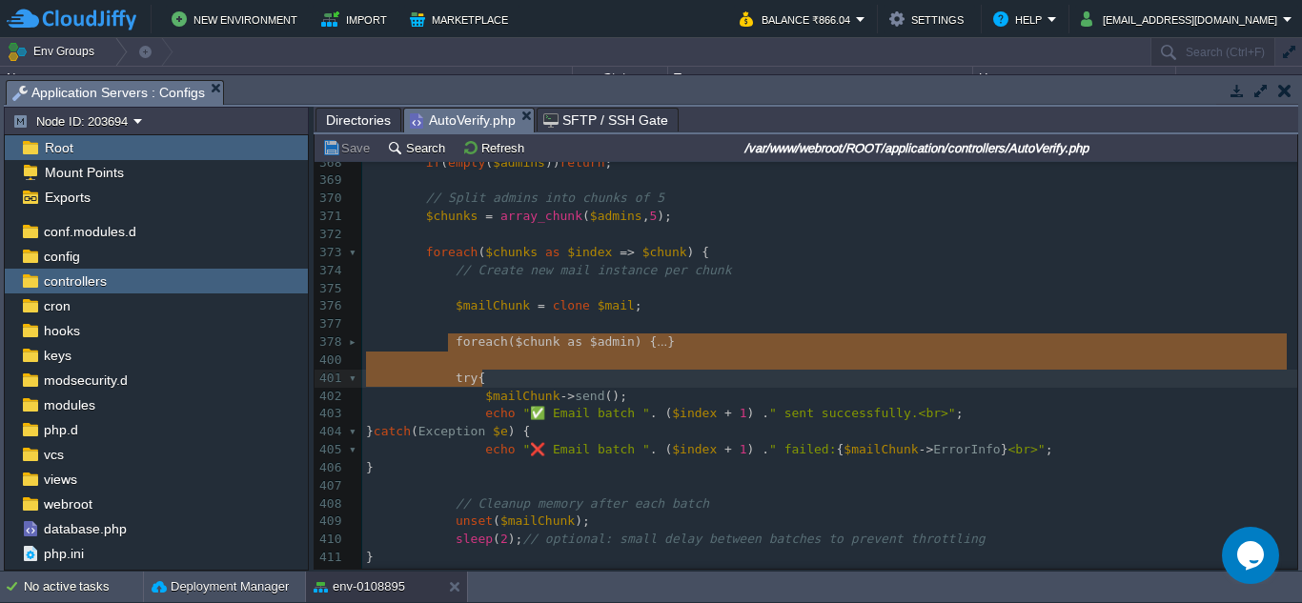
type textarea "foreach ($chunk as $admin) { $adminId = $admin['ID']; $adminName = $admin['Name…"
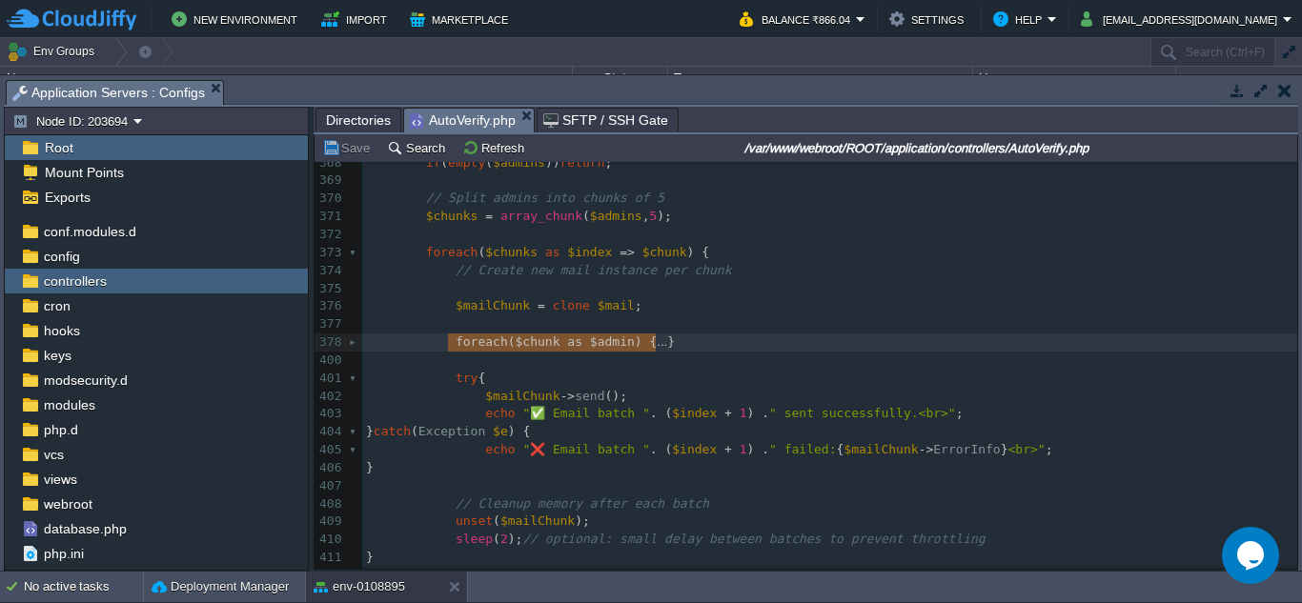
drag, startPoint x: 447, startPoint y: 340, endPoint x: 724, endPoint y: 369, distance: 278.8
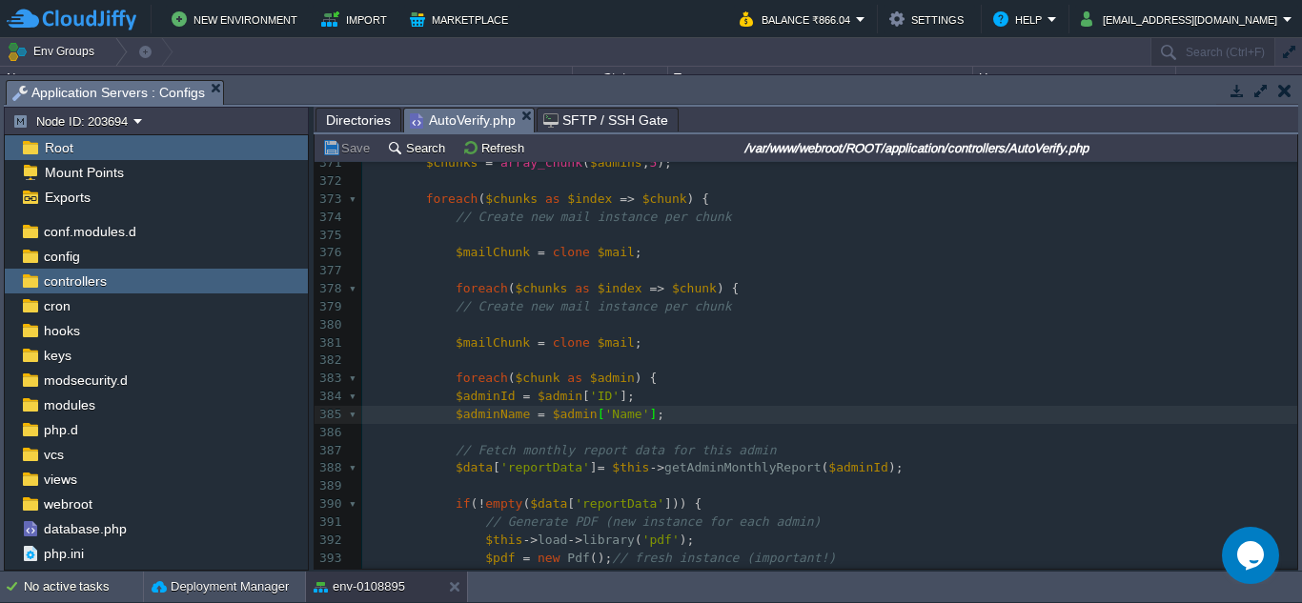
type textarea "-"
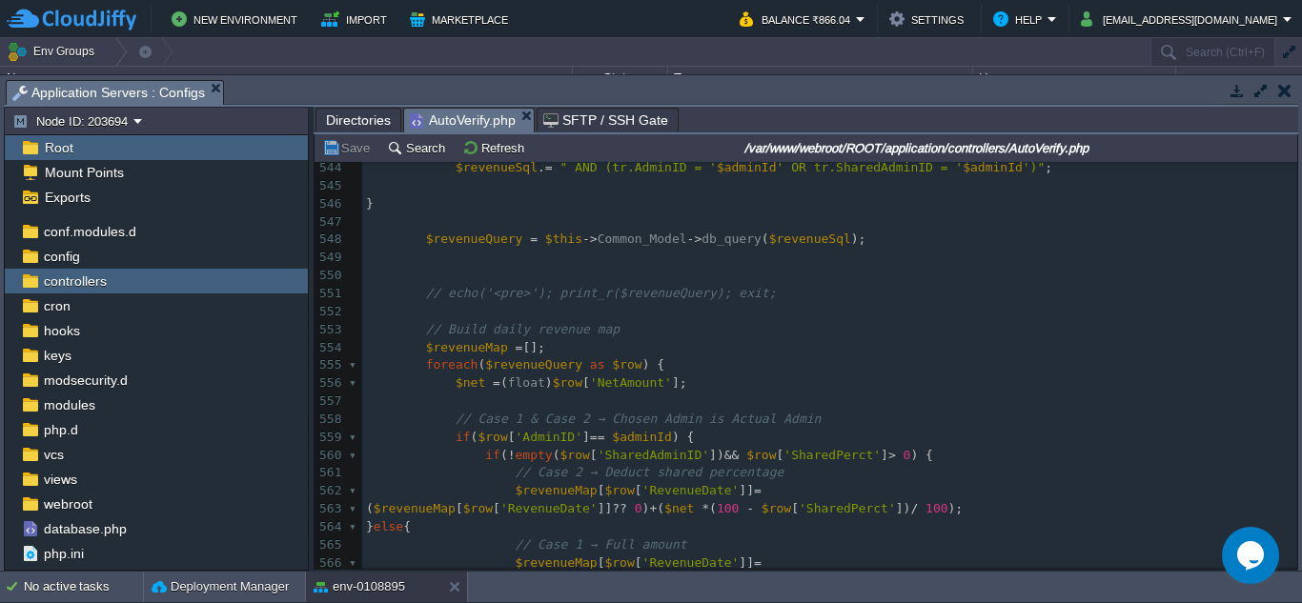
scroll to position [9808, 0]
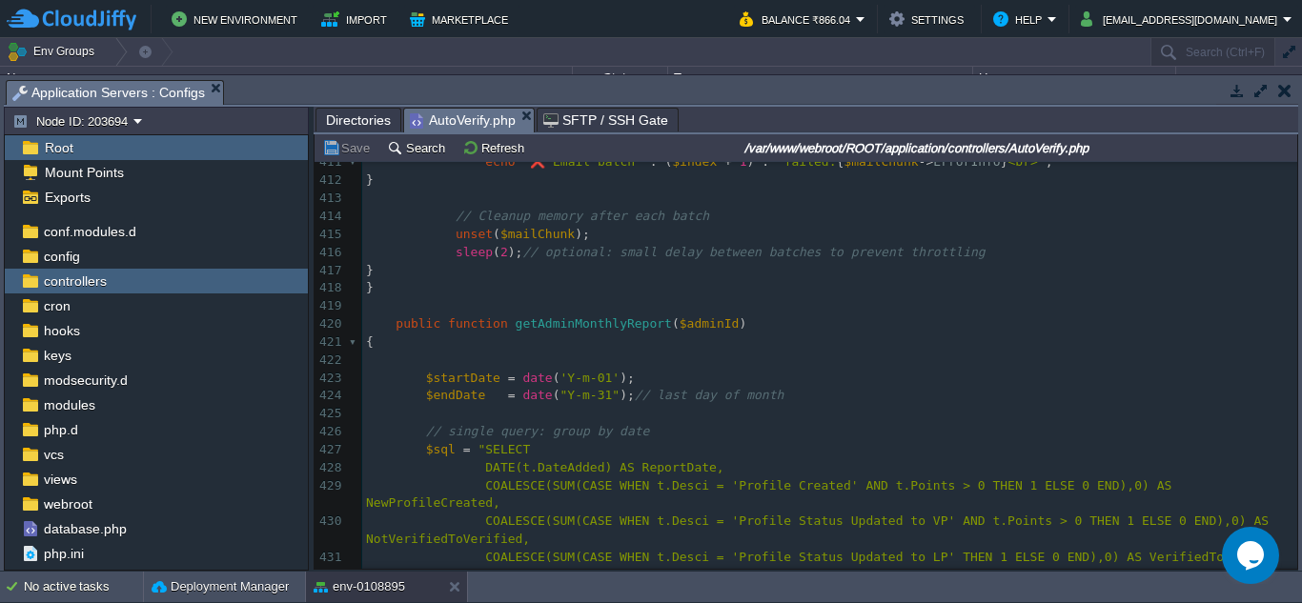
click at [589, 396] on span ""Y-m-31"" at bounding box center [590, 395] width 60 height 14
type textarea "d"
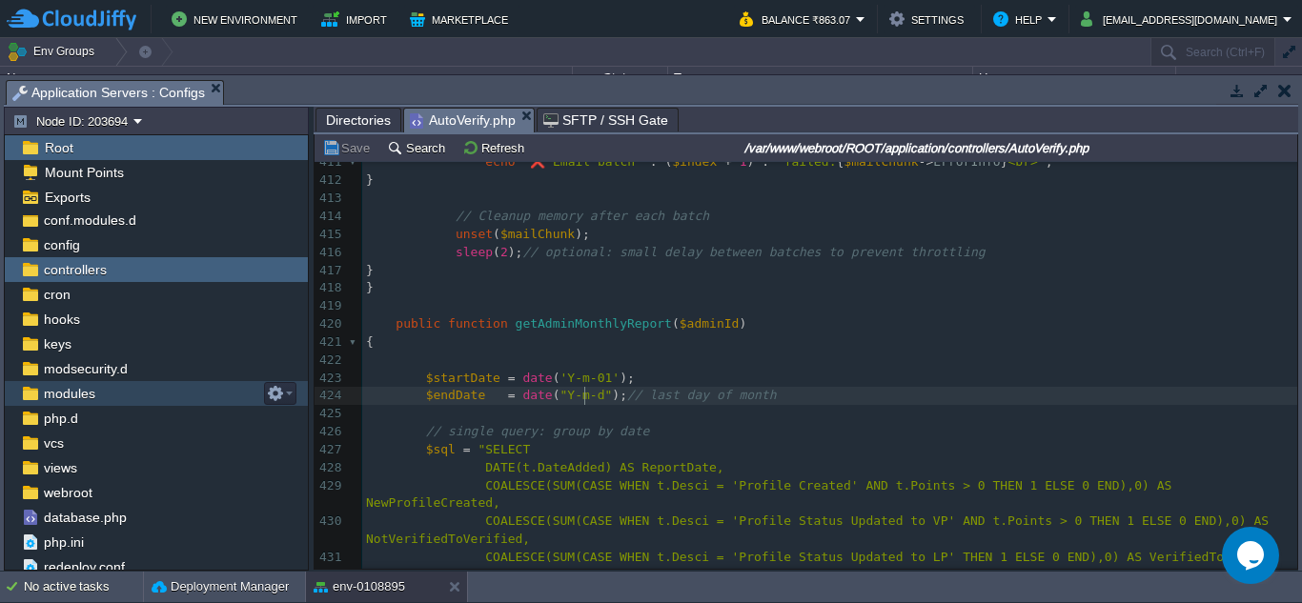
scroll to position [112, 0]
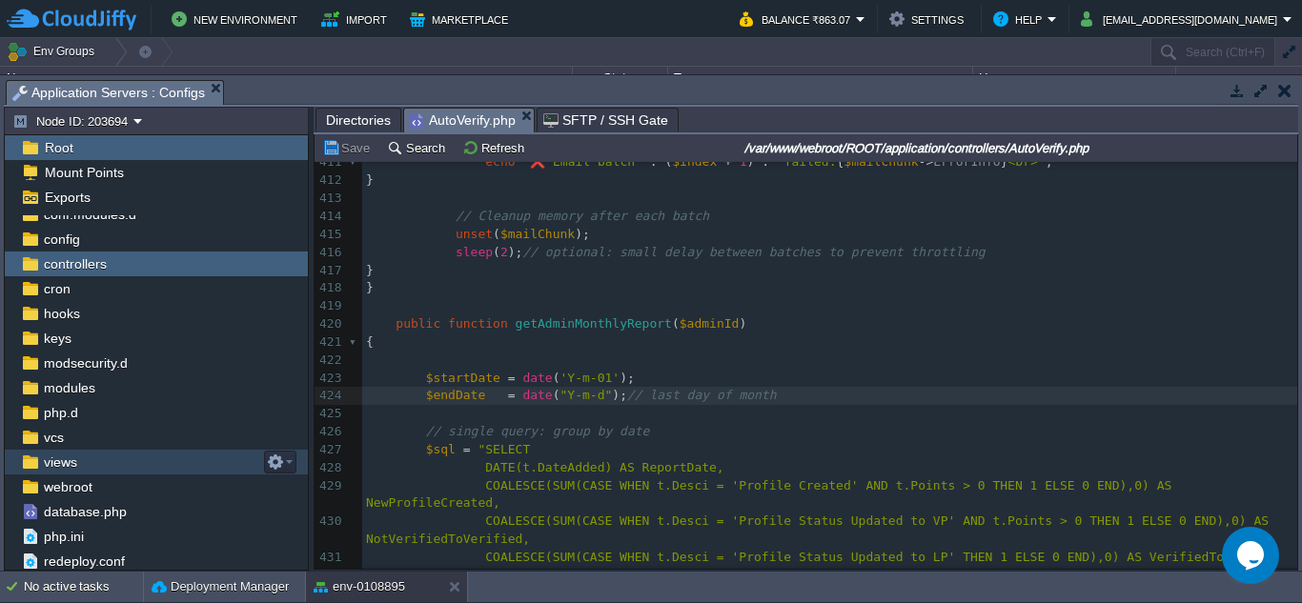
click at [101, 456] on div "views" at bounding box center [156, 462] width 303 height 25
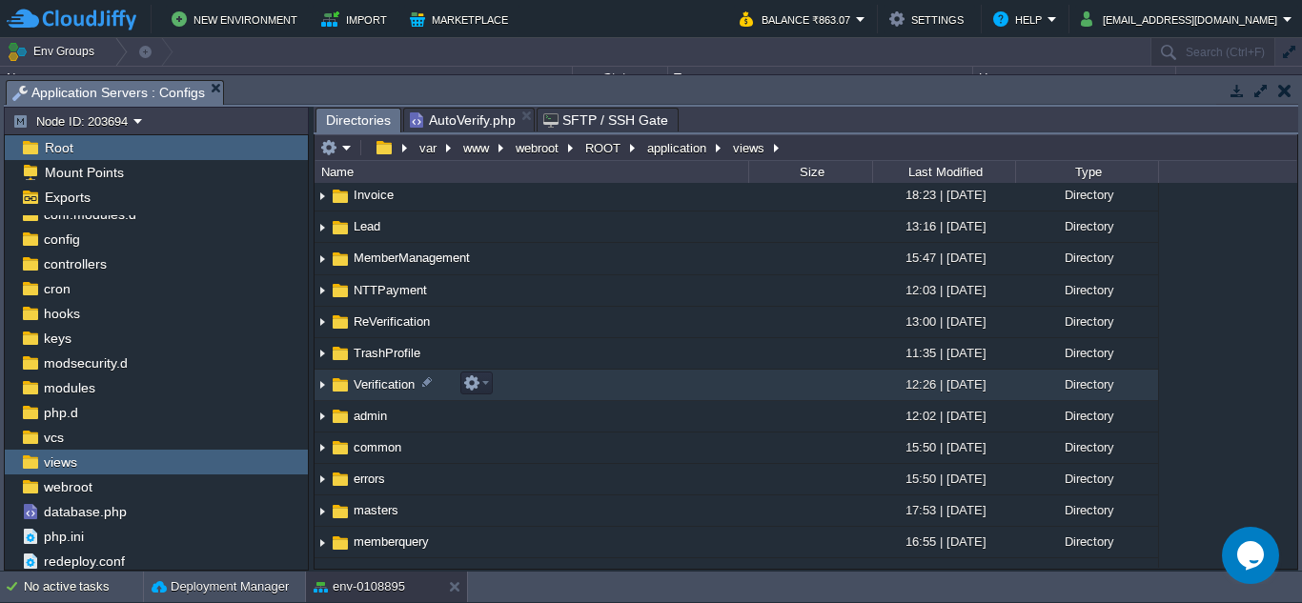
scroll to position [286, 0]
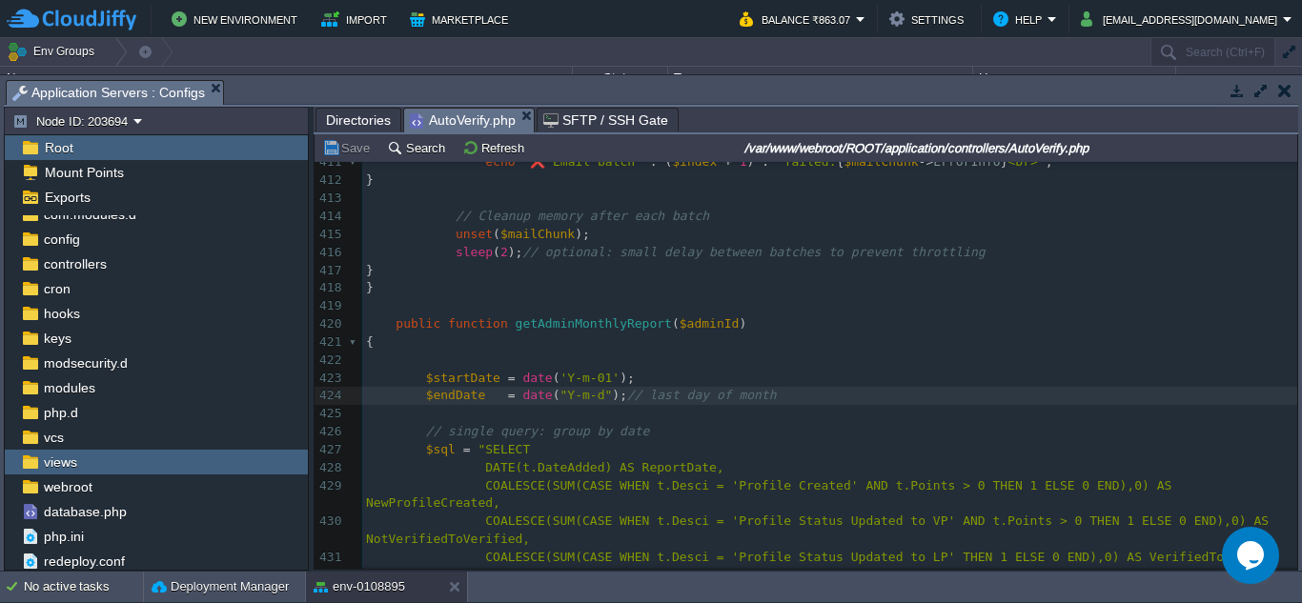
click at [452, 123] on span "AutoVerify.php" at bounding box center [463, 121] width 106 height 24
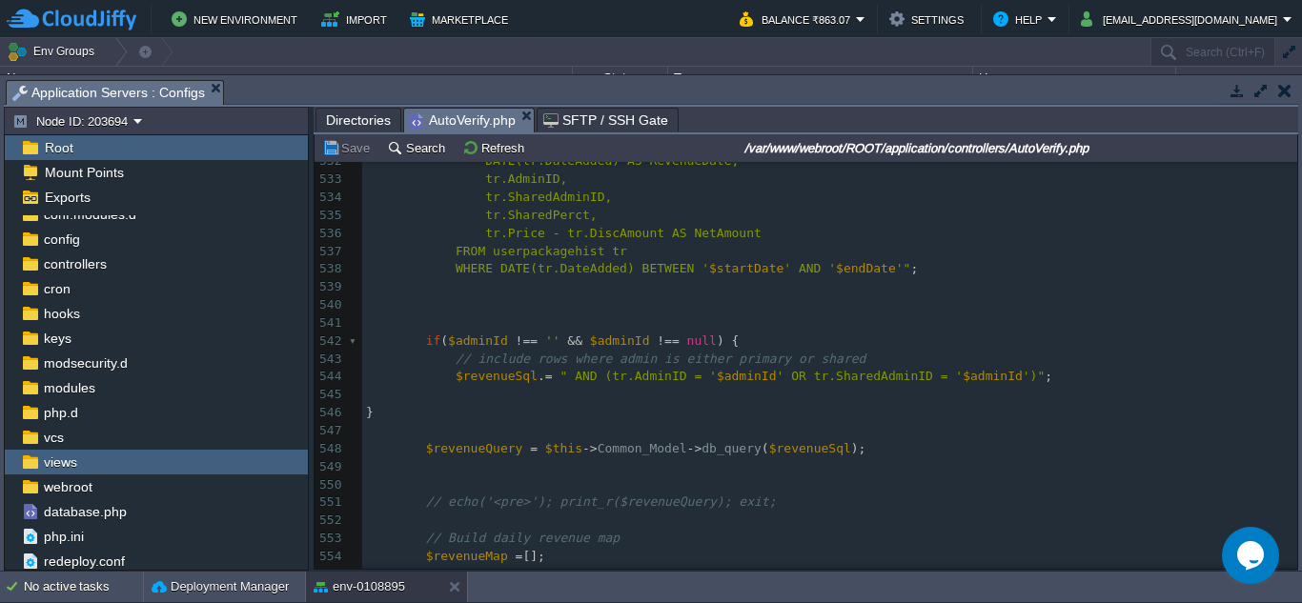
scroll to position [9650, 0]
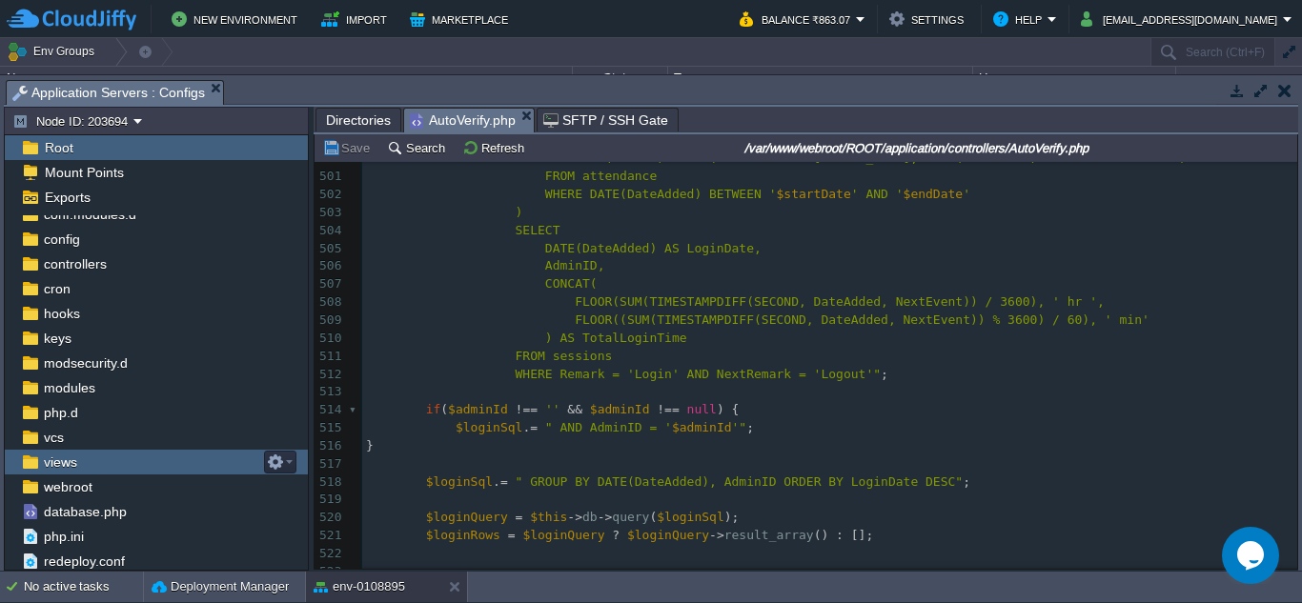
click at [101, 466] on div "views" at bounding box center [156, 462] width 303 height 25
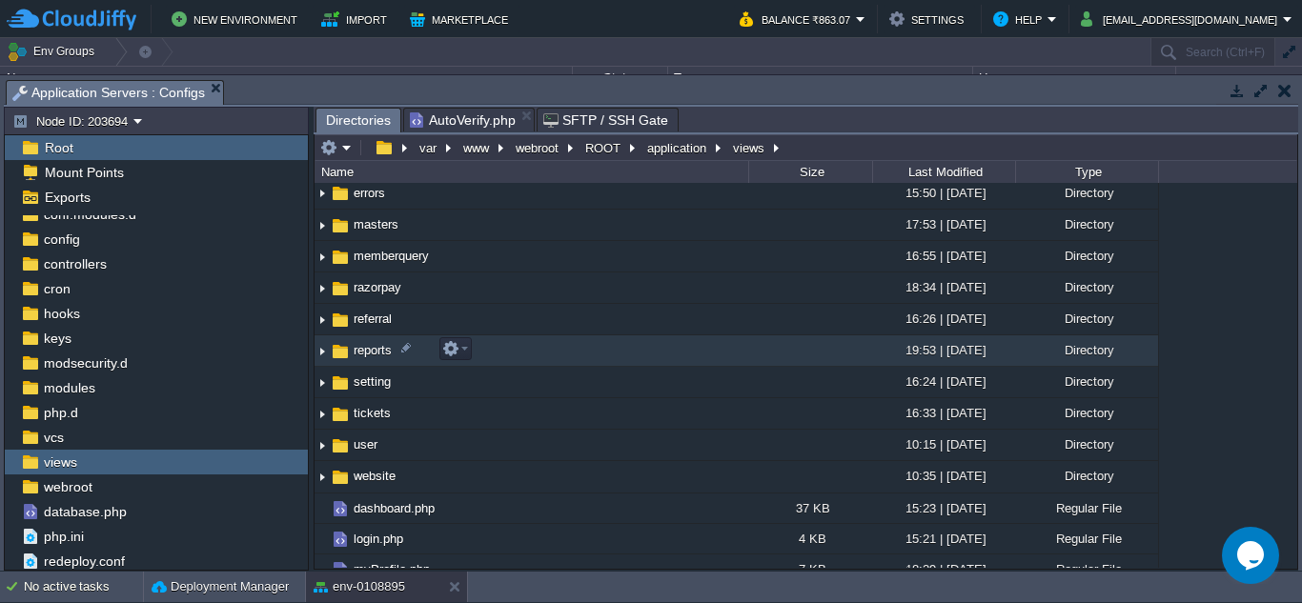
click at [368, 349] on span "reports" at bounding box center [373, 350] width 44 height 16
click at [367, 350] on span "reports" at bounding box center [373, 350] width 44 height 16
click at [367, 352] on span "reports" at bounding box center [373, 350] width 44 height 16
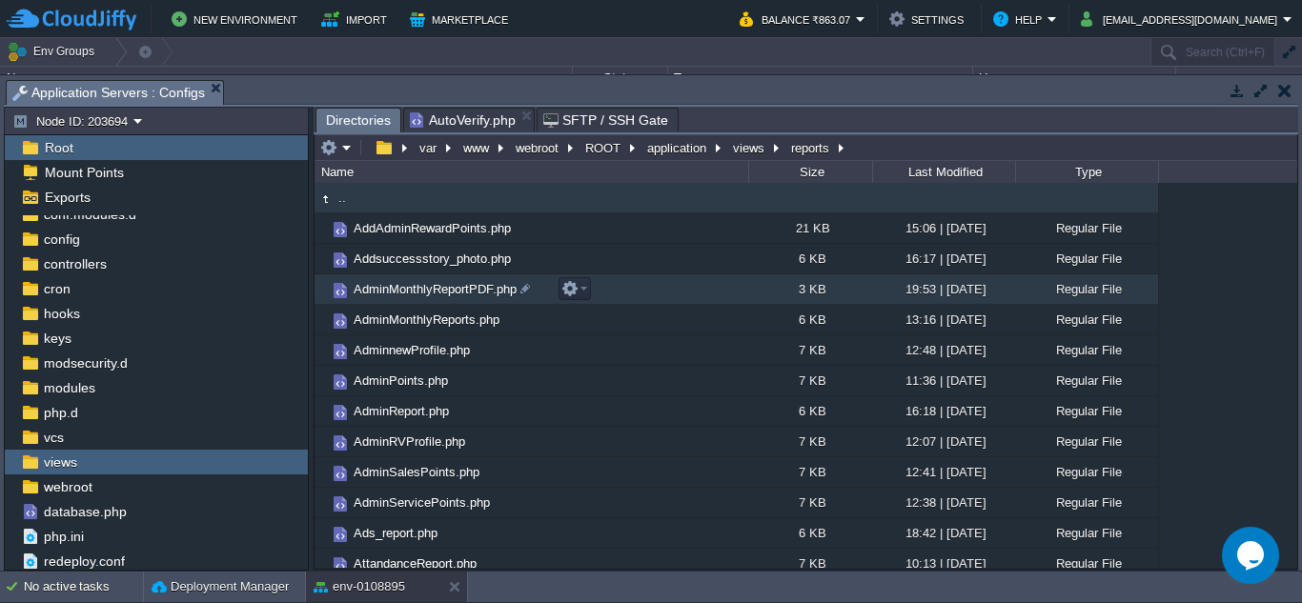
click at [455, 295] on span "AdminMonthlyReportPDF.php" at bounding box center [435, 289] width 169 height 16
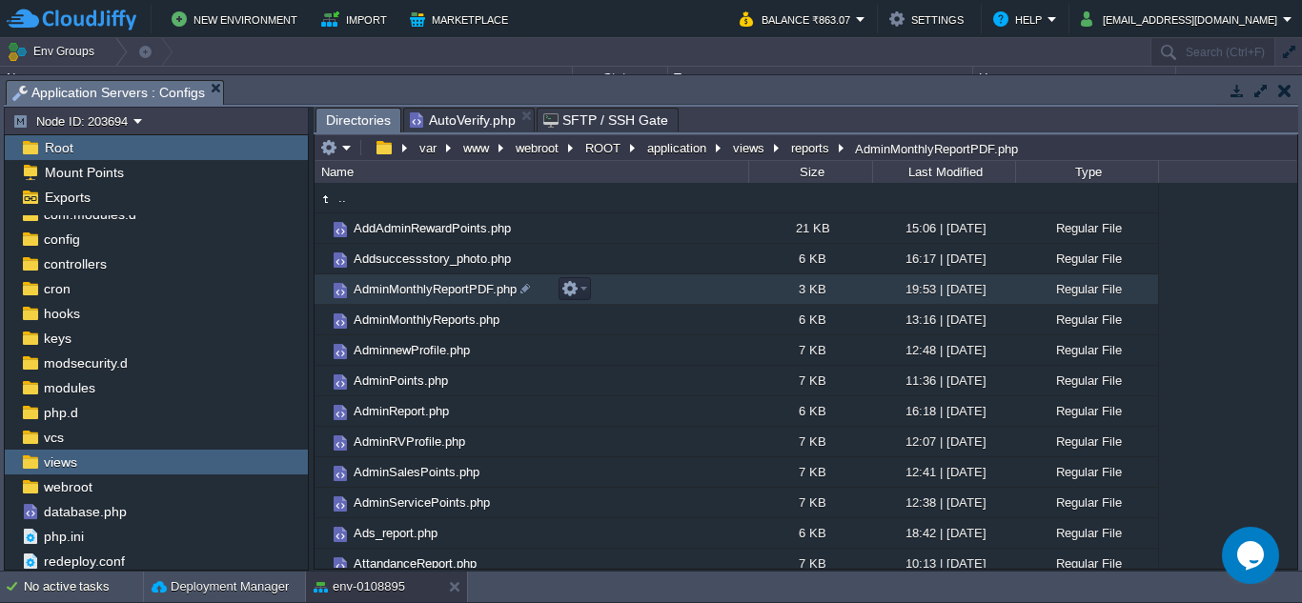
click at [455, 295] on span "AdminMonthlyReportPDF.php" at bounding box center [435, 289] width 169 height 16
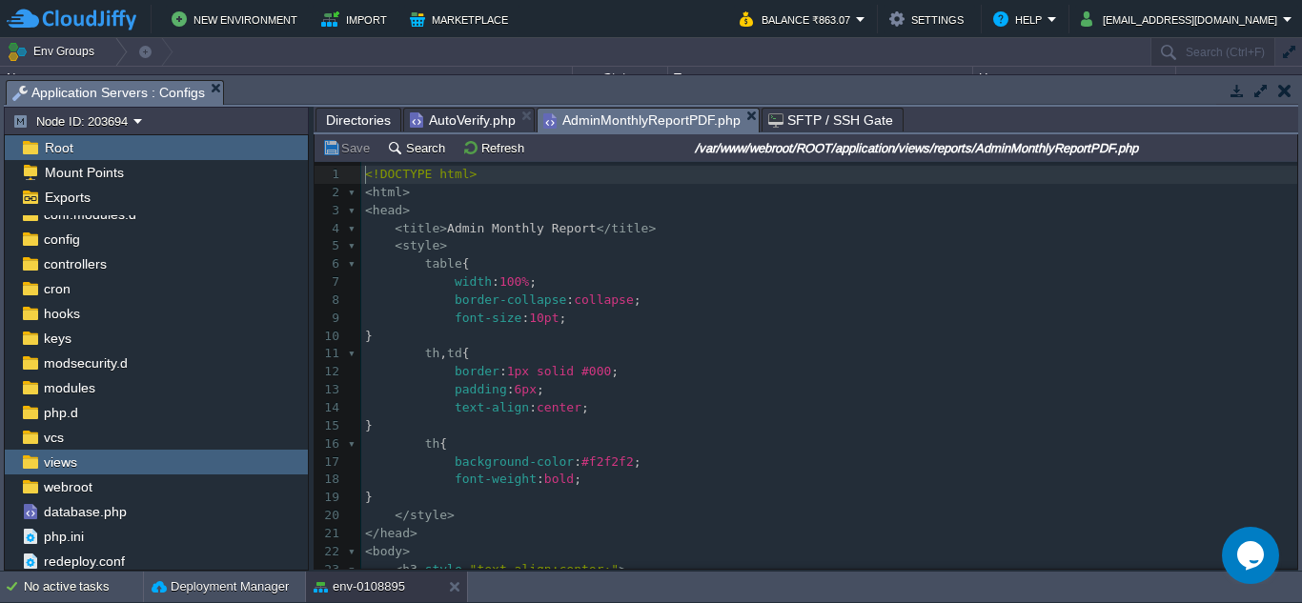
scroll to position [1, 0]
click at [506, 231] on span "Admin Monthly Report" at bounding box center [522, 228] width 150 height 14
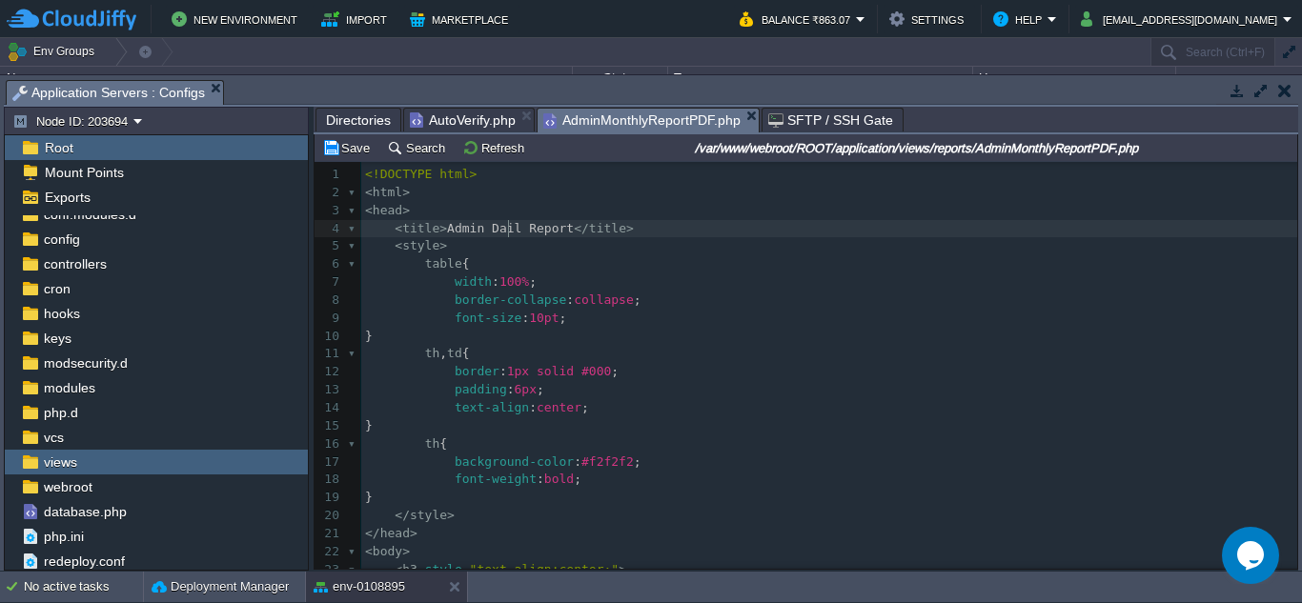
type textarea "Daily"
click at [499, 234] on span "Admin Daily Report" at bounding box center [514, 228] width 134 height 14
type textarea "Daily"
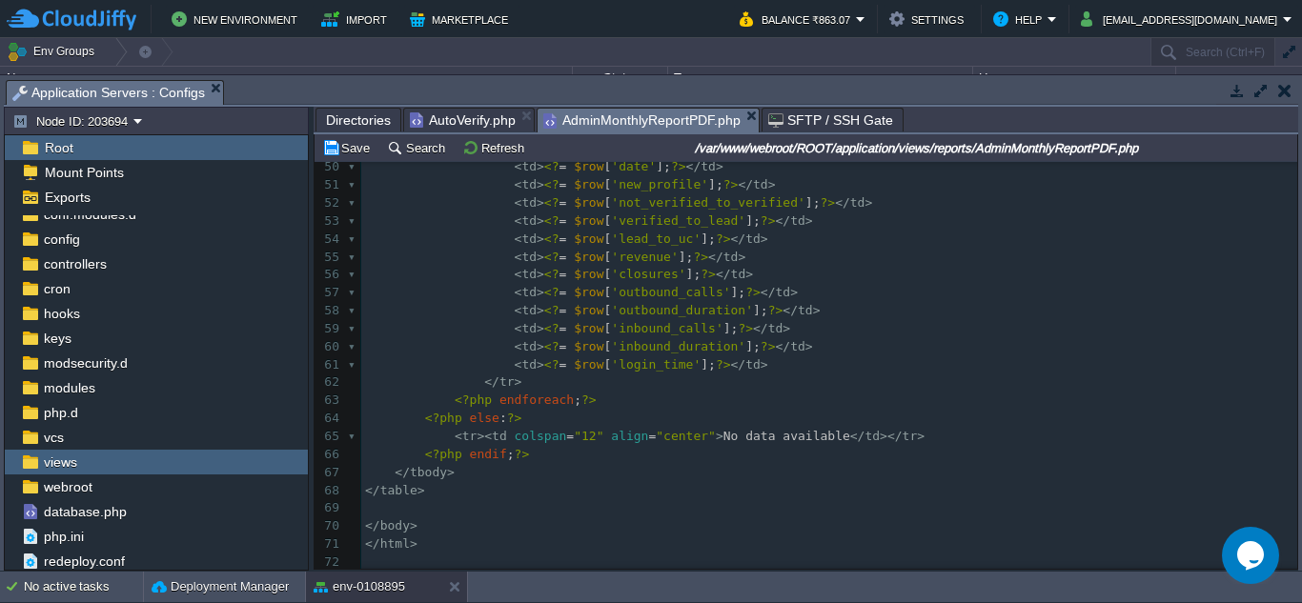
scroll to position [793, 0]
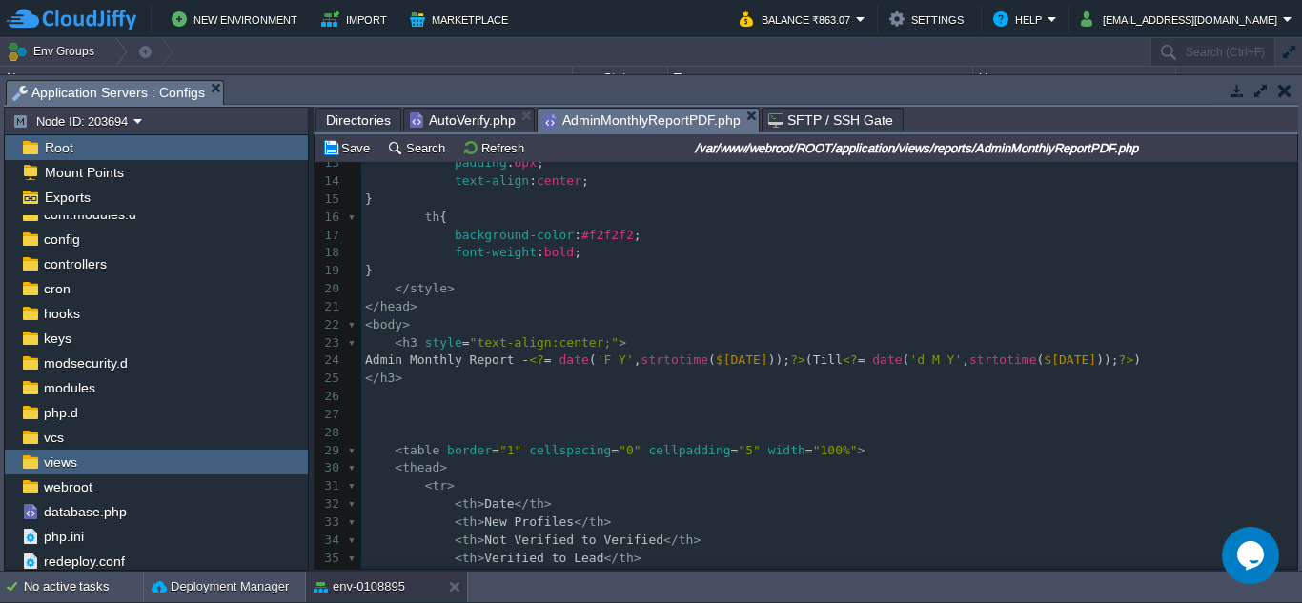
click at [468, 367] on div "xxxxxxxxxx 1 <!DOCTYPE html> 2 < html > 3 < head > 4 < title > Admin Daily Repo…" at bounding box center [829, 289] width 936 height 700
type textarea "Monthly"
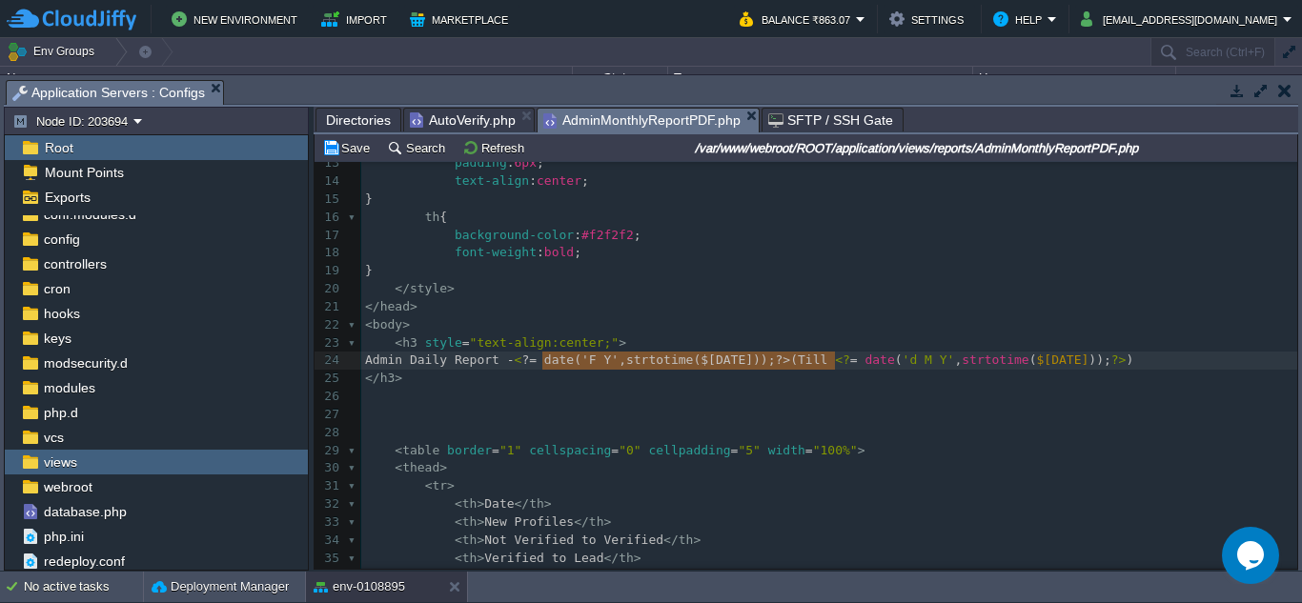
type textarea "<?= date('F Y', strtotime($[DATE])); ?> (Till"
drag, startPoint x: 834, startPoint y: 362, endPoint x: 538, endPoint y: 368, distance: 296.4
type textarea "strtotime($[DATE])"
drag, startPoint x: 648, startPoint y: 368, endPoint x: 771, endPoint y: 355, distance: 123.6
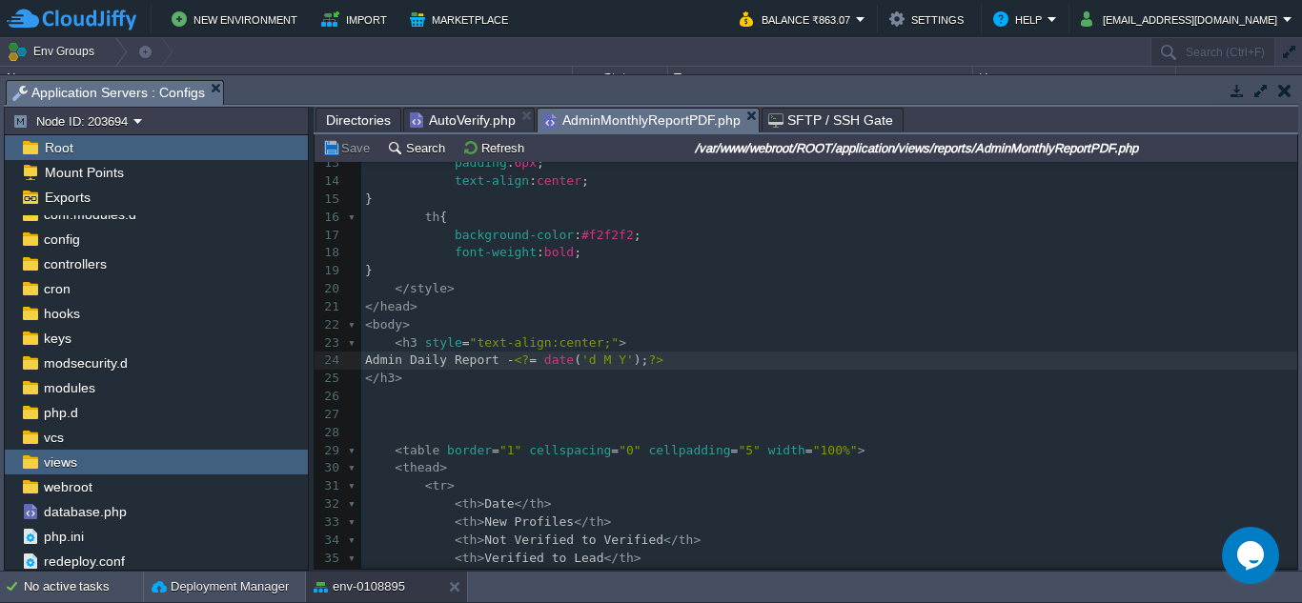
click at [444, 122] on span "AutoVerify.php" at bounding box center [463, 120] width 106 height 23
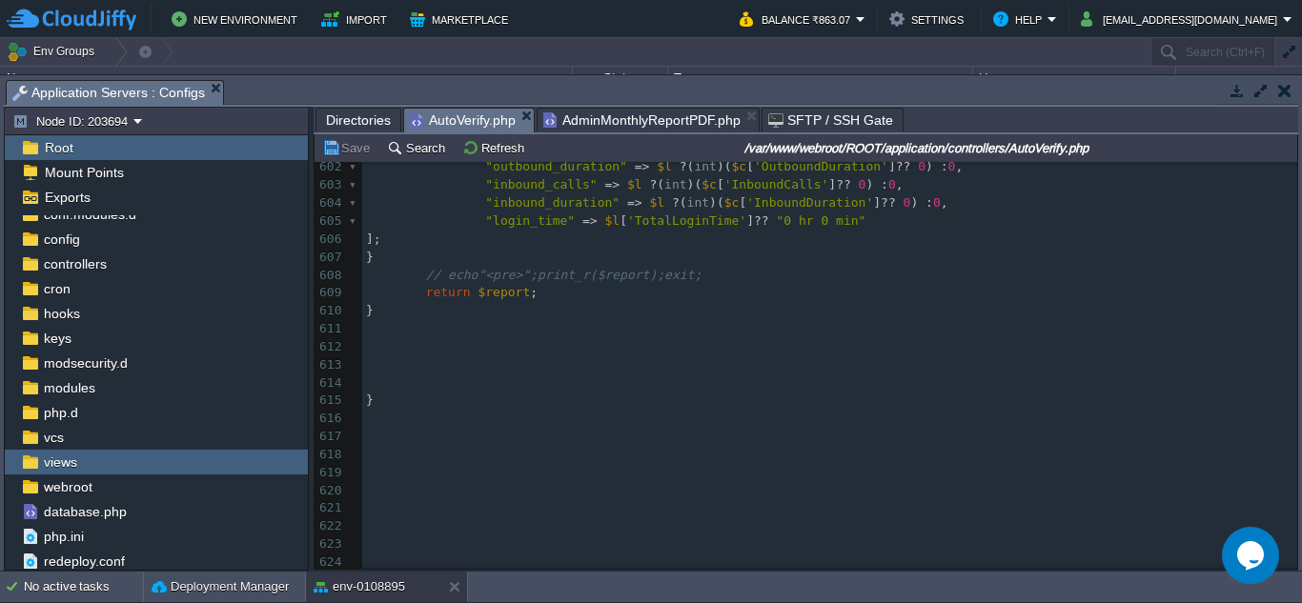
scroll to position [10643, 0]
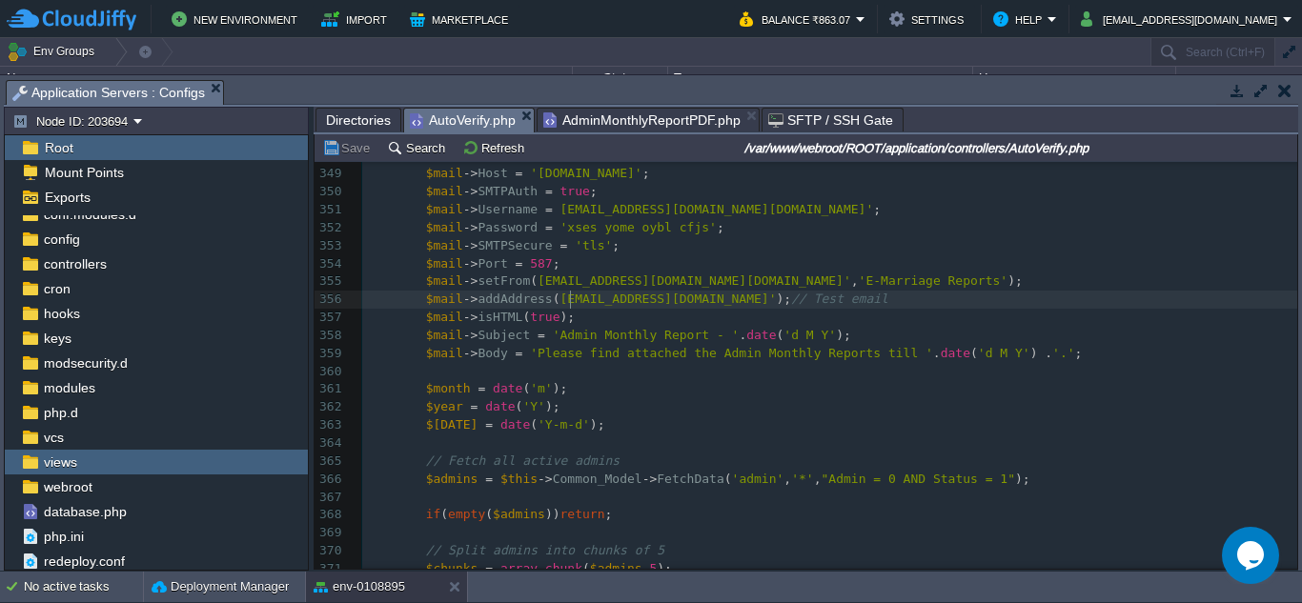
click at [571, 300] on div "xxxxxxxxxx $endDate = date ( "Y-m-d" ); // last day of month 338 339 public fun…" at bounding box center [829, 399] width 935 height 862
type textarea "odialagna.HO"
click at [52, 287] on span "cron" at bounding box center [56, 288] width 33 height 17
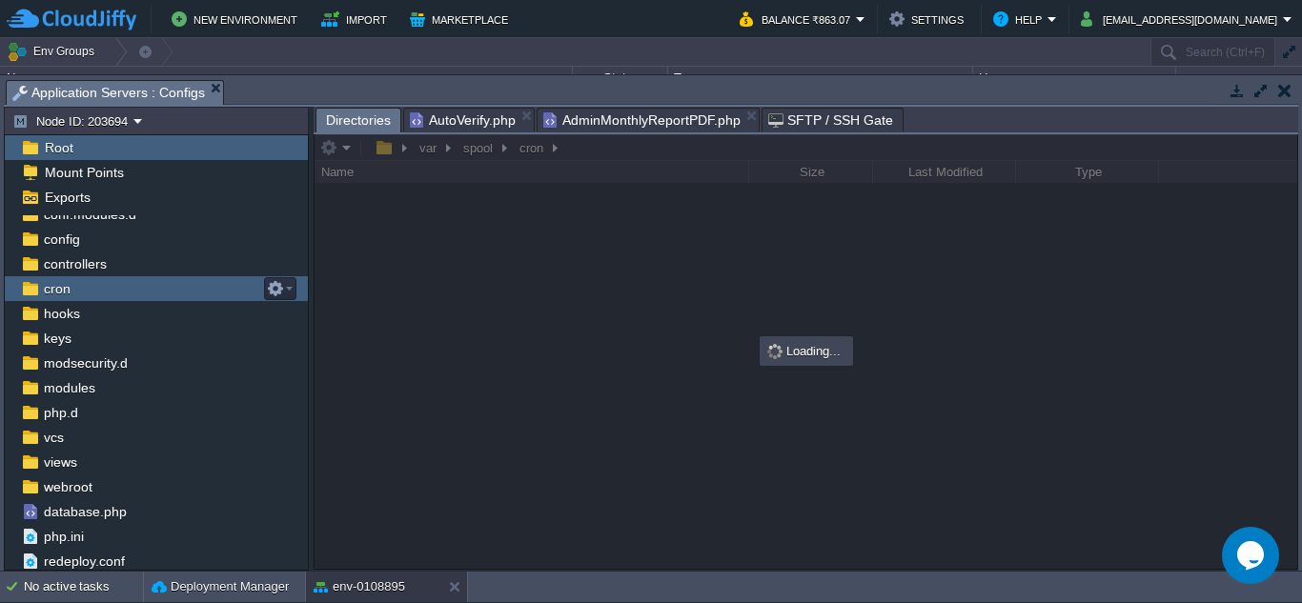
click at [52, 287] on span "cron" at bounding box center [56, 288] width 33 height 17
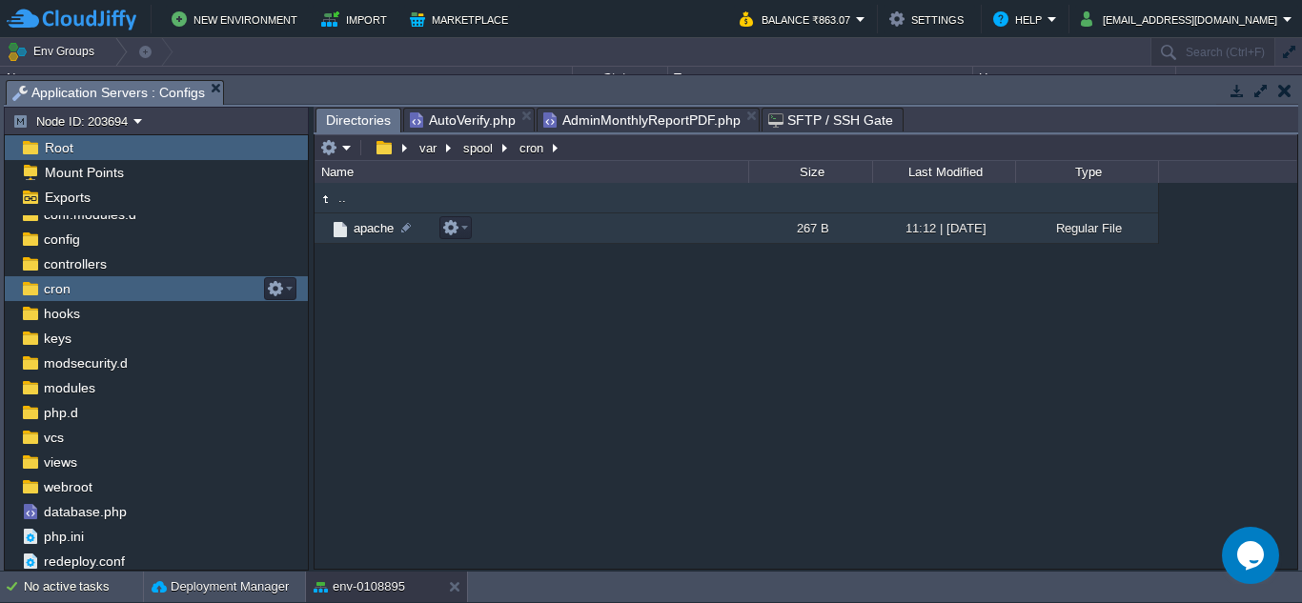
click at [369, 231] on span "apache" at bounding box center [374, 228] width 46 height 16
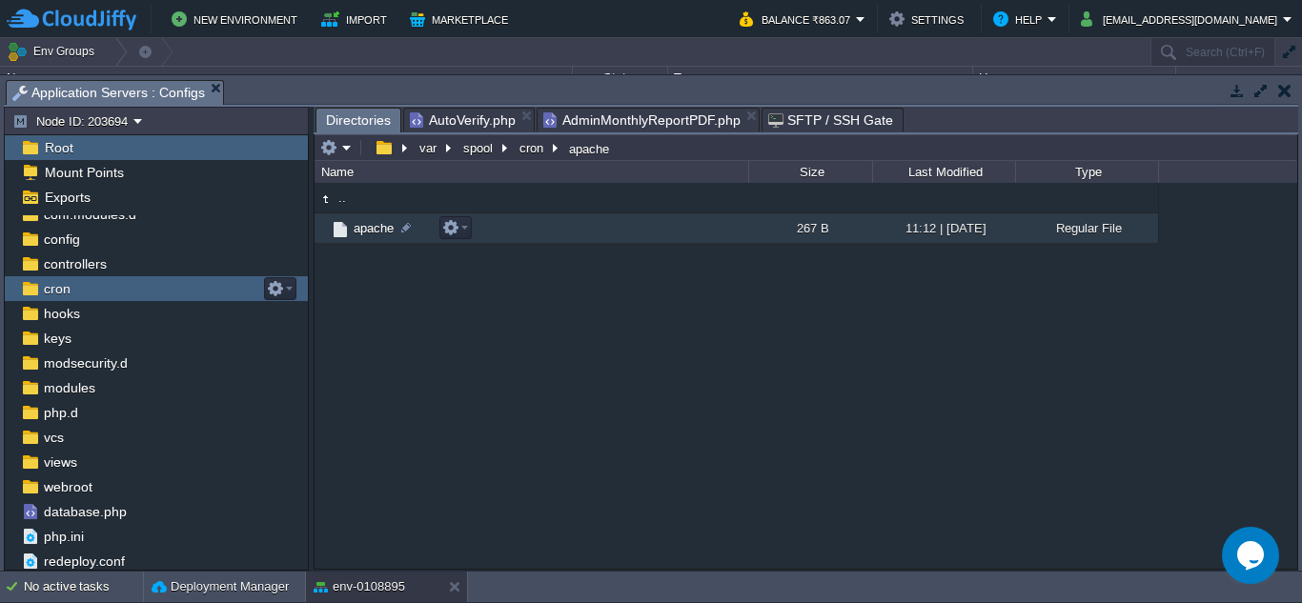
click at [369, 231] on span "apache" at bounding box center [374, 228] width 46 height 16
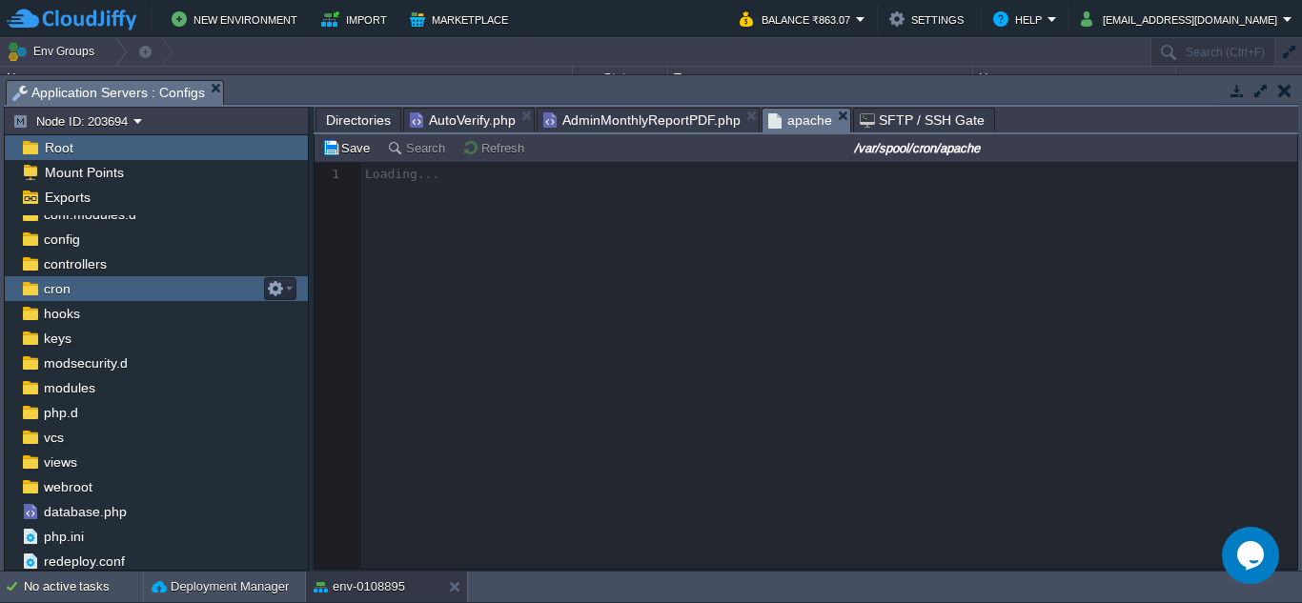
scroll to position [7, 0]
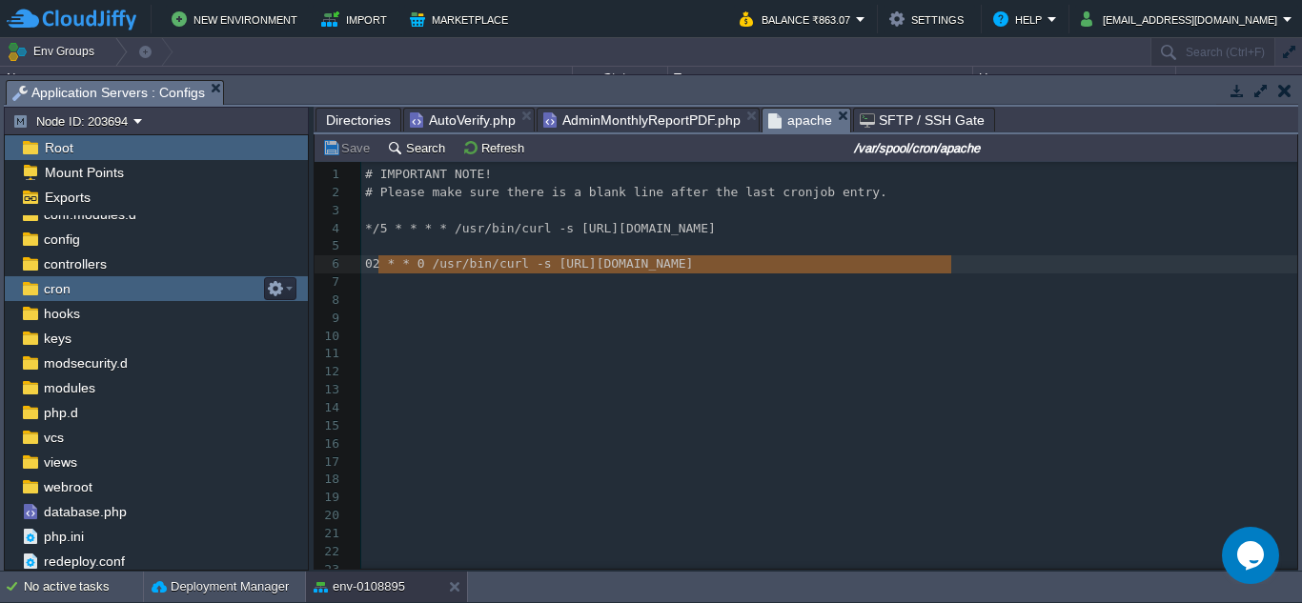
type textarea "0 2 * * 0 /usr/bin/curl -s [URL][DOMAIN_NAME]"
drag, startPoint x: 952, startPoint y: 261, endPoint x: 360, endPoint y: 262, distance: 591.8
click at [355, 323] on div at bounding box center [354, 383] width 12 height 442
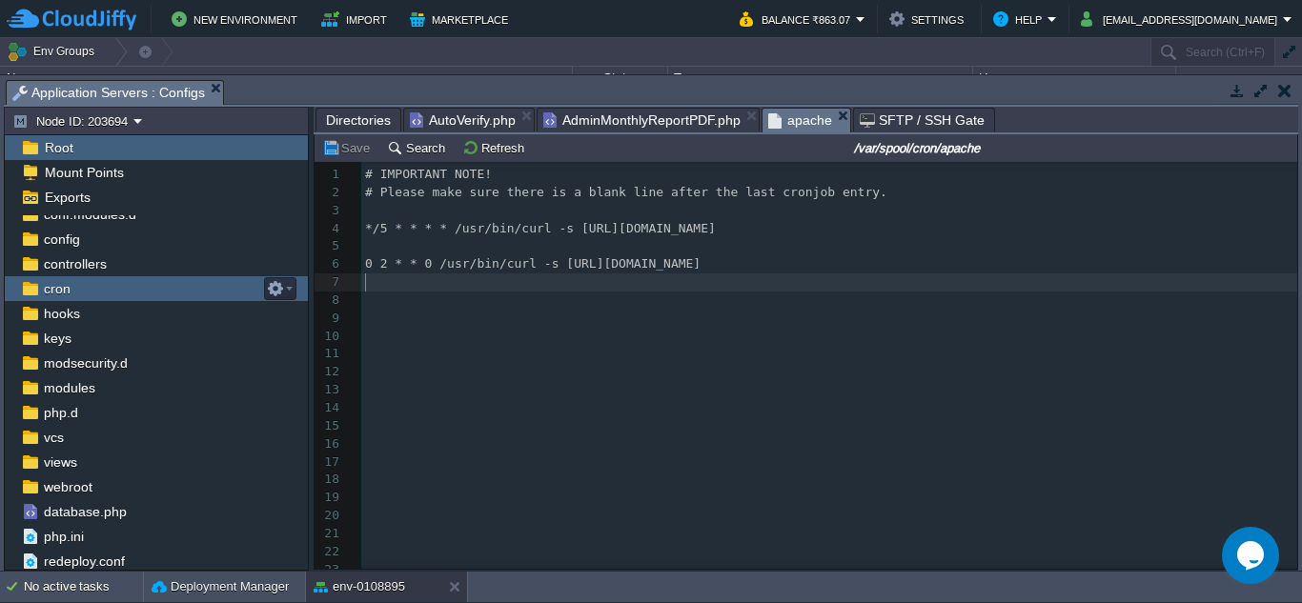
click at [374, 280] on pre "​" at bounding box center [829, 283] width 936 height 18
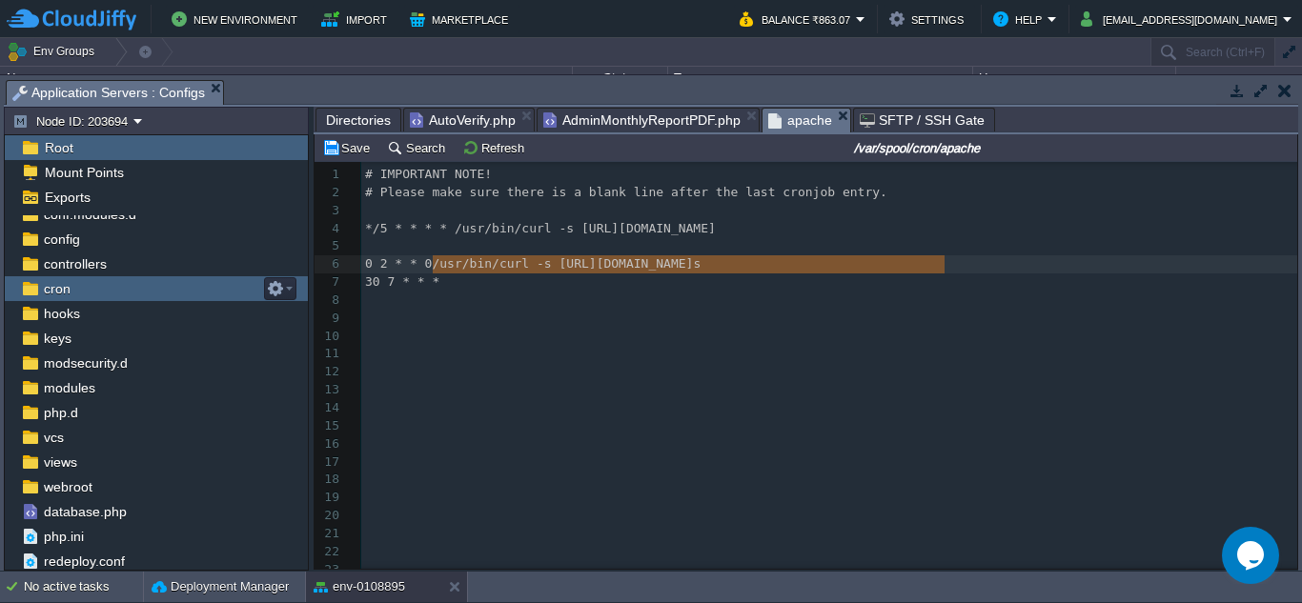
type textarea "/usr/bin/curl -s [URL][DOMAIN_NAME]"
drag, startPoint x: 432, startPoint y: 267, endPoint x: 948, endPoint y: 273, distance: 516.6
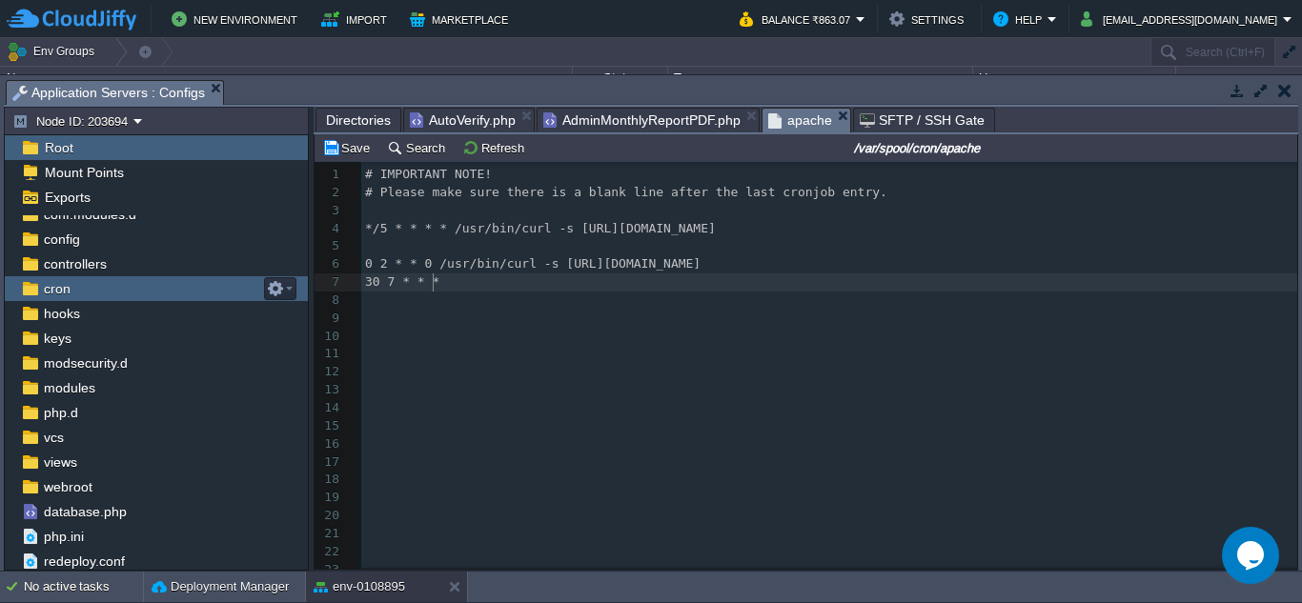
click at [458, 290] on pre "30 7 * * *" at bounding box center [829, 283] width 936 height 18
paste textarea
click at [433, 285] on div "xxxxxxxxxx 1 # IMPORTANT NOTE! 2 # Please make sure there is a blank line after…" at bounding box center [829, 372] width 936 height 413
click at [963, 268] on pre "0 2 * * 0 /usr/bin/curl -s [URL][DOMAIN_NAME]" at bounding box center [829, 264] width 936 height 18
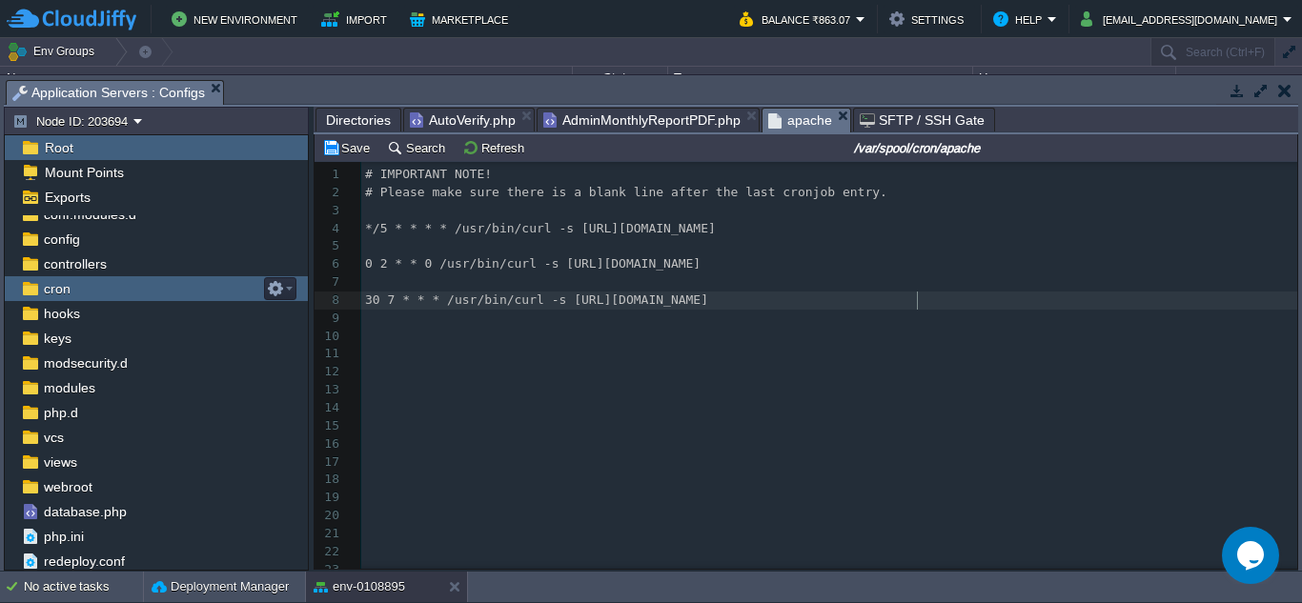
click at [917, 304] on div "xxxxxxxxxx 1 # IMPORTANT NOTE! 2 # Please make sure there is a blank line after…" at bounding box center [829, 381] width 936 height 431
type textarea "autoassignSales"
click at [390, 298] on span "30 7 * * * /usr/bin/curl -s [URL][DOMAIN_NAME]" at bounding box center [536, 300] width 343 height 14
type textarea "2"
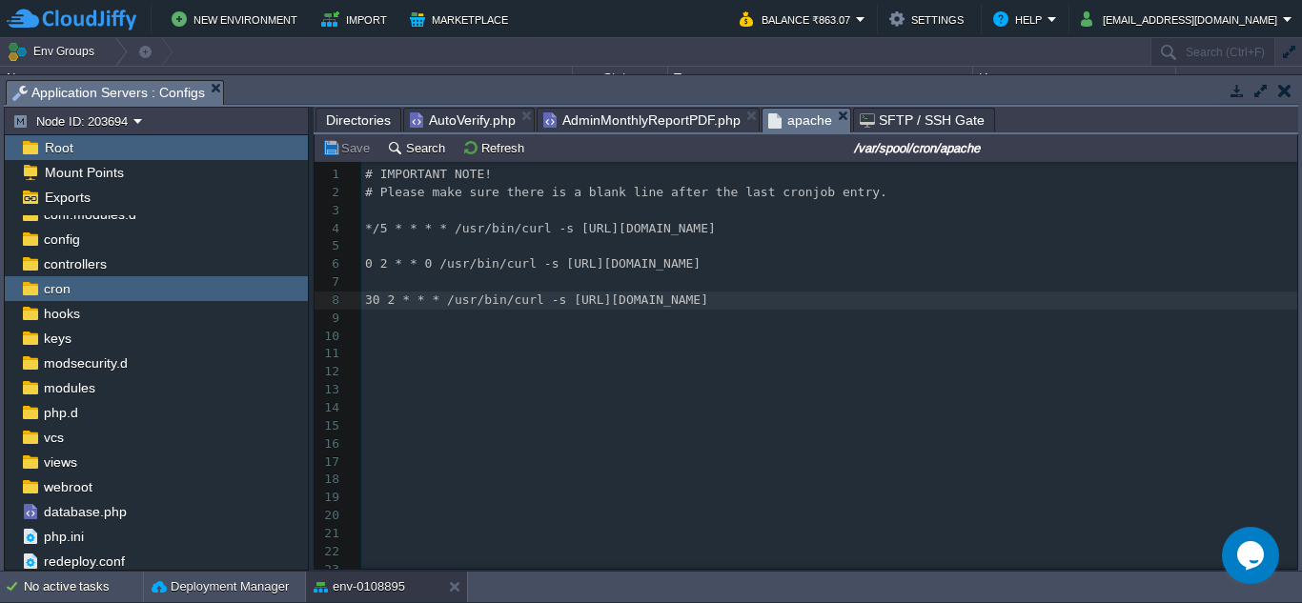
click at [458, 116] on span "AutoVerify.php" at bounding box center [463, 120] width 106 height 23
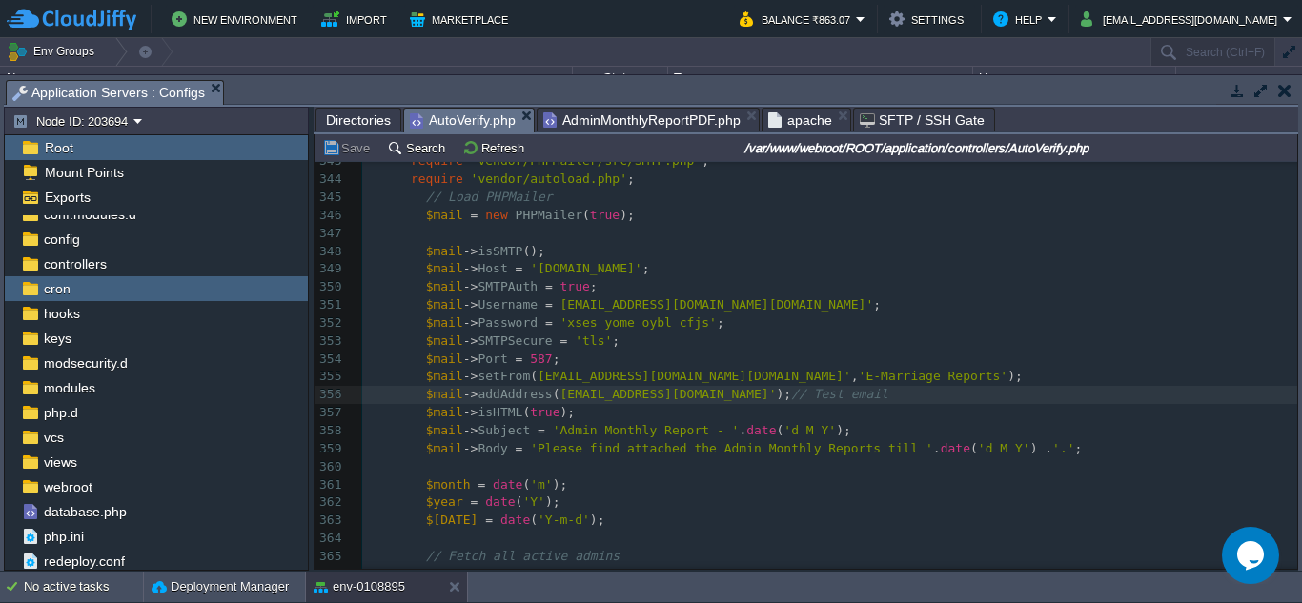
scroll to position [7, 83]
click at [574, 408] on pre "$mail -> isHTML ( true );" at bounding box center [829, 413] width 935 height 18
type textarea "rojalinofc"
click at [787, 118] on span "apache" at bounding box center [800, 120] width 64 height 23
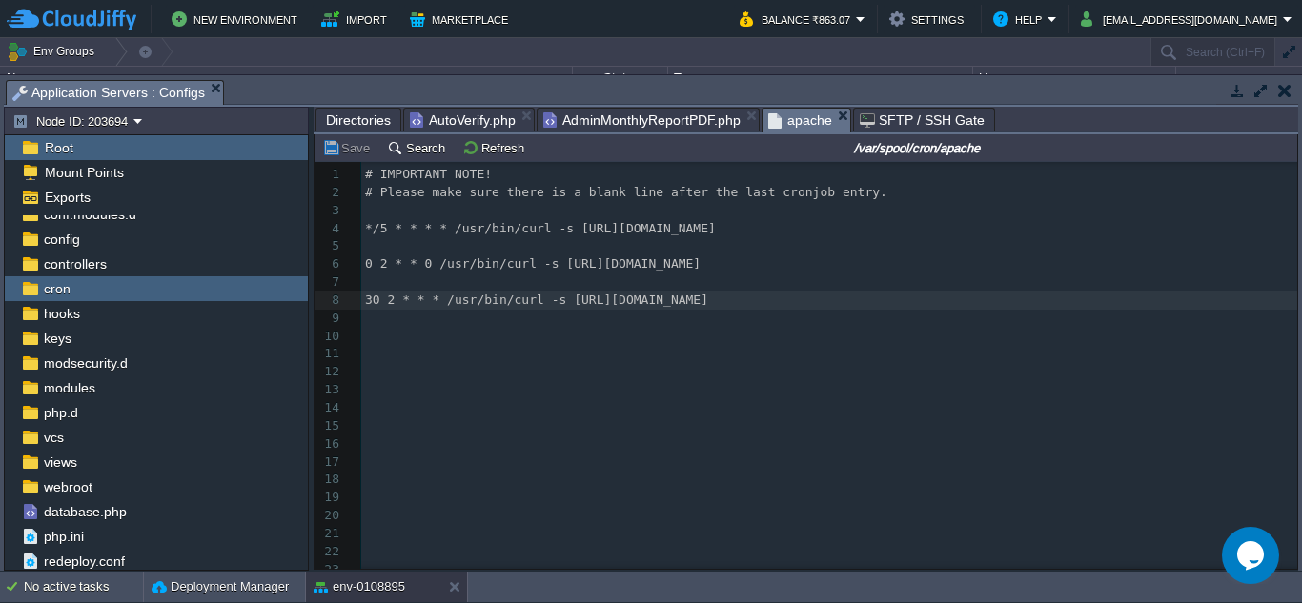
scroll to position [7, 0]
click at [379, 302] on div "xxxxxxxxxx 1 # IMPORTANT NOTE! 2 # Please make sure there is a blank line after…" at bounding box center [829, 381] width 936 height 431
type textarea "59"
click at [392, 301] on div "xxxxxxxxxx 1 # IMPORTANT NOTE! 2 # Please make sure there is a blank line after…" at bounding box center [829, 381] width 936 height 431
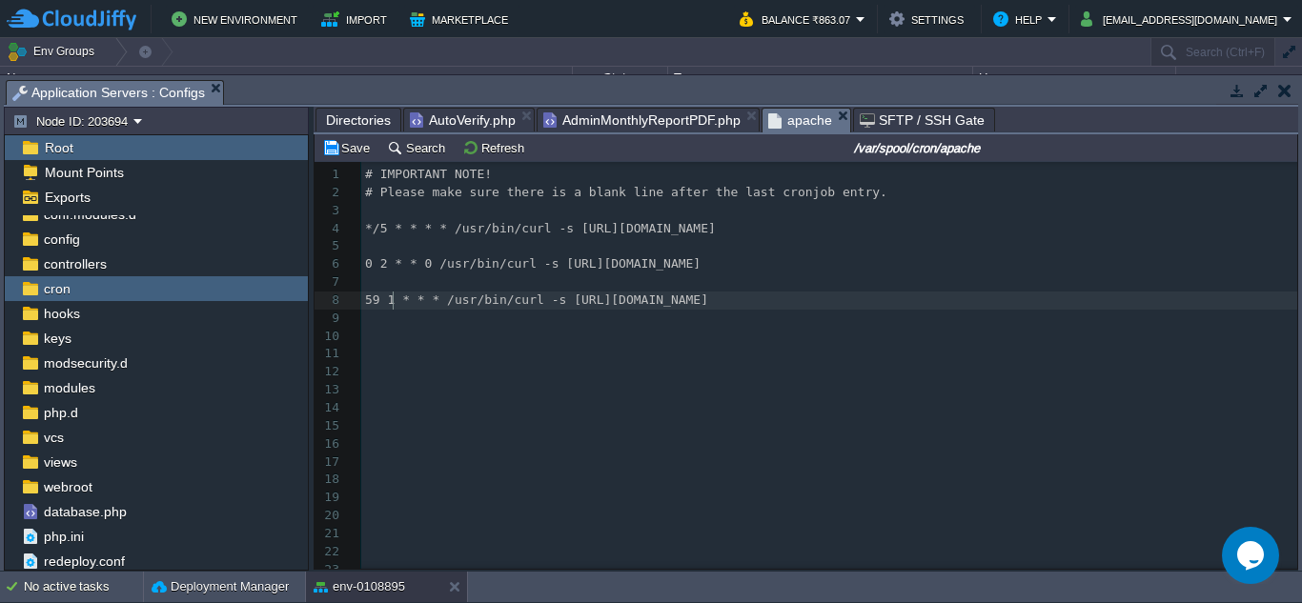
scroll to position [7, 7]
type textarea "1"
type textarea "9"
click at [377, 300] on span "59 9 * * * /usr/bin/curl -s [URL][DOMAIN_NAME]" at bounding box center [536, 300] width 343 height 14
type textarea "2"
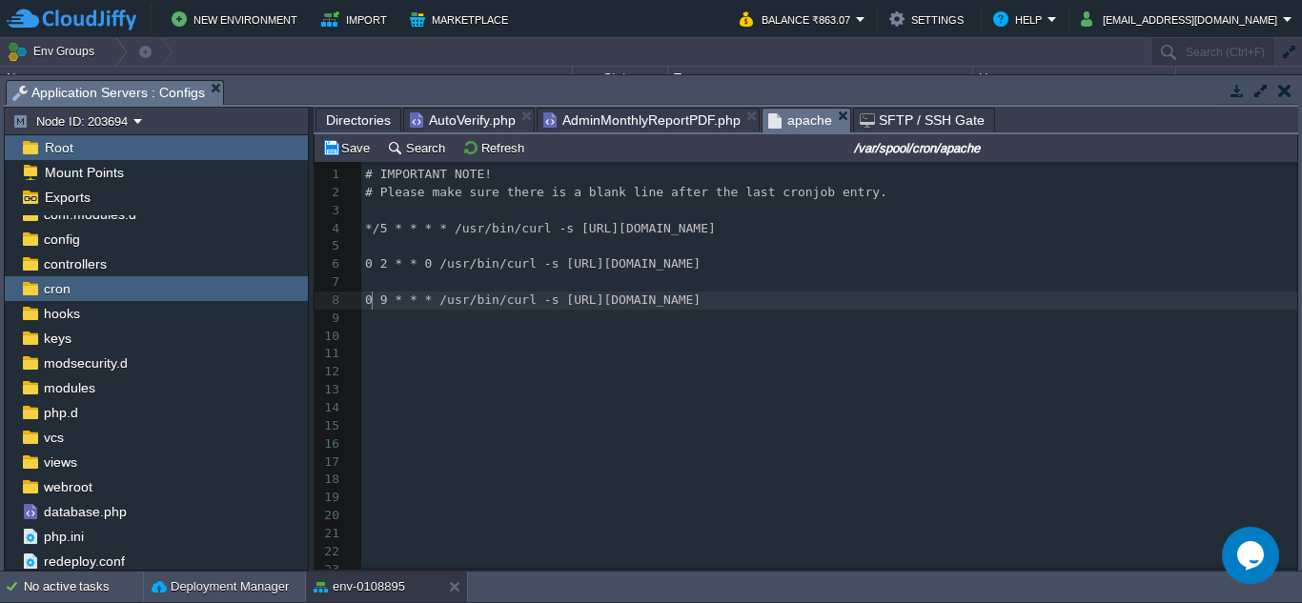
type textarea "02"
click at [388, 305] on div "xxxxxxxxxx 1 # IMPORTANT NOTE! 2 # Please make sure there is a blank line after…" at bounding box center [829, 381] width 936 height 431
type textarea "8"
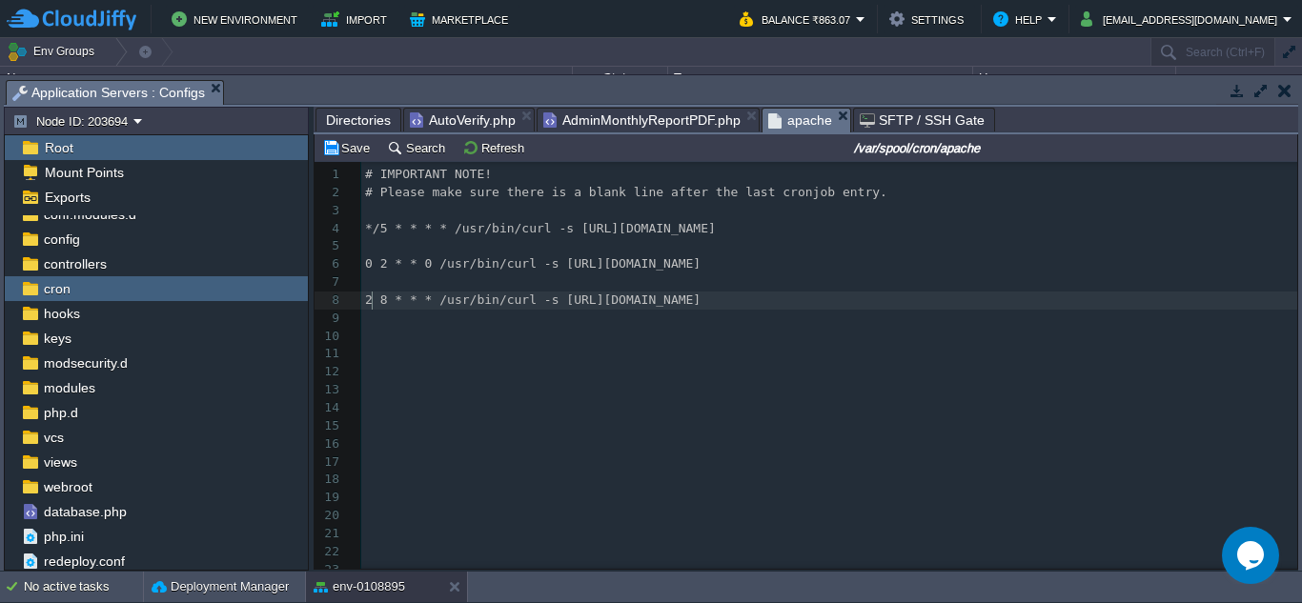
click at [370, 303] on span "2 8 * * * /usr/bin/curl -s [URL][DOMAIN_NAME]" at bounding box center [532, 300] width 335 height 14
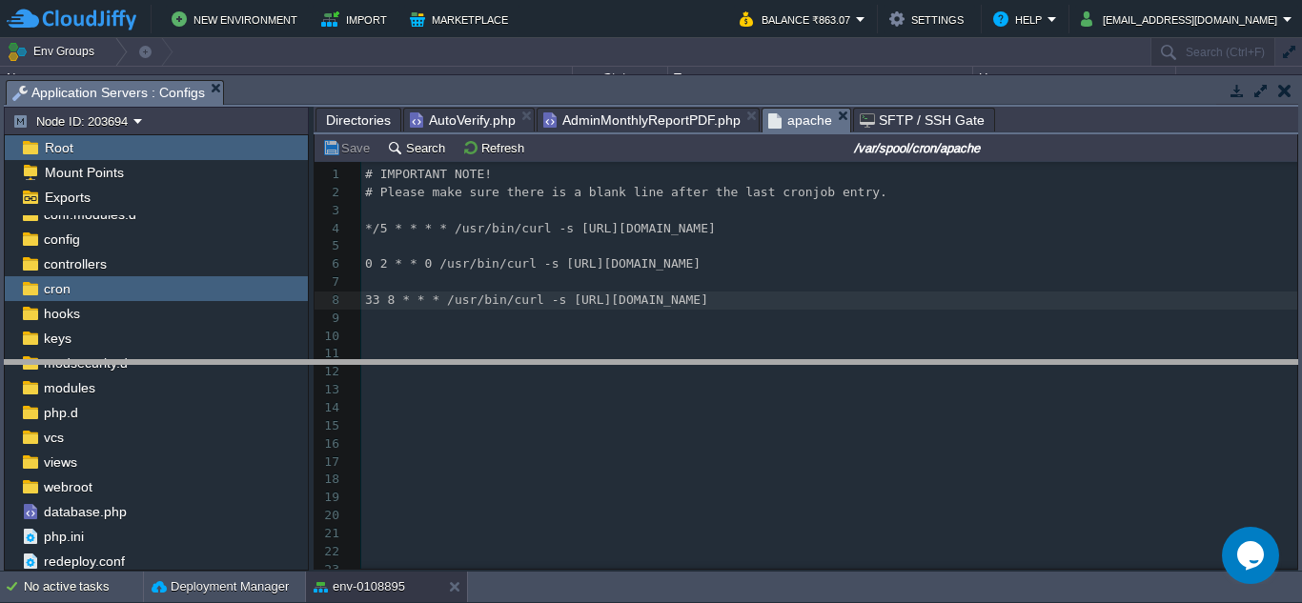
drag, startPoint x: 517, startPoint y: 106, endPoint x: 517, endPoint y: 117, distance: 11.4
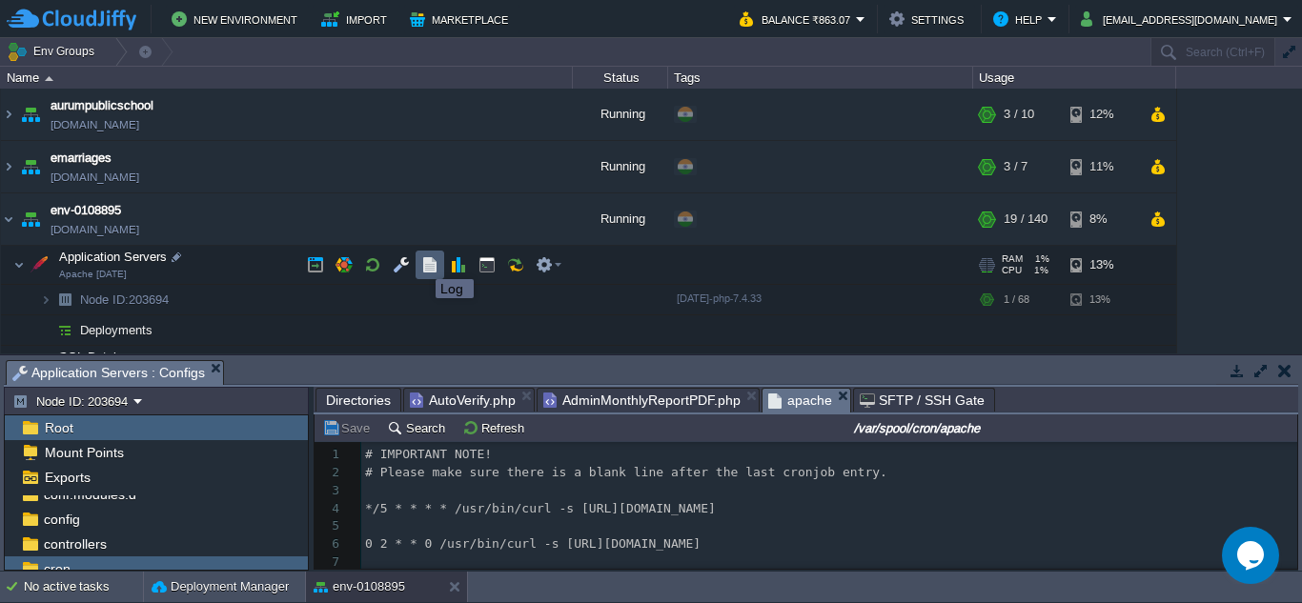
type textarea "33"
click at [421, 262] on button "button" at bounding box center [429, 264] width 17 height 17
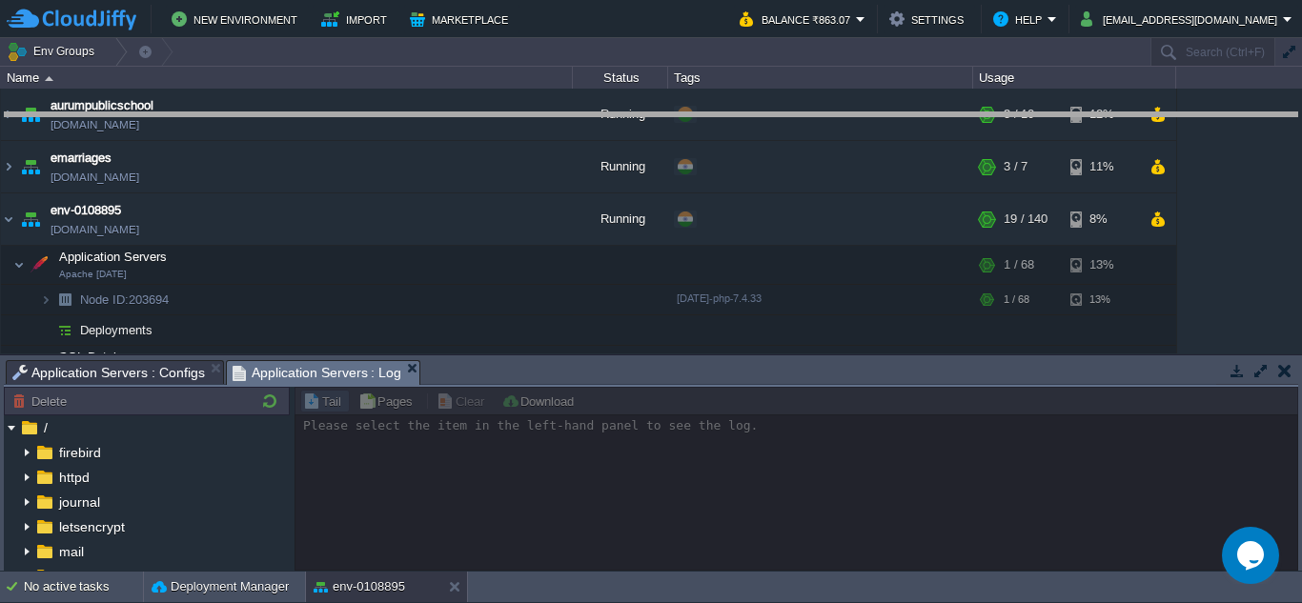
drag, startPoint x: 562, startPoint y: 387, endPoint x: 662, endPoint y: 139, distance: 267.2
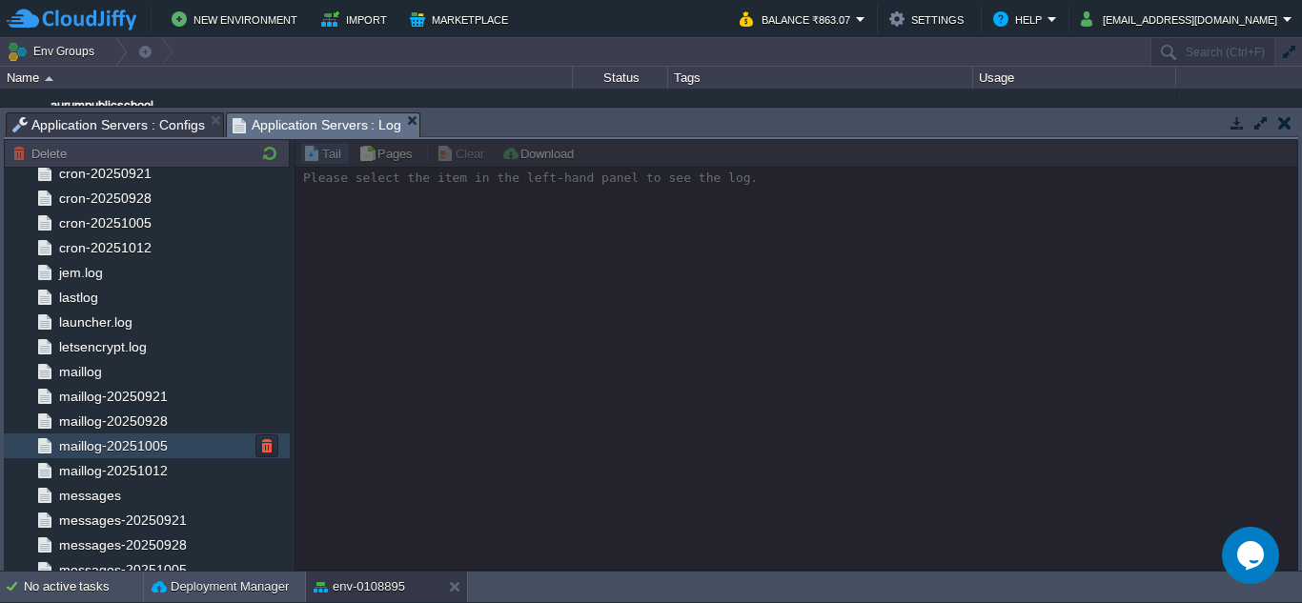
scroll to position [505, 0]
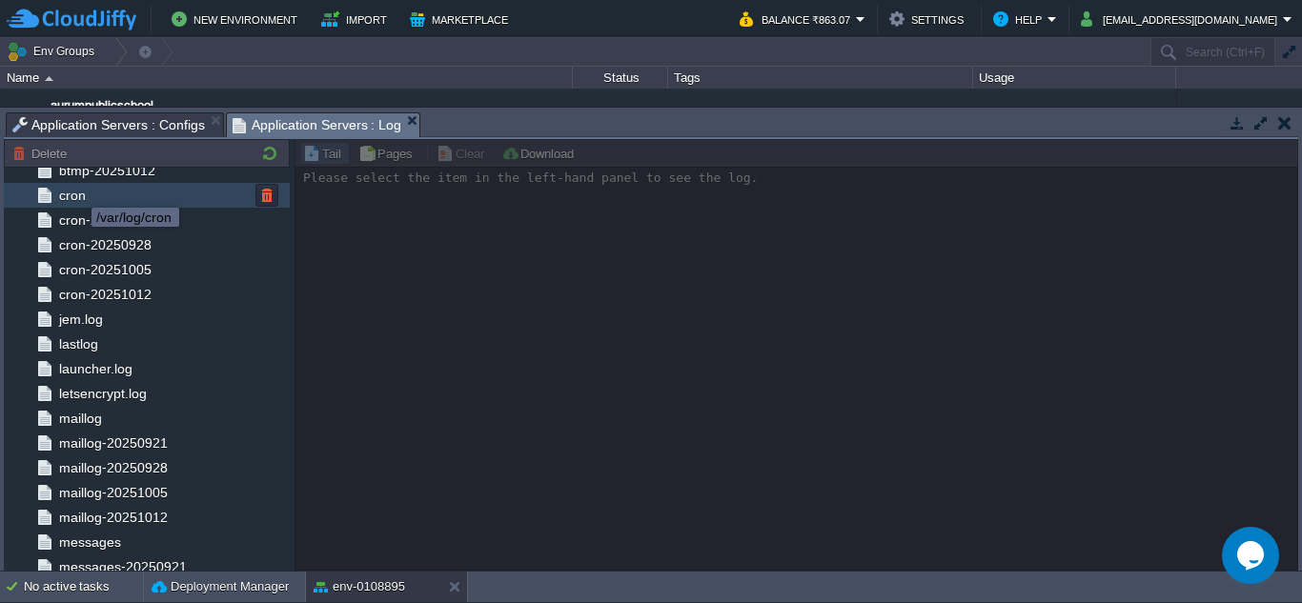
click at [77, 193] on span "cron" at bounding box center [71, 195] width 33 height 17
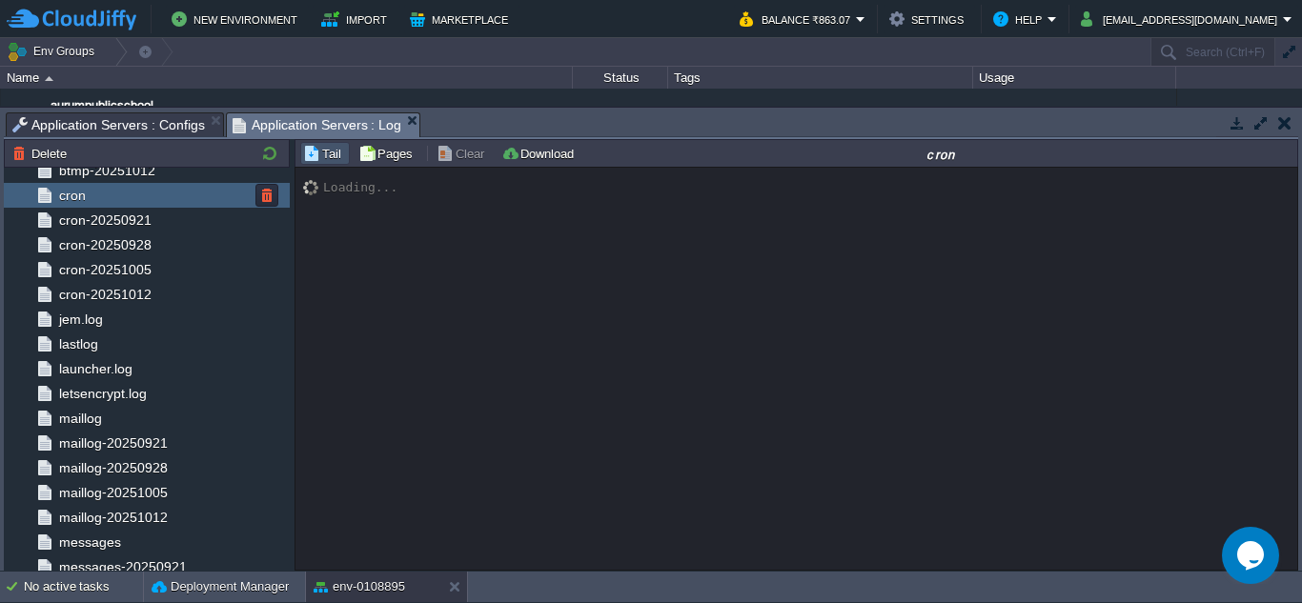
scroll to position [6633, 0]
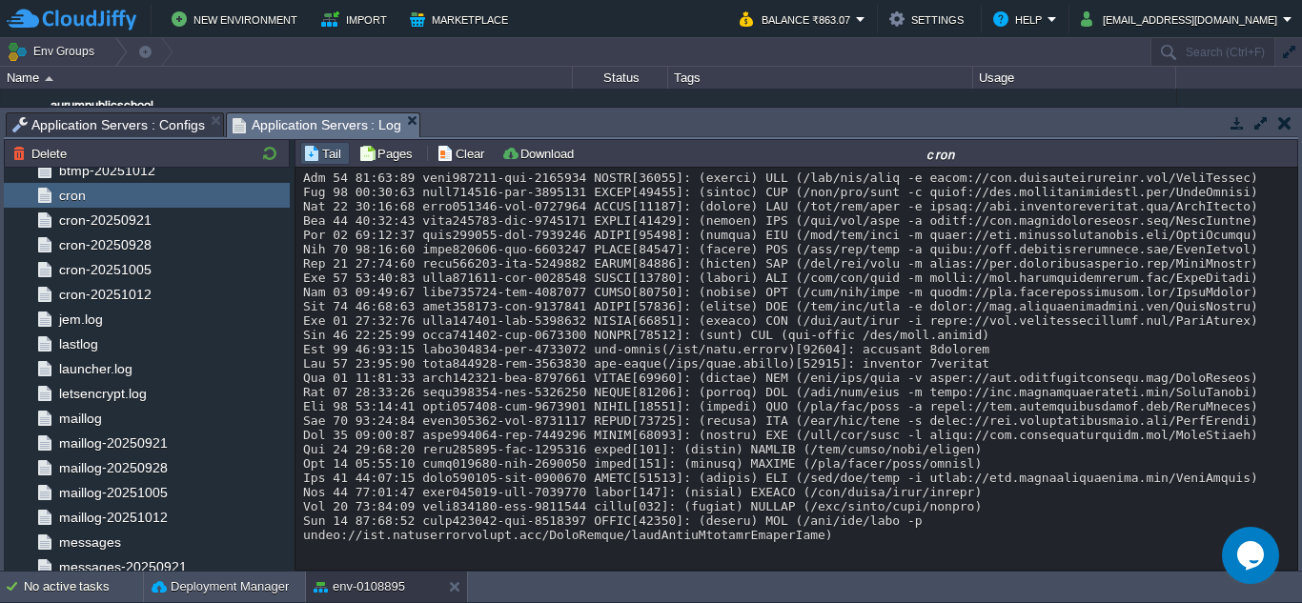
drag, startPoint x: 213, startPoint y: 13, endPoint x: 728, endPoint y: 40, distance: 516.3
click at [728, 40] on td "Env Groups" at bounding box center [574, 52] width 1148 height 28
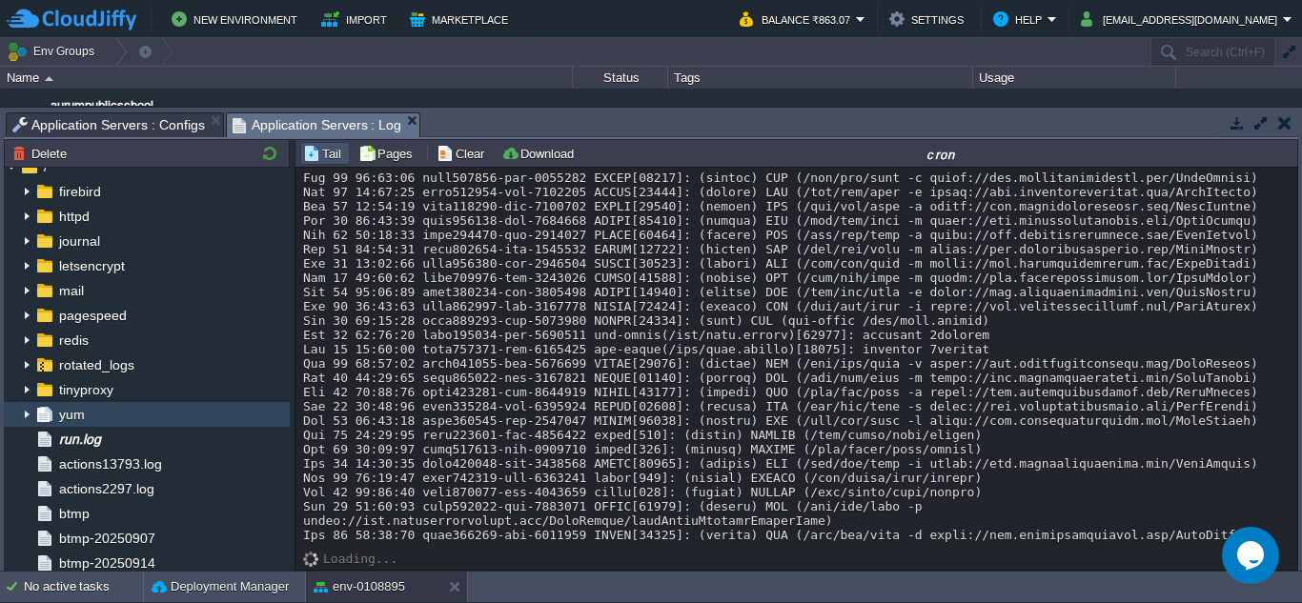
scroll to position [0, 0]
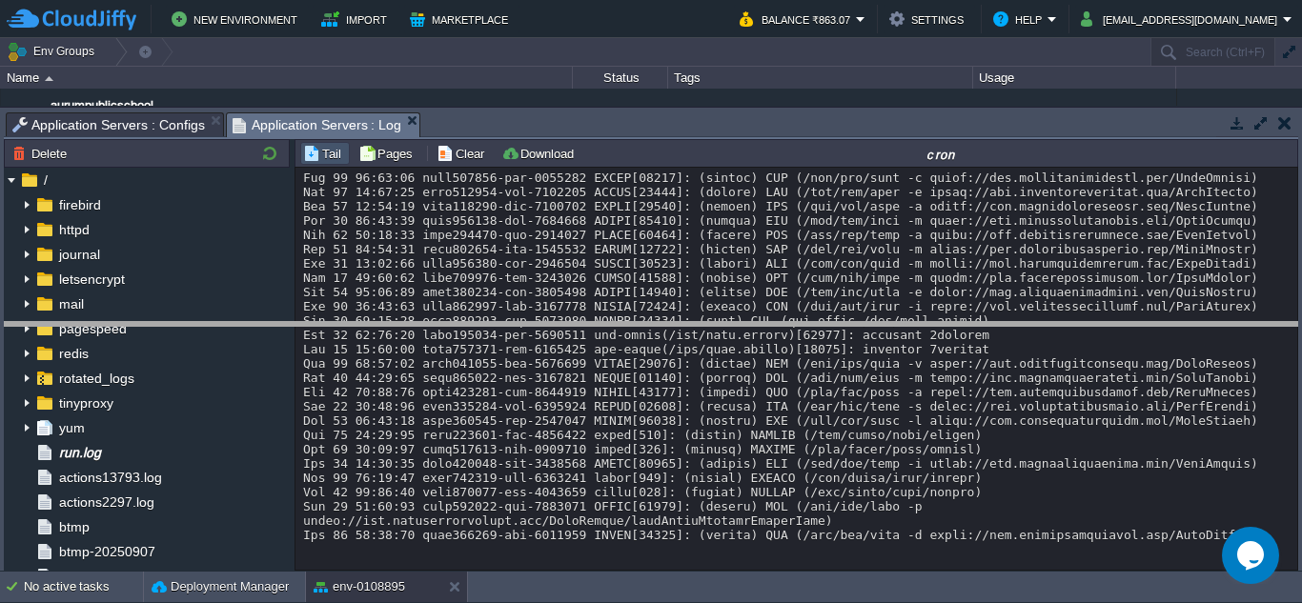
drag, startPoint x: 588, startPoint y: 137, endPoint x: 579, endPoint y: 347, distance: 209.8
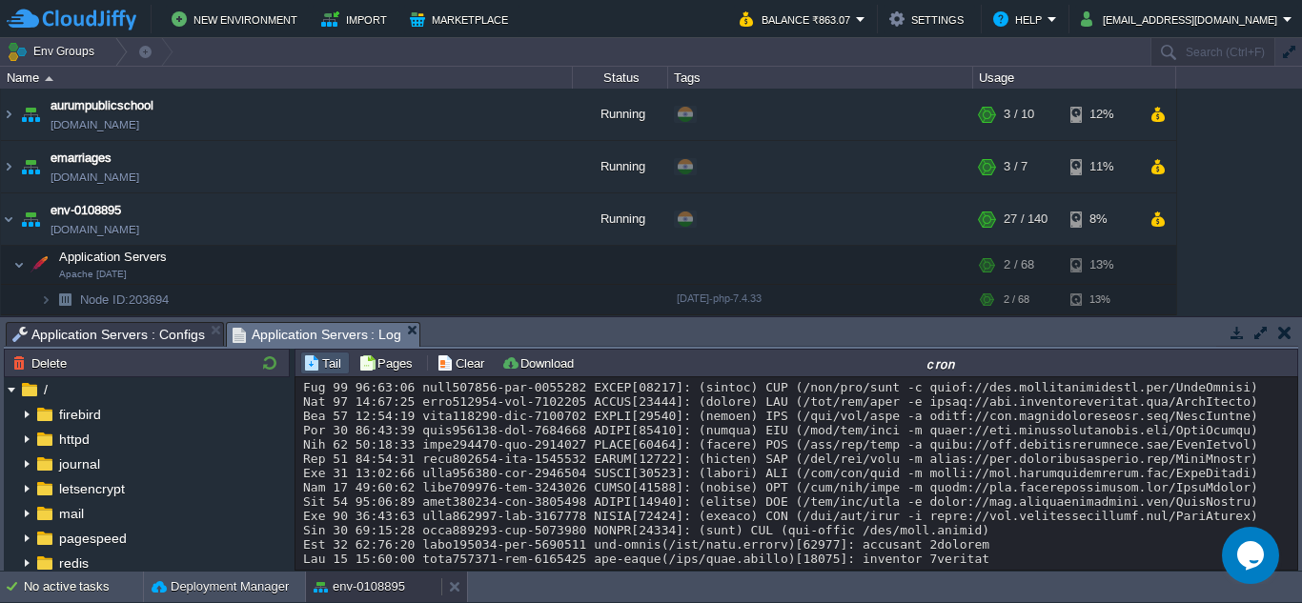
click at [397, 592] on button "env-0108895" at bounding box center [359, 587] width 91 height 19
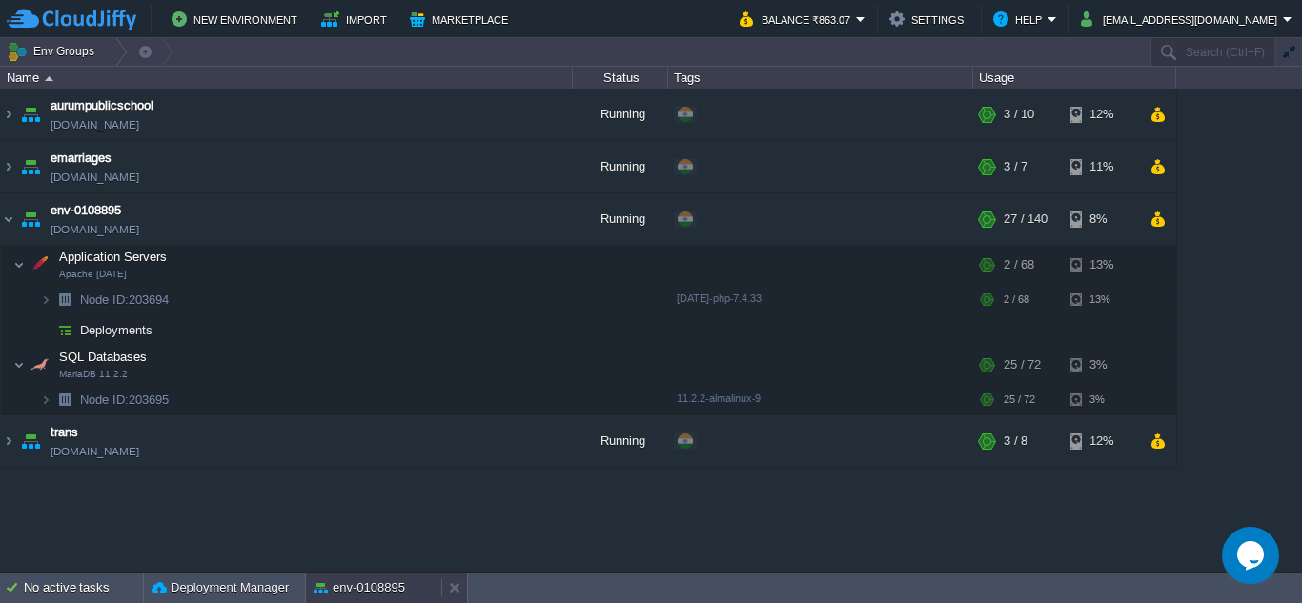
click at [362, 591] on button "env-0108895" at bounding box center [359, 587] width 91 height 19
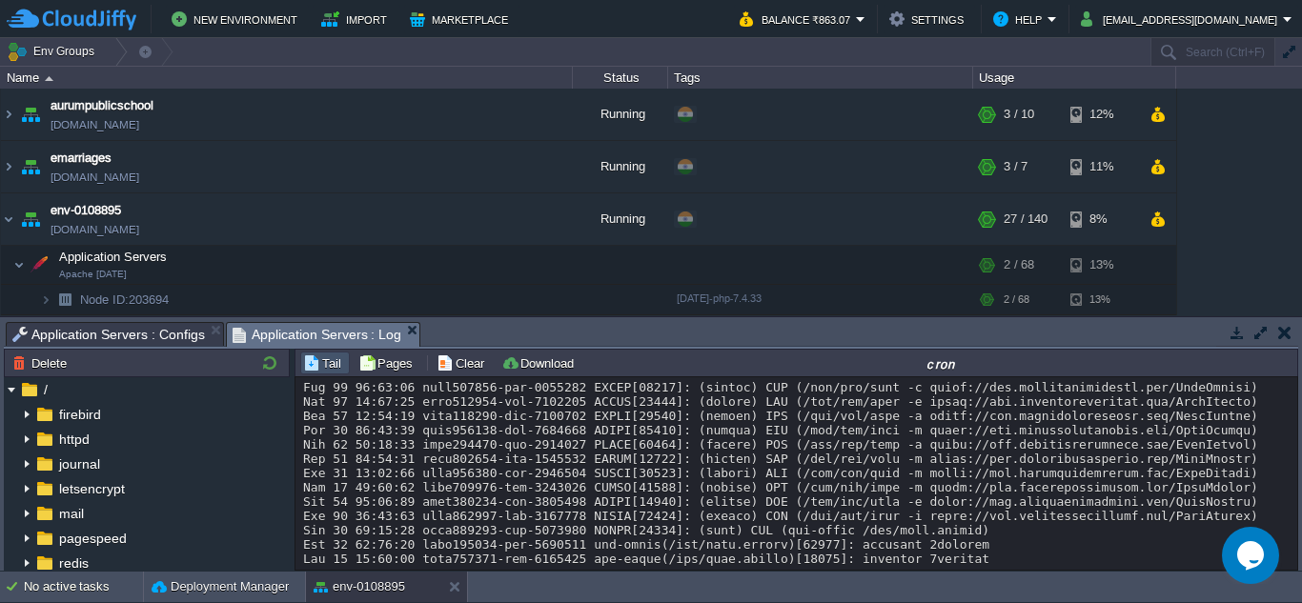
click at [124, 333] on span "Application Servers : Configs" at bounding box center [108, 334] width 193 height 23
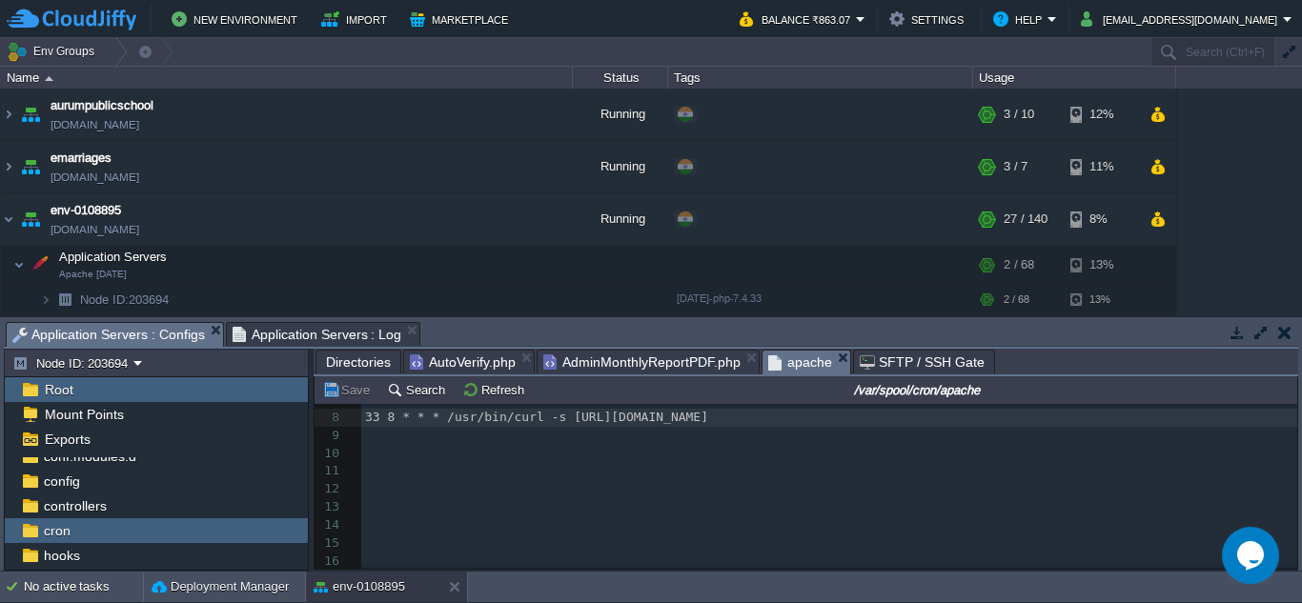
scroll to position [95, 0]
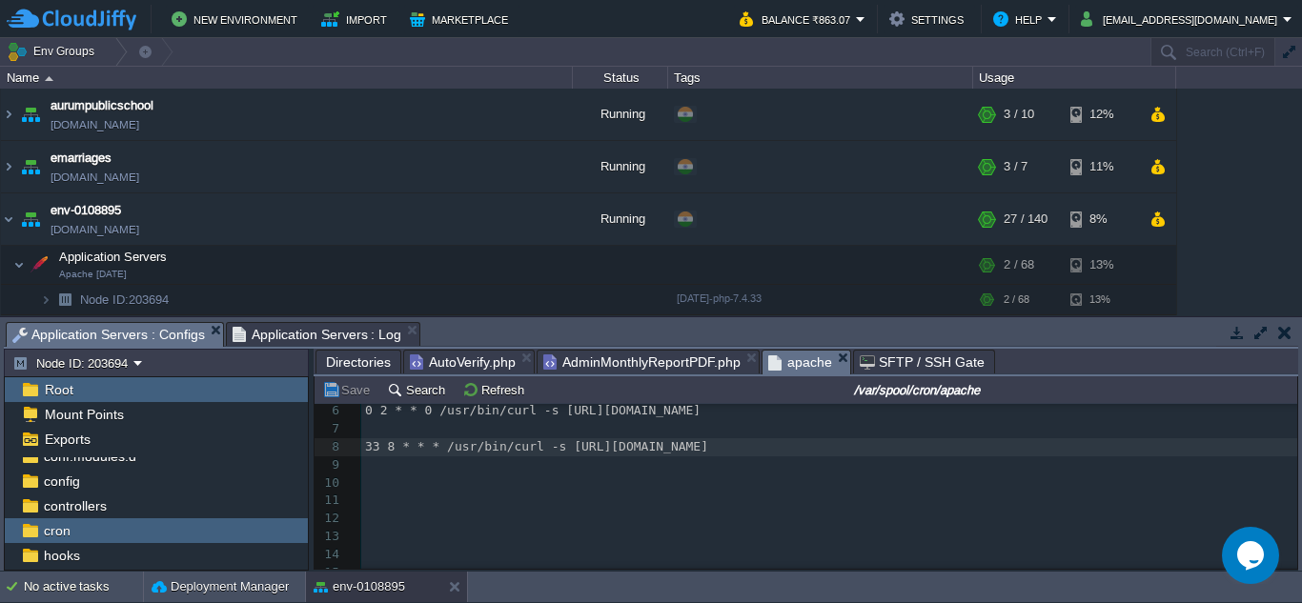
click at [392, 448] on div "xxxxxxxxxx 1 # IMPORTANT NOTE! 2 # Please make sure there is a blank line after…" at bounding box center [829, 528] width 936 height 431
type textarea "2"
click at [377, 451] on span "33 2 * * * /usr/bin/curl -s [URL][DOMAIN_NAME]" at bounding box center [536, 446] width 343 height 14
type textarea "0"
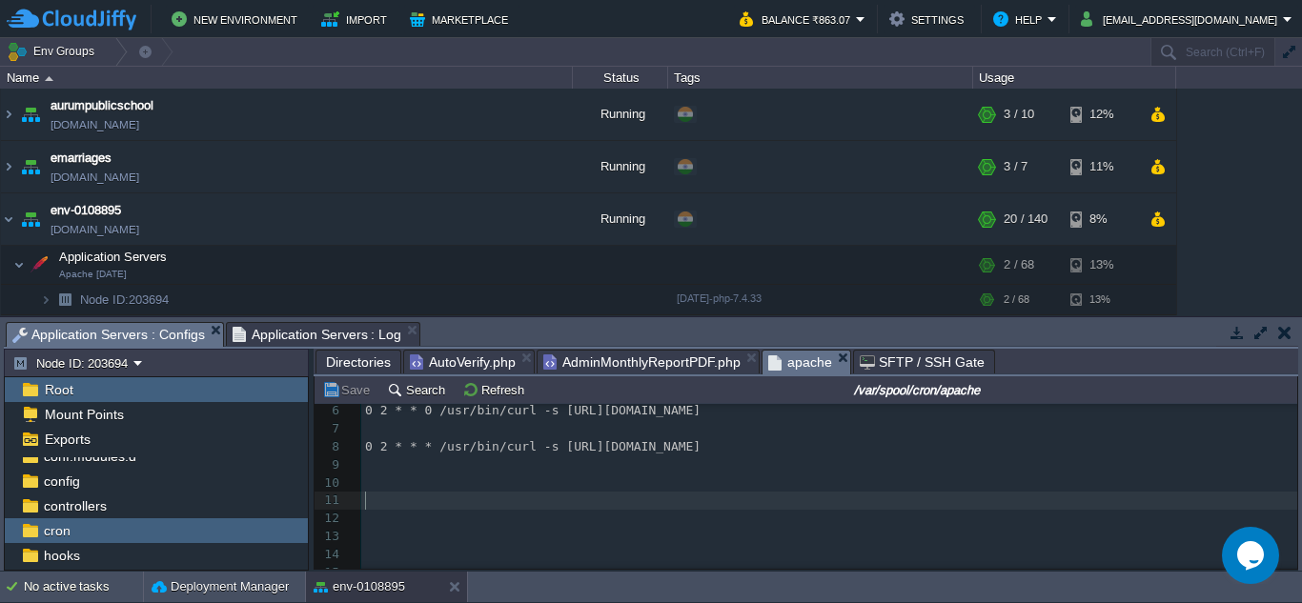
drag, startPoint x: 1301, startPoint y: 1, endPoint x: 540, endPoint y: 498, distance: 908.8
click at [540, 498] on pre "​" at bounding box center [829, 501] width 936 height 18
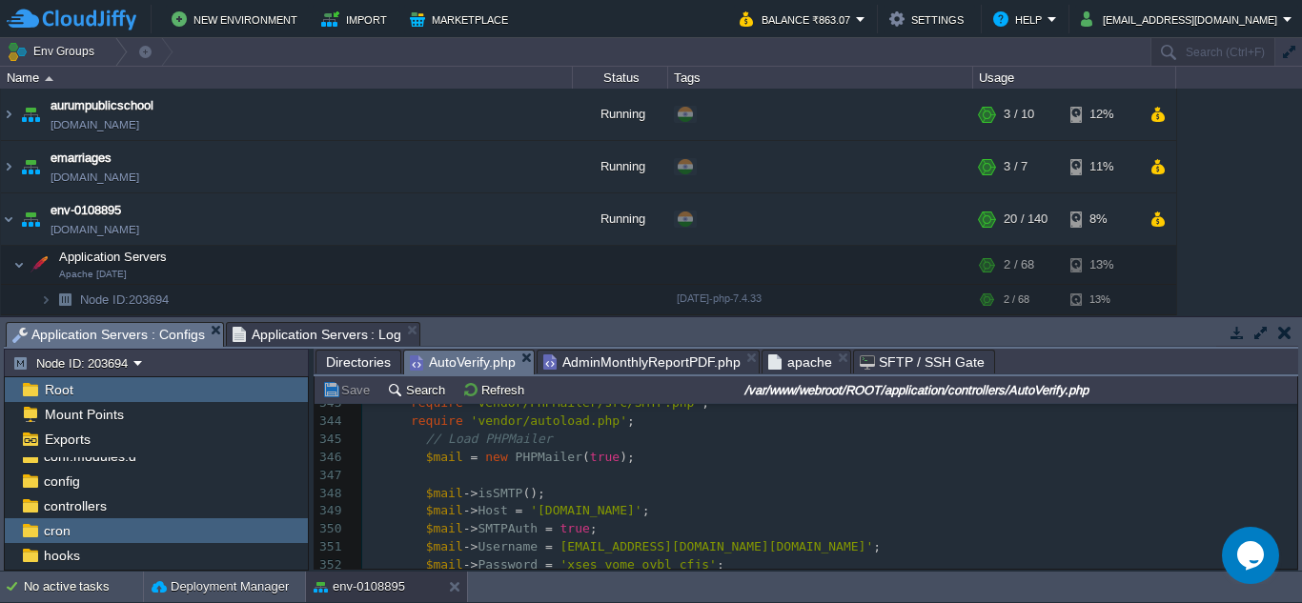
click at [473, 356] on span "AutoVerify.php" at bounding box center [463, 363] width 106 height 24
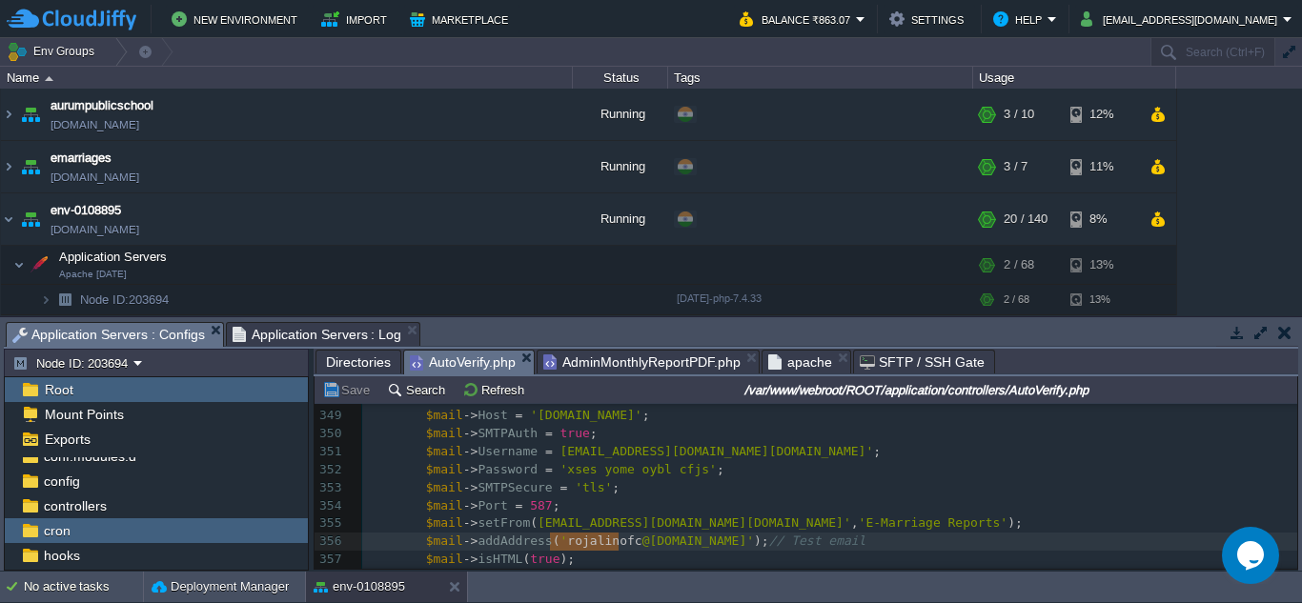
scroll to position [6343, 0]
